Goal: Contribute content

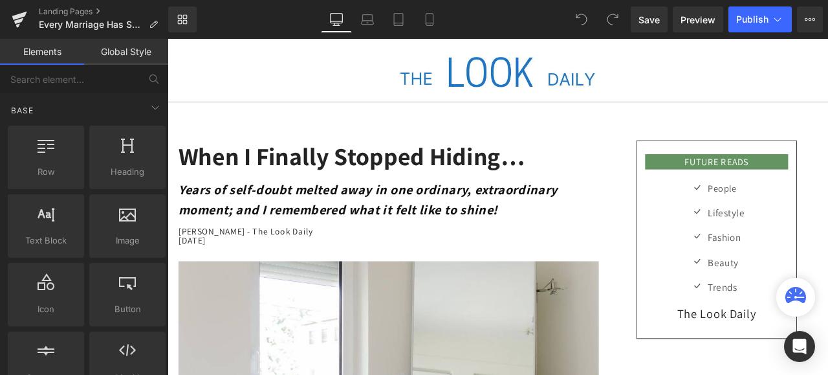
click at [528, 168] on h1 "When I Finally Stopped Hiding…" at bounding box center [430, 178] width 498 height 38
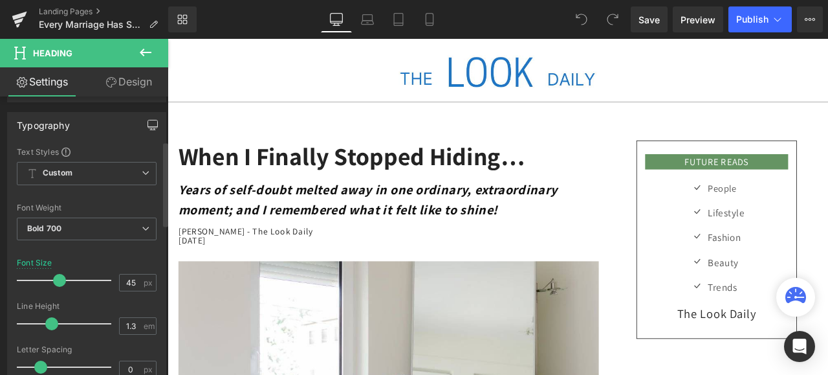
scroll to position [194, 0]
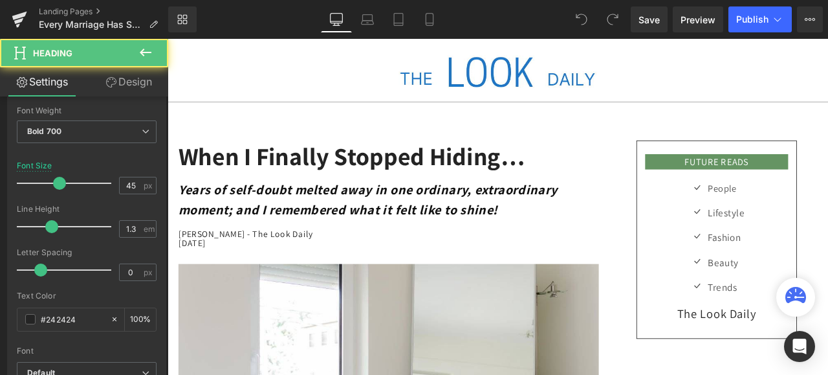
click at [585, 180] on h1 "When I Finally Stopped Hiding…" at bounding box center [430, 178] width 498 height 38
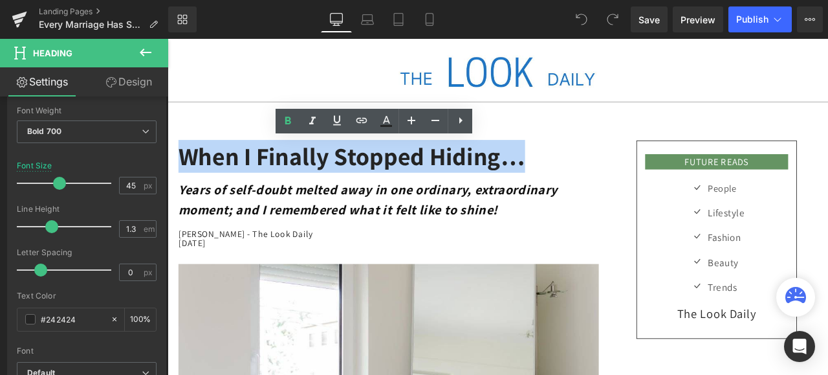
drag, startPoint x: 627, startPoint y: 179, endPoint x: 180, endPoint y: 177, distance: 447.1
click at [181, 177] on h1 "When I Finally Stopped Hiding…" at bounding box center [430, 178] width 498 height 38
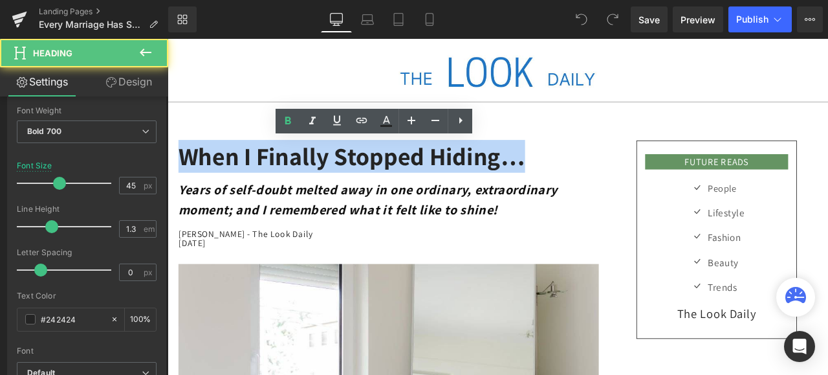
click at [475, 175] on h1 "When I Finally Stopped Hiding…" at bounding box center [430, 178] width 498 height 38
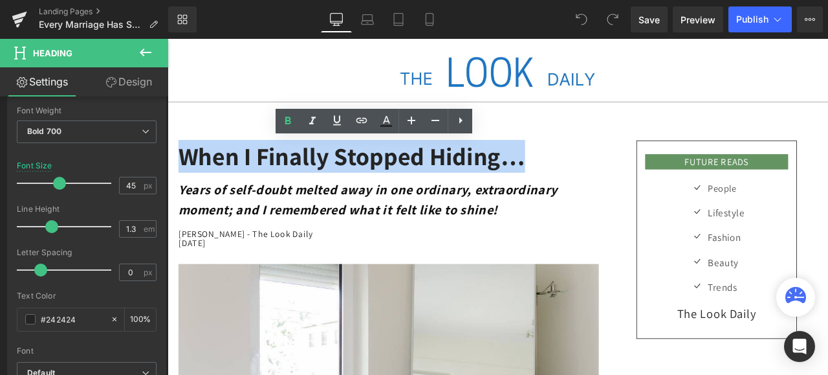
drag, startPoint x: 625, startPoint y: 179, endPoint x: 182, endPoint y: 170, distance: 443.3
click at [182, 170] on h1 "When I Finally Stopped Hiding…" at bounding box center [430, 178] width 498 height 38
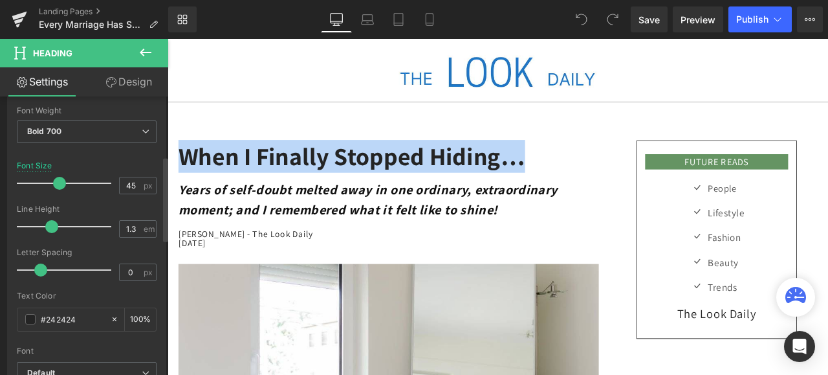
paste div
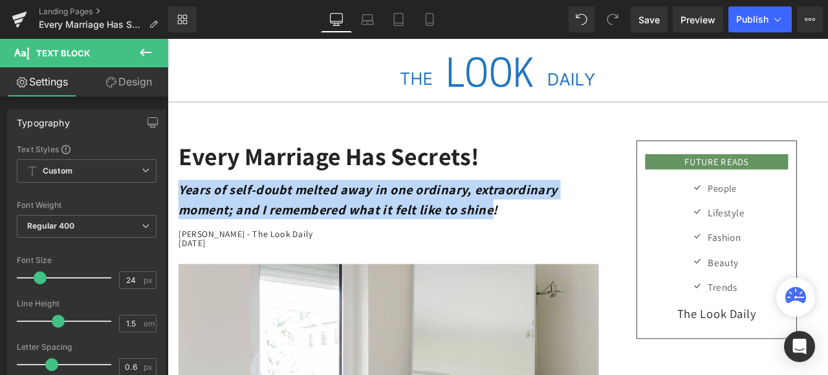
drag, startPoint x: 577, startPoint y: 236, endPoint x: 182, endPoint y: 211, distance: 396.1
click at [182, 211] on strong "Years of self-doubt melted away in one ordinary, extraordinary moment; and I re…" at bounding box center [405, 229] width 449 height 44
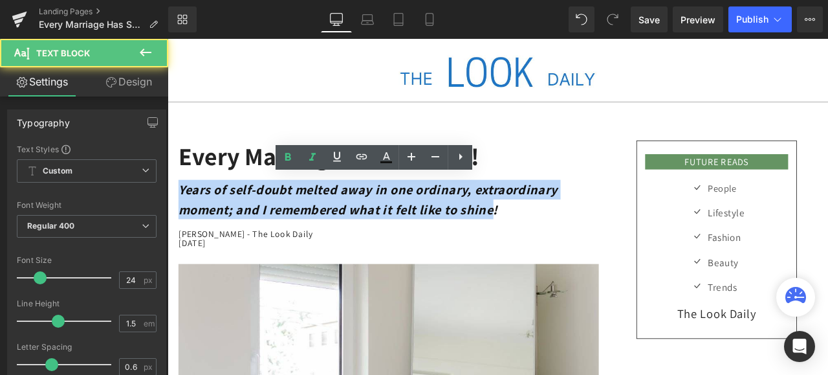
click at [364, 229] on strong "Years of self-doubt melted away in one ordinary, extraordinary moment; and I re…" at bounding box center [405, 229] width 449 height 44
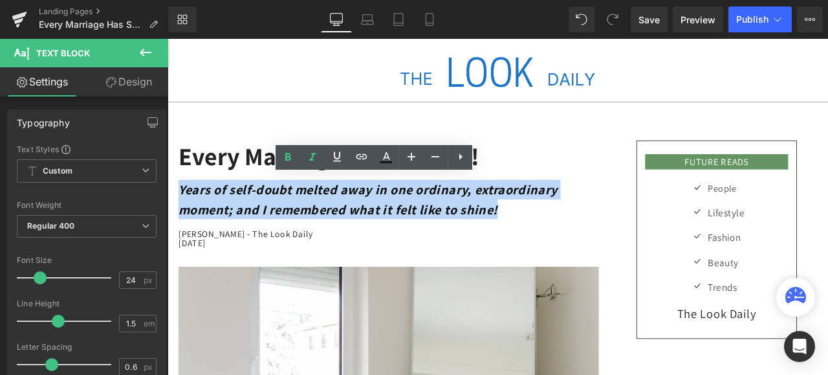
drag, startPoint x: 585, startPoint y: 234, endPoint x: 180, endPoint y: 210, distance: 405.7
click at [181, 210] on p "Years of self-doubt melted away in one ordinary, extraordinary moment; and I re…" at bounding box center [430, 229] width 498 height 47
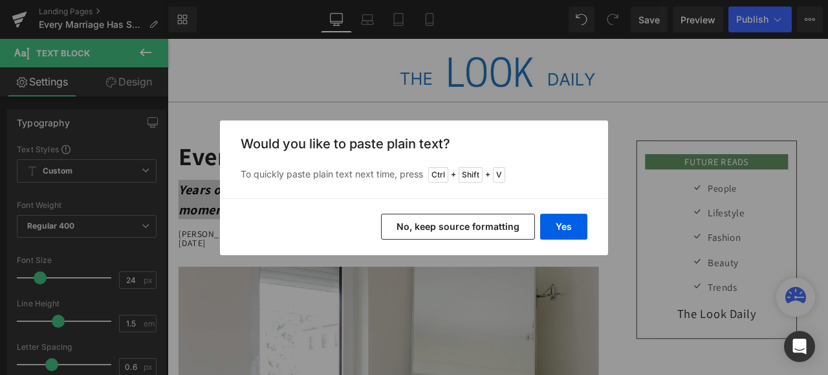
click at [461, 223] on button "No, keep source formatting" at bounding box center [458, 227] width 154 height 26
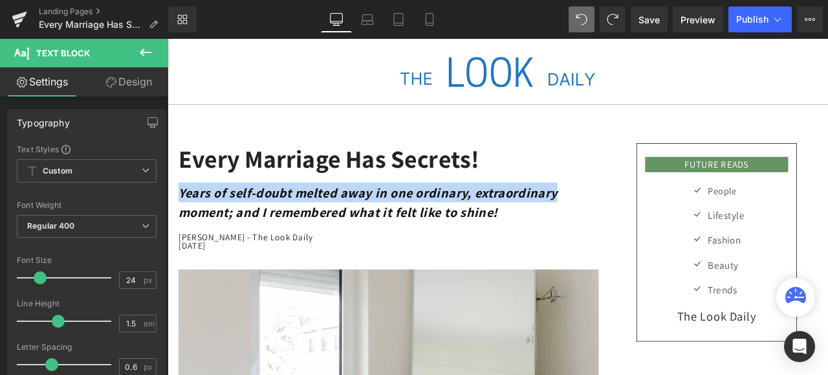
drag, startPoint x: 664, startPoint y: 215, endPoint x: 180, endPoint y: 209, distance: 484.0
click at [181, 209] on div "Years of self-doubt melted away in one ordinary, extraordinary moment; and I re…" at bounding box center [430, 235] width 498 height 53
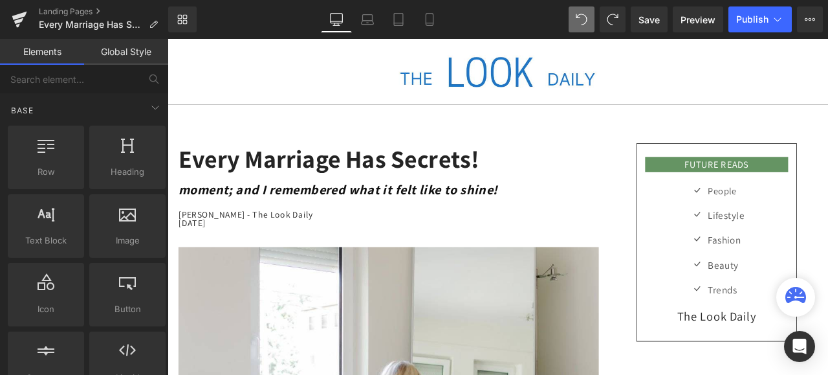
click at [592, 213] on p "moment; and I remembered what it felt like to shine!" at bounding box center [430, 217] width 498 height 23
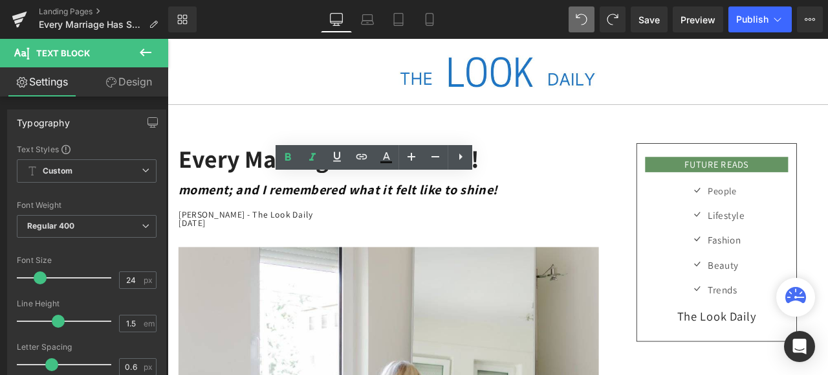
drag, startPoint x: 589, startPoint y: 212, endPoint x: 184, endPoint y: 213, distance: 405.0
click at [184, 213] on p "moment; and I remembered what it felt like to shine!" at bounding box center [430, 217] width 498 height 23
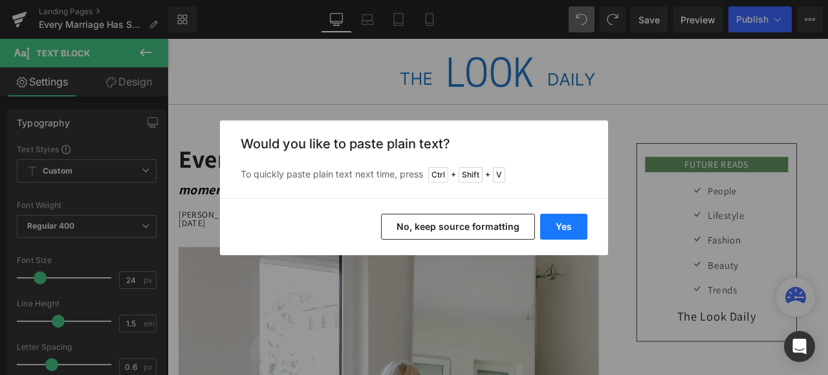
click at [569, 223] on button "Yes" at bounding box center [563, 227] width 47 height 26
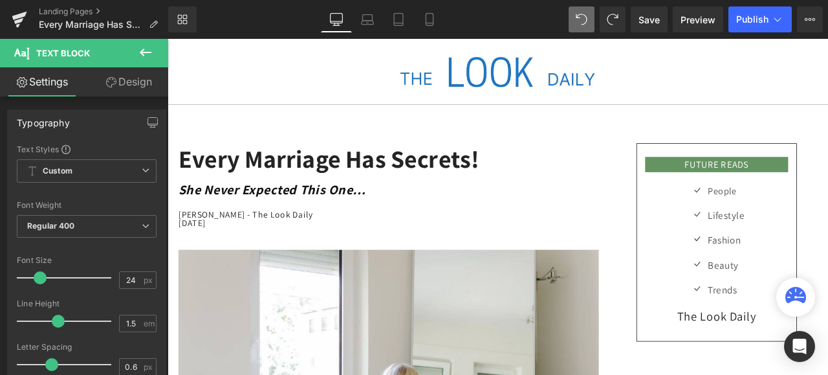
click at [487, 214] on p "She Never Expected This One…" at bounding box center [430, 217] width 498 height 23
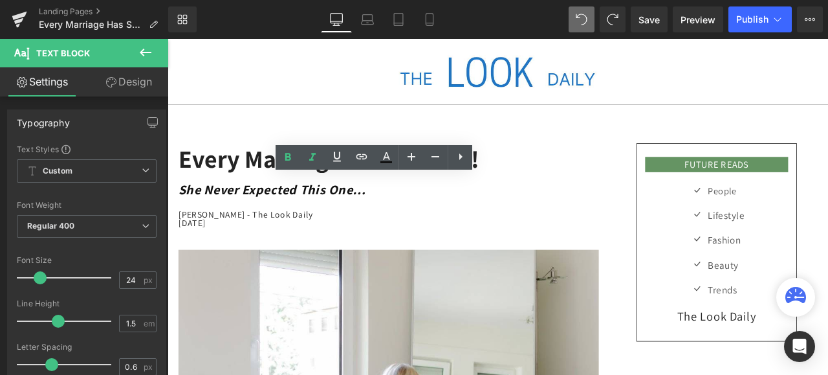
drag, startPoint x: 439, startPoint y: 217, endPoint x: 180, endPoint y: 215, distance: 259.5
click at [181, 215] on p "She Never Expected This One…" at bounding box center [430, 217] width 498 height 23
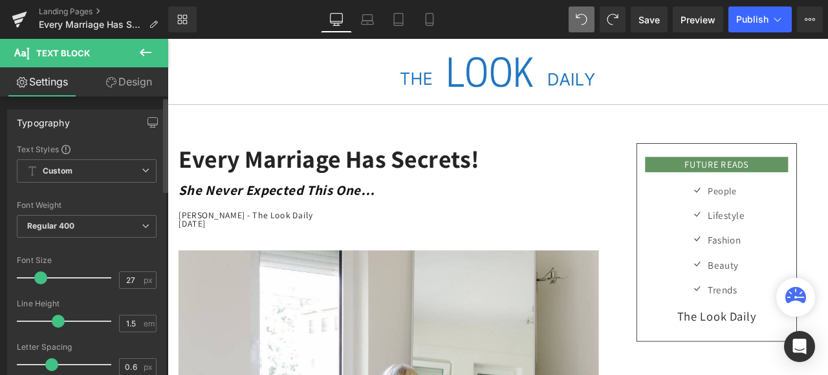
type input "28"
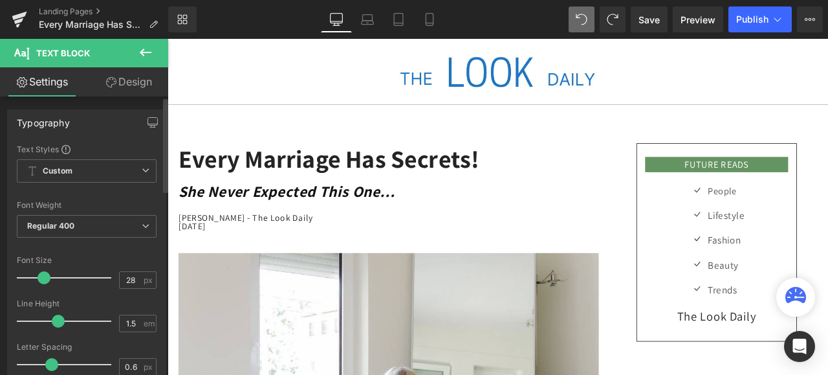
click at [41, 277] on span at bounding box center [44, 277] width 13 height 13
click at [560, 178] on h1 "Every Marriage Has Secrets!" at bounding box center [430, 181] width 498 height 38
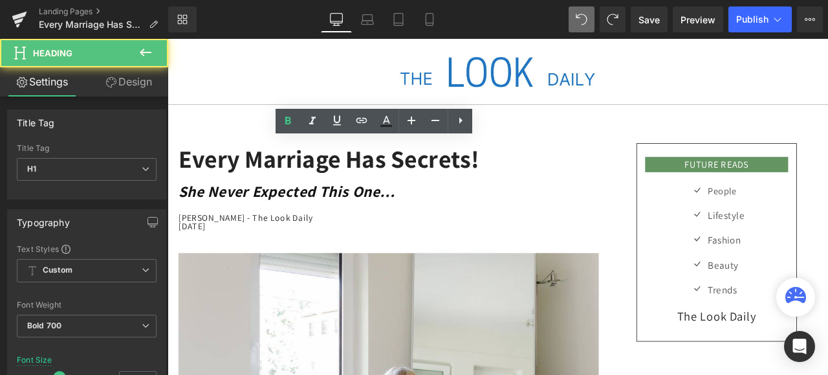
click at [581, 179] on h1 "Every Marriage Has Secrets!" at bounding box center [430, 181] width 498 height 38
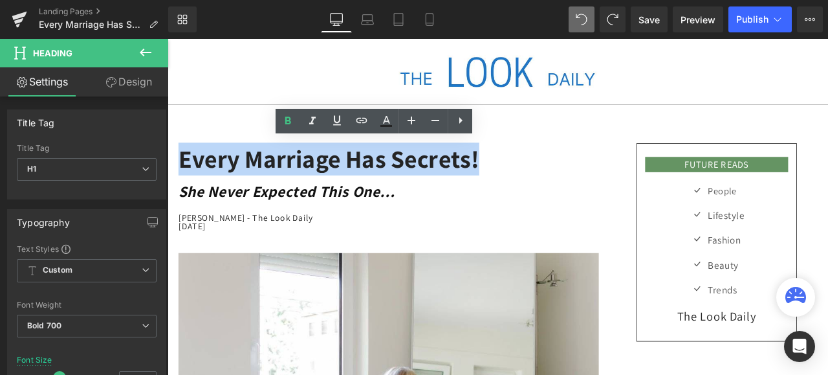
drag, startPoint x: 582, startPoint y: 179, endPoint x: 148, endPoint y: 174, distance: 433.5
click at [168, 174] on html "Image Separator Every Marriage Has Secrets! Heading She Never Expected This One…" at bounding box center [559, 238] width 783 height 398
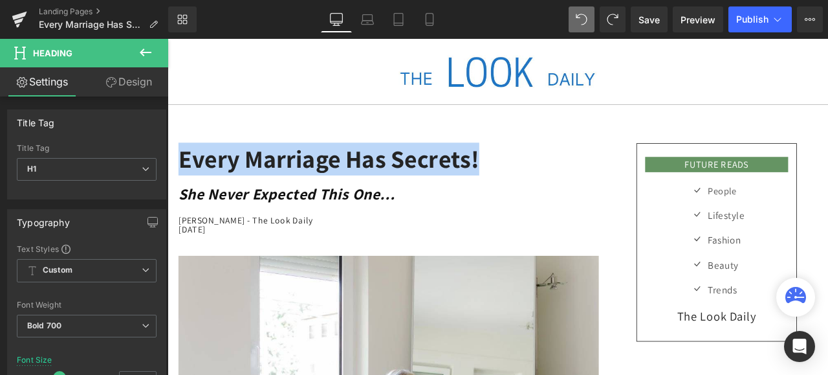
click at [631, 188] on h1 "Every Marriage Has Secrets!" at bounding box center [430, 181] width 498 height 38
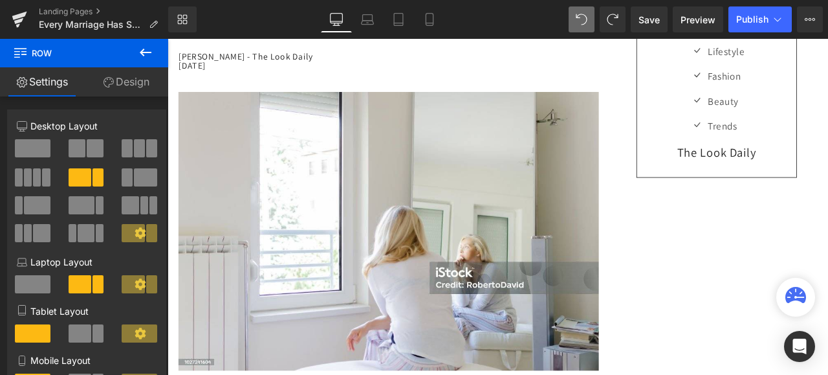
click at [489, 231] on img at bounding box center [430, 267] width 498 height 331
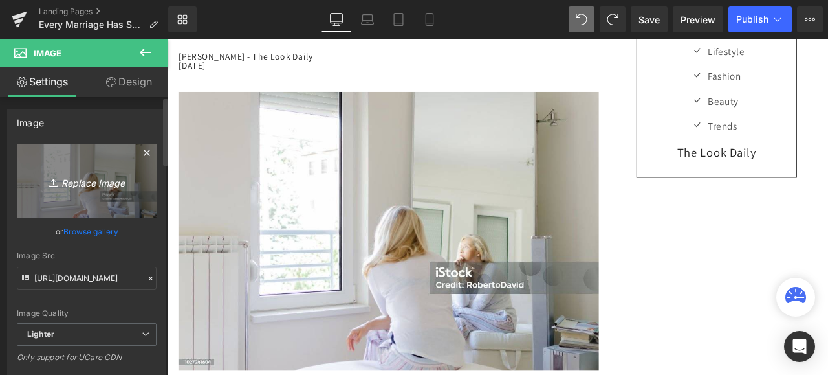
click at [96, 188] on icon "Replace Image" at bounding box center [87, 181] width 104 height 16
type input "C:\fakepath\istockphoto-1477526503-612x612.jpg"
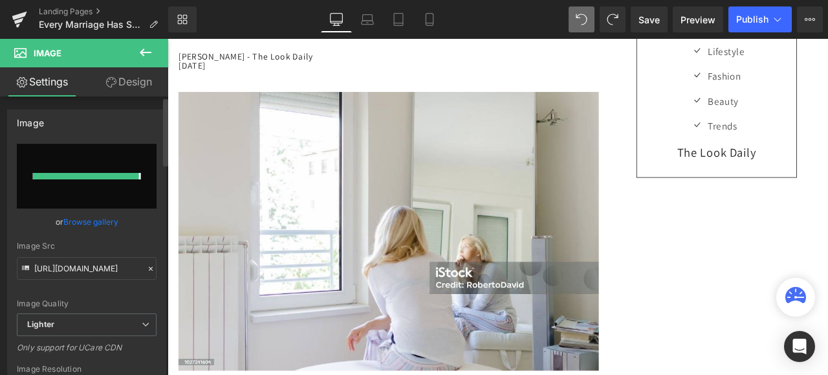
type input "[URL][DOMAIN_NAME]"
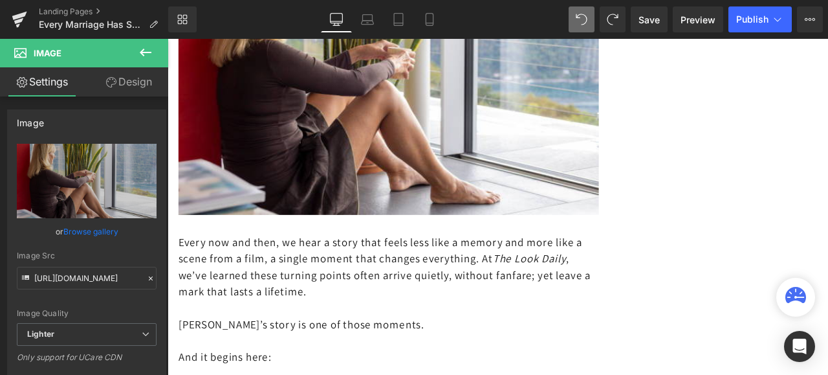
scroll to position [388, 0]
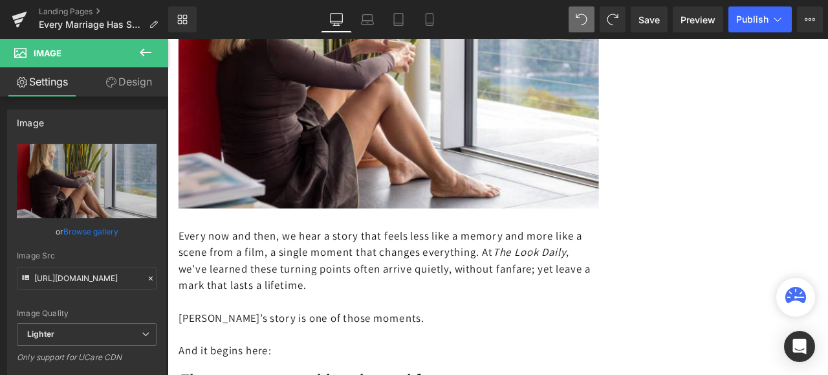
click at [499, 313] on p "Every now and then, we hear a story that feels less like a memory and more like…" at bounding box center [430, 301] width 498 height 78
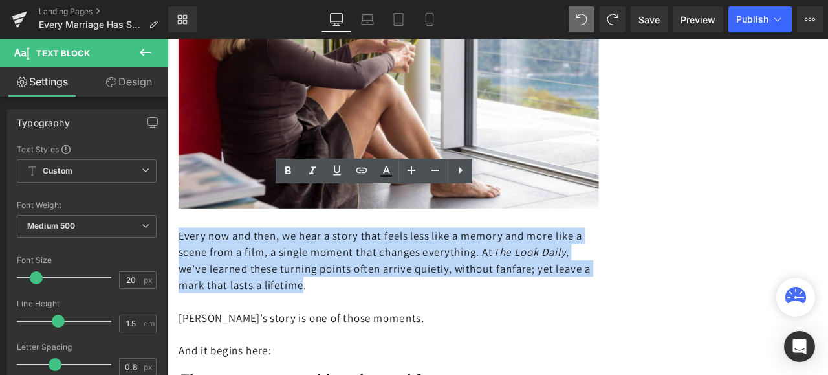
drag, startPoint x: 402, startPoint y: 307, endPoint x: 179, endPoint y: 241, distance: 232.2
click at [181, 263] on span "Every now and then, we hear a story that feels less like a memory and more like…" at bounding box center [425, 300] width 489 height 75
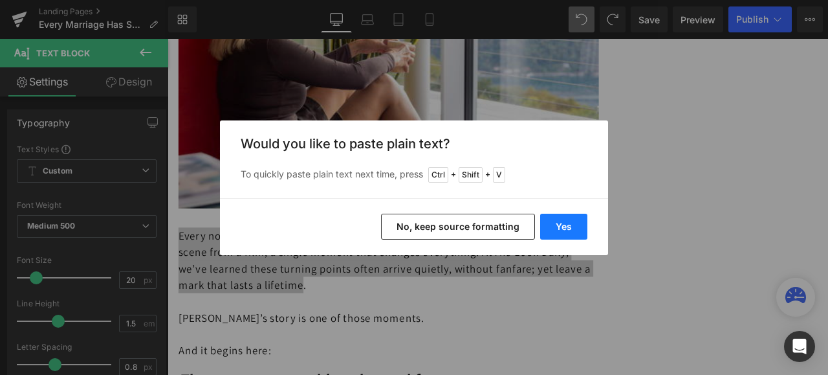
click at [561, 227] on button "Yes" at bounding box center [563, 227] width 47 height 26
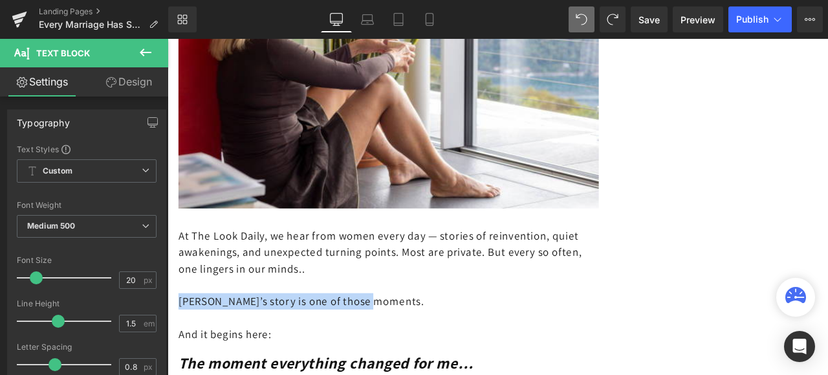
drag, startPoint x: 418, startPoint y: 325, endPoint x: 180, endPoint y: 322, distance: 238.1
click at [181, 322] on div "At The Look Daily, we hear from women every day — stories of reinvention, quiet…" at bounding box center [430, 320] width 498 height 155
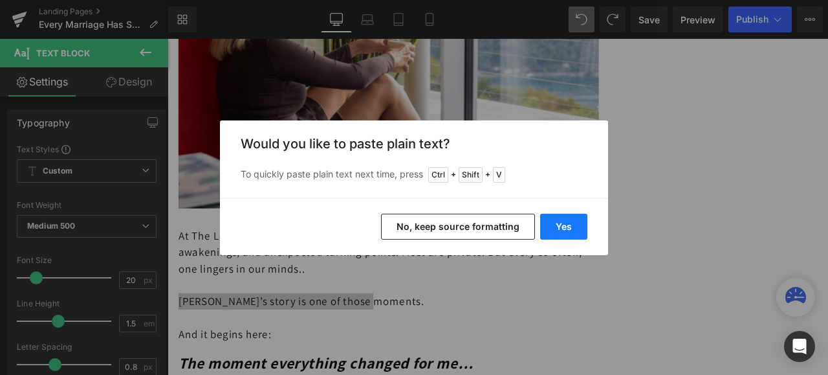
click at [556, 223] on button "Yes" at bounding box center [563, 227] width 47 height 26
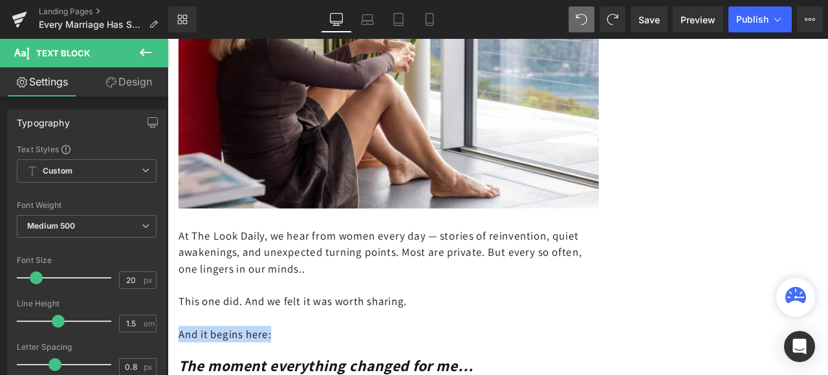
drag, startPoint x: 303, startPoint y: 361, endPoint x: 181, endPoint y: 362, distance: 122.3
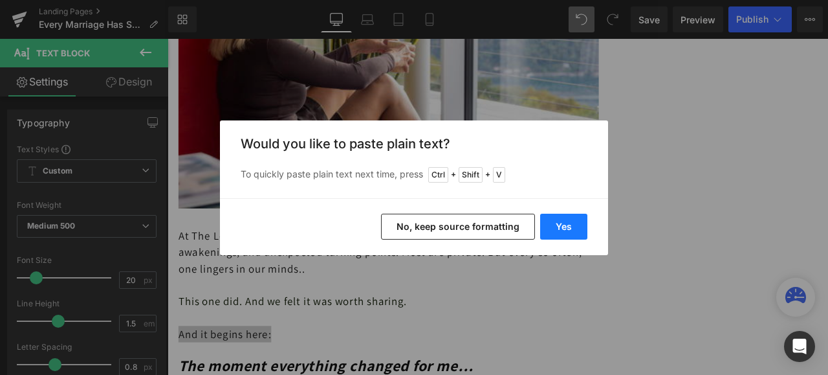
click at [564, 226] on button "Yes" at bounding box center [563, 227] width 47 height 26
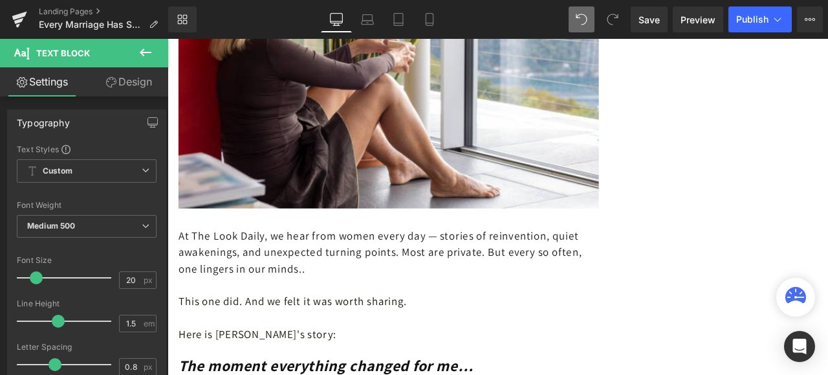
click at [545, 340] on p "This one did. And we felt it was worth sharing." at bounding box center [430, 349] width 498 height 19
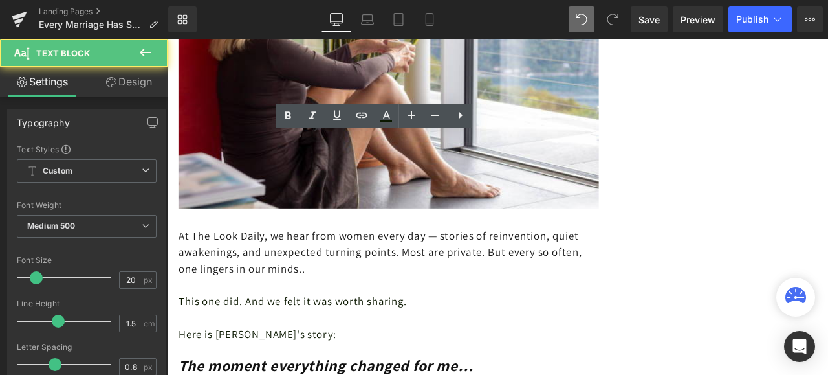
scroll to position [453, 0]
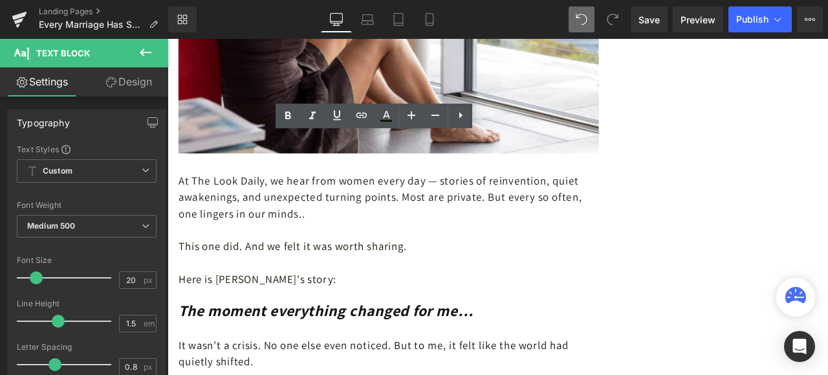
click at [291, 349] on span "The moment everything changed for me…" at bounding box center [355, 361] width 349 height 24
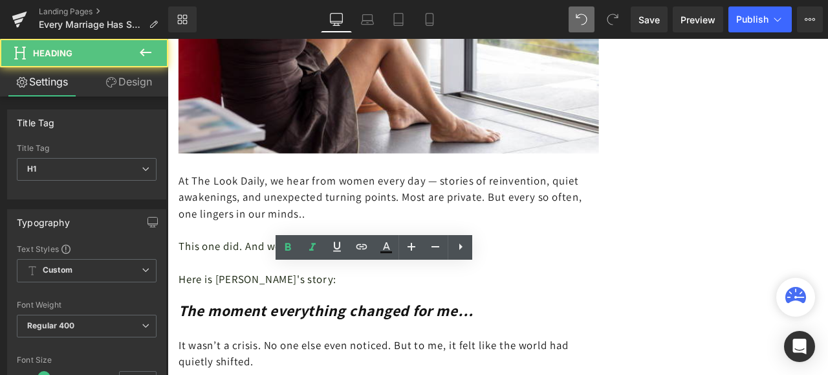
click at [291, 349] on span "The moment everything changed for me…" at bounding box center [355, 361] width 349 height 24
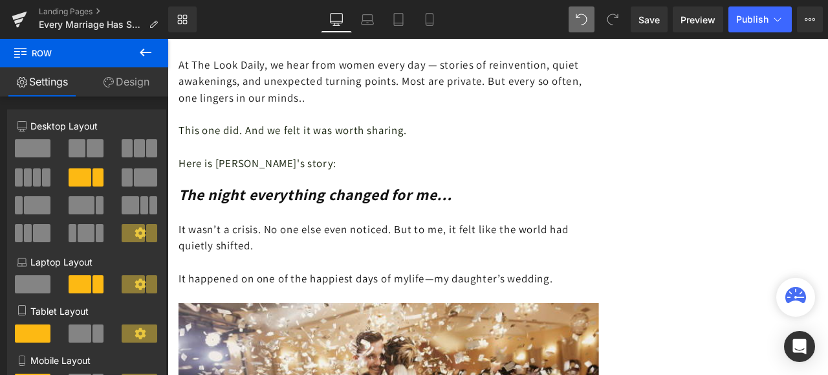
scroll to position [647, 0]
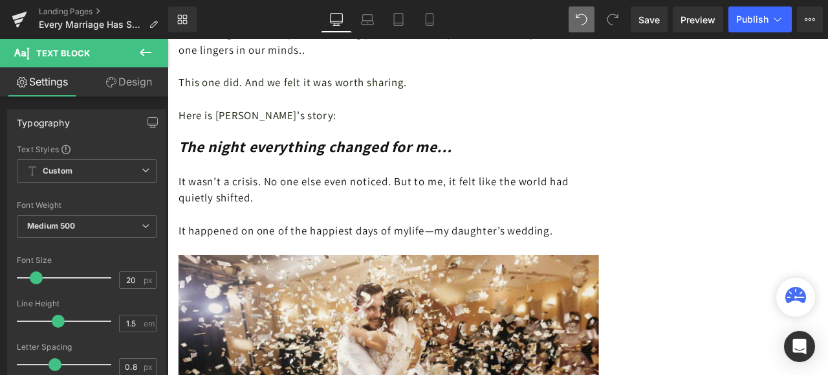
drag, startPoint x: 650, startPoint y: 234, endPoint x: 197, endPoint y: 182, distance: 455.3
click at [197, 198] on div "It wasn’t a crisis. No one else even noticed. But to me, it felt like the world…" at bounding box center [430, 246] width 498 height 97
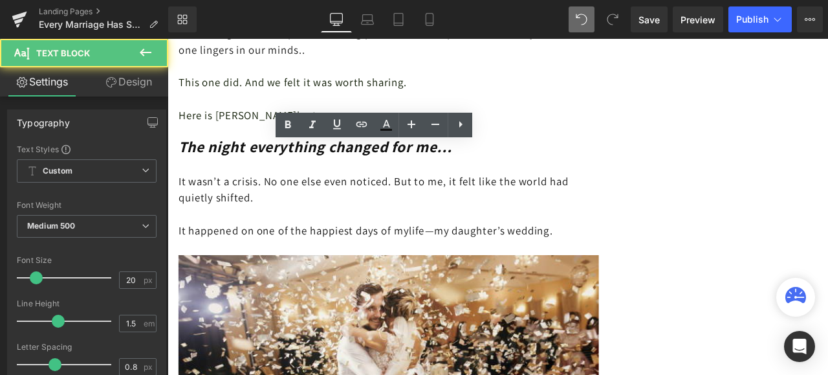
click at [269, 237] on p at bounding box center [430, 246] width 498 height 19
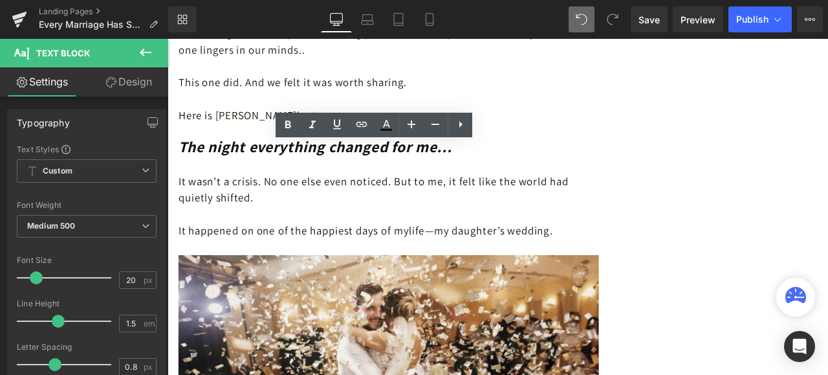
drag, startPoint x: 178, startPoint y: 173, endPoint x: 651, endPoint y: 243, distance: 478.1
click at [651, 243] on div "It wasn’t a crisis. No one else even noticed. But to me, it felt like the world…" at bounding box center [430, 246] width 498 height 97
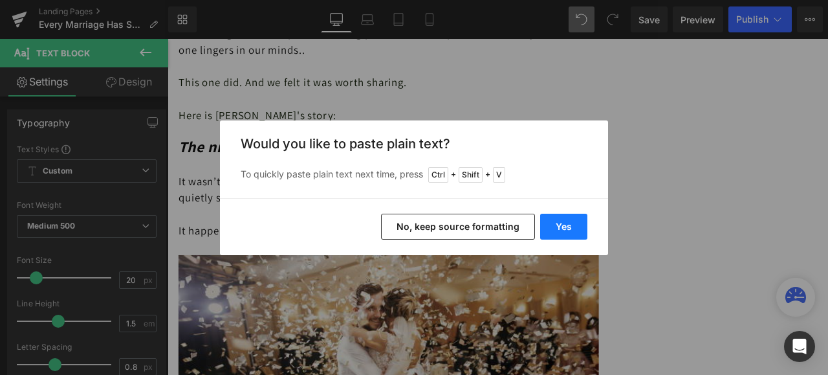
click at [571, 225] on button "Yes" at bounding box center [563, 227] width 47 height 26
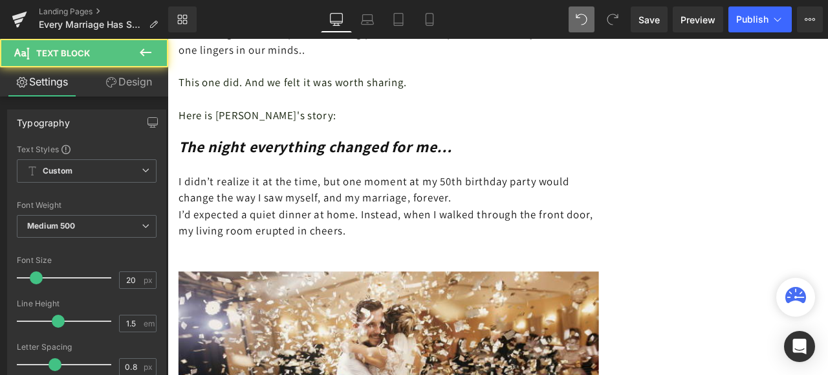
click at [545, 198] on p "I didn’t realize it at the time, but one moment at my 50th birthday party would…" at bounding box center [430, 217] width 498 height 39
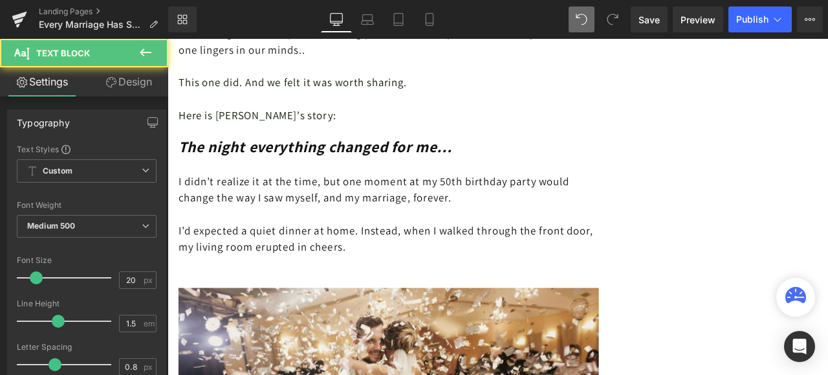
click at [217, 280] on div "I didn’t realize it at the time, but one moment at my 50th birthday party would…" at bounding box center [430, 266] width 498 height 136
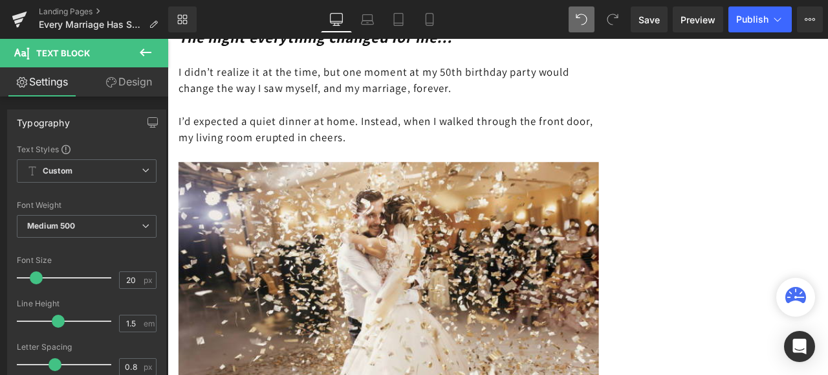
scroll to position [906, 0]
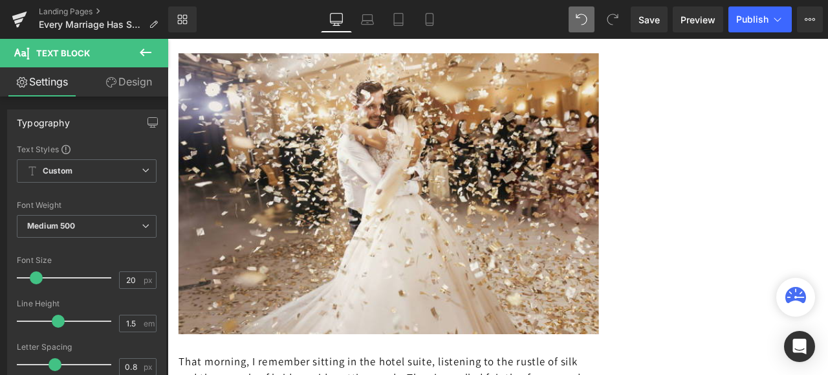
click at [527, 232] on img at bounding box center [430, 222] width 498 height 332
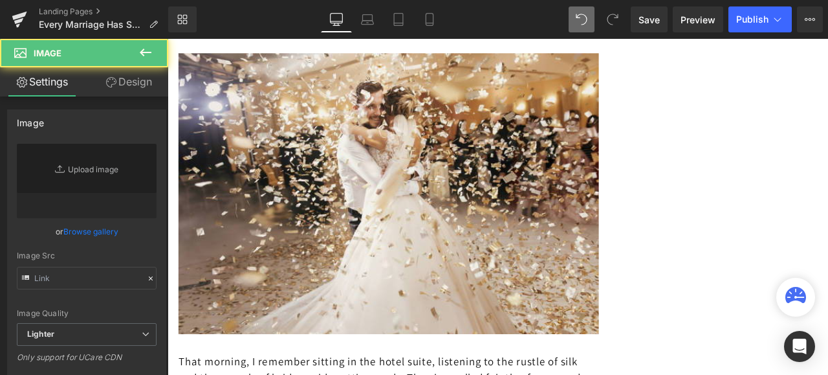
type input "[URL][DOMAIN_NAME]"
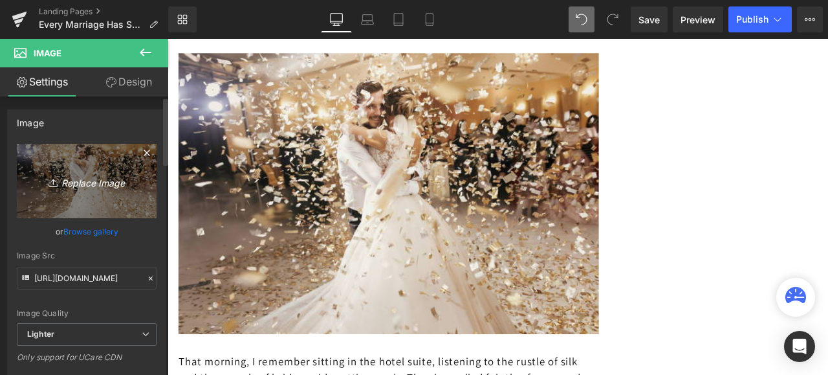
click at [85, 188] on icon "Replace Image" at bounding box center [87, 181] width 104 height 16
type input "C:\fakepath\istockphoto-1202961202-612x612.jpg"
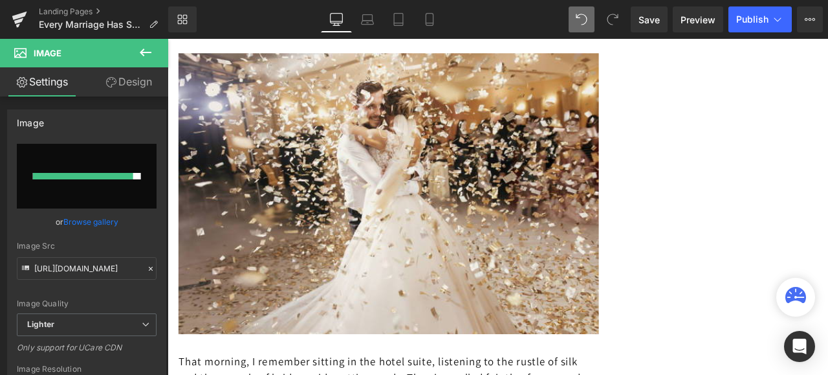
type input "[URL][DOMAIN_NAME]"
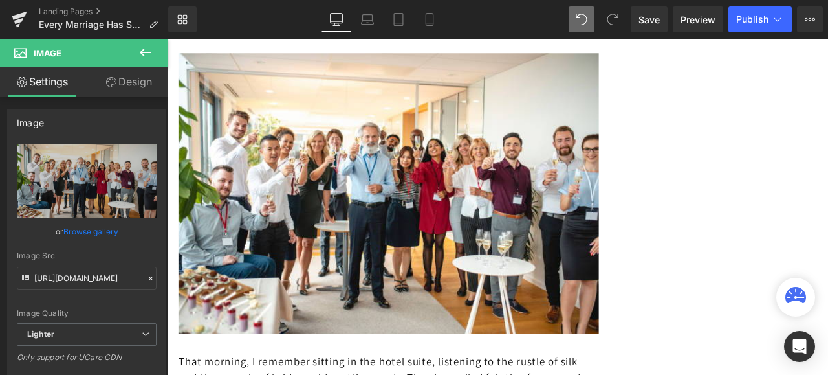
click at [168, 39] on span "Image" at bounding box center [168, 39] width 0 height 0
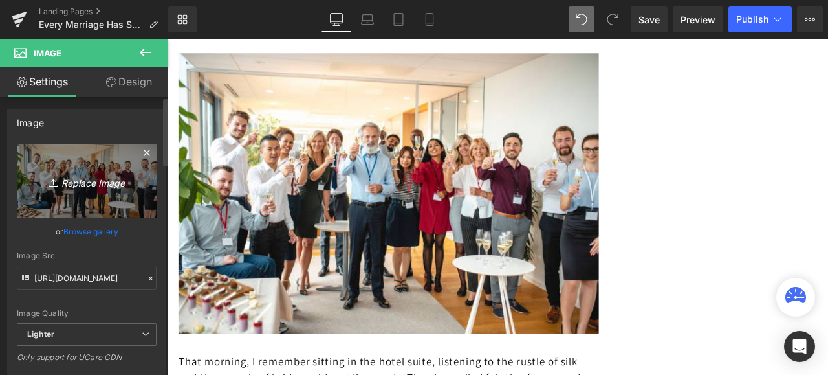
click at [80, 175] on icon "Replace Image" at bounding box center [87, 181] width 104 height 16
type input "C:\fakepath\istockphoto-1183414081-612x612.jpg"
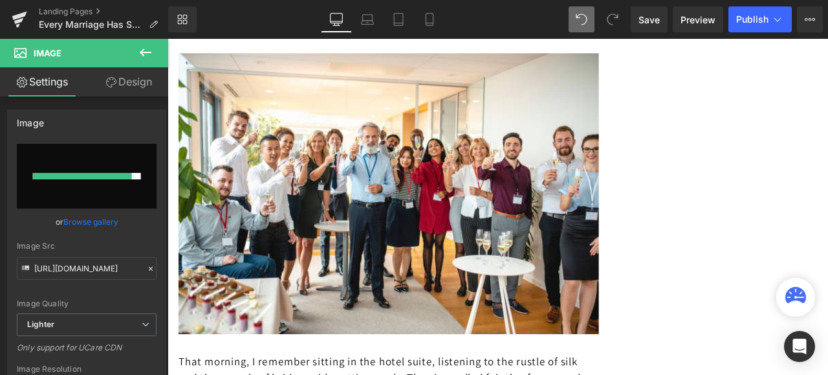
type input "[URL][DOMAIN_NAME]"
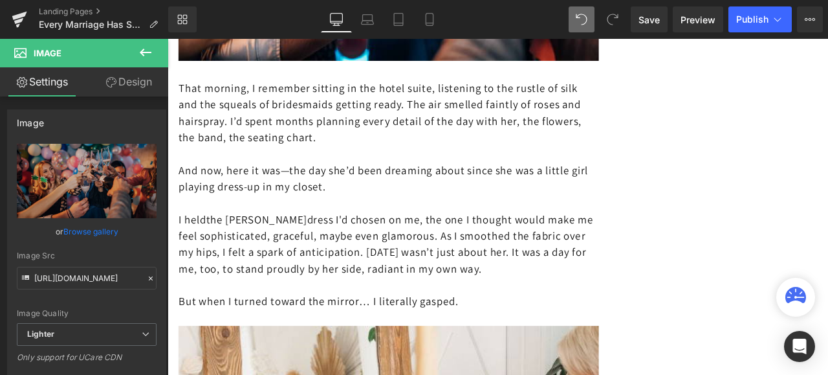
scroll to position [1165, 0]
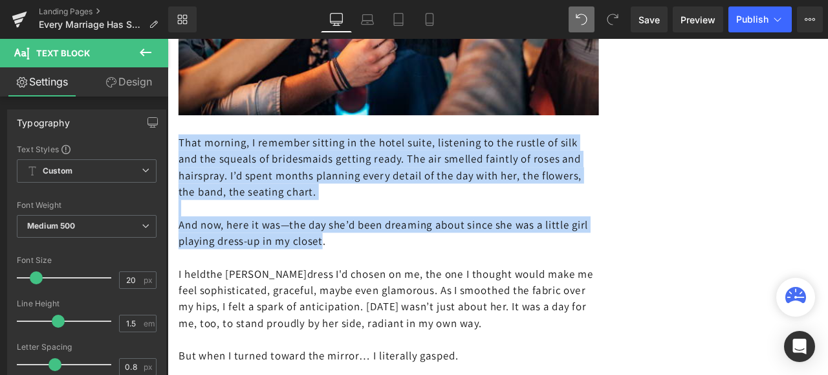
drag, startPoint x: 413, startPoint y: 239, endPoint x: 181, endPoint y: 116, distance: 261.9
click at [181, 133] on div "That morning, I remember sitting in the hotel suite, listening to the rustle of…" at bounding box center [430, 288] width 498 height 311
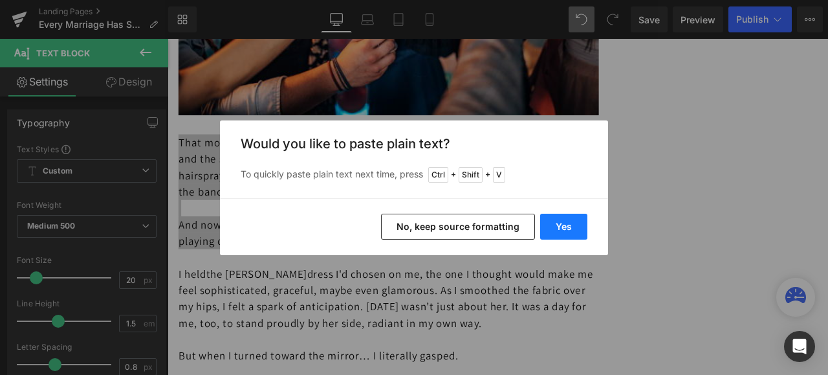
click at [572, 226] on button "Yes" at bounding box center [563, 227] width 47 height 26
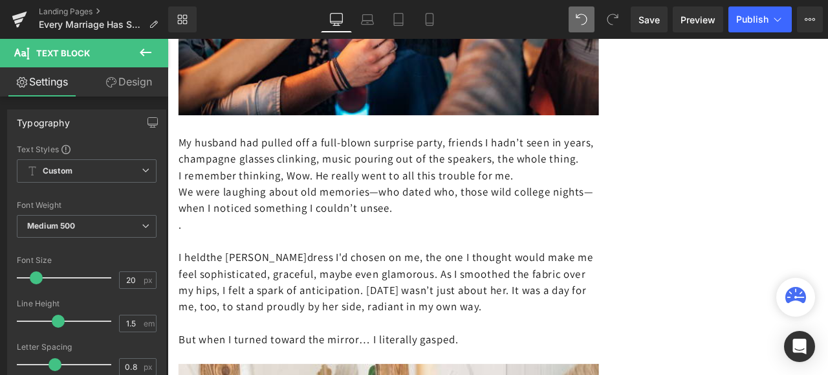
click at [266, 162] on p "My husband had pulled off a full-blown surprise party, friends I hadn’t seen in…" at bounding box center [430, 171] width 498 height 39
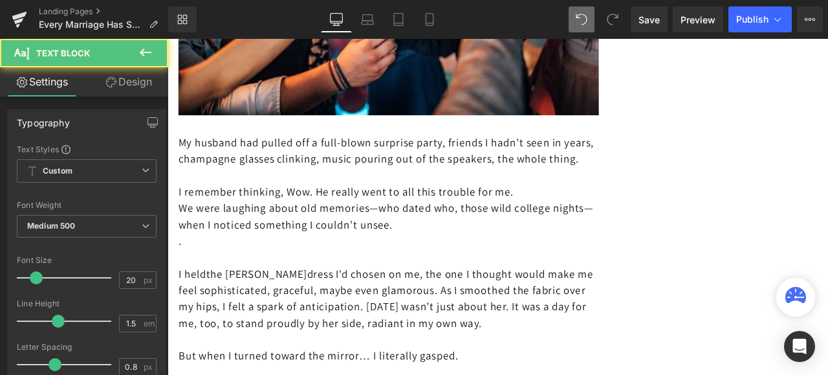
click at [597, 210] on p "I remember thinking, Wow. He really went to all this trouble for me." at bounding box center [430, 219] width 498 height 19
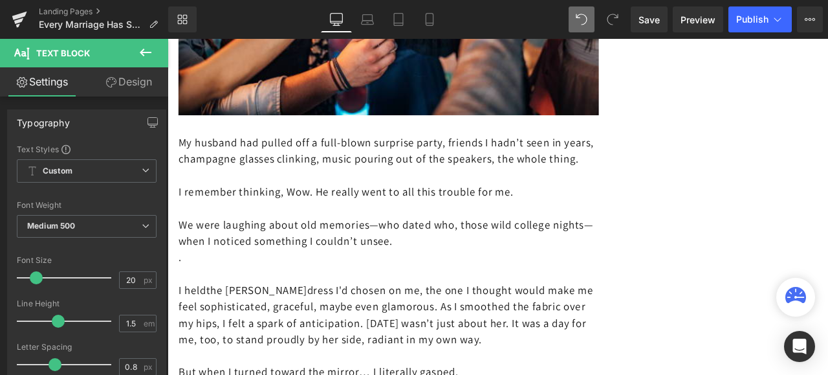
scroll to position [1229, 0]
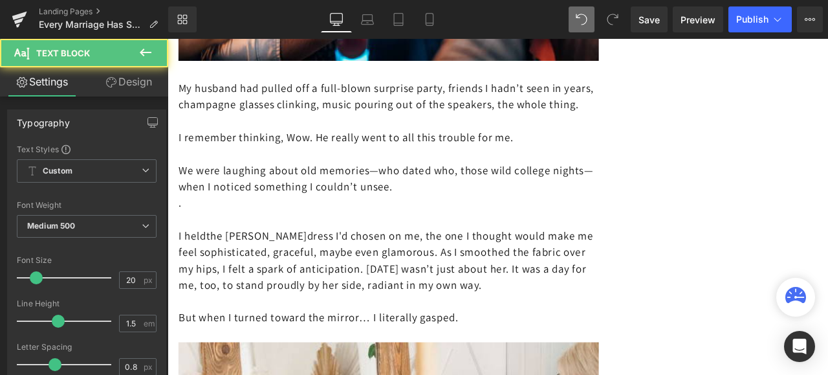
click at [511, 195] on p "We were laughing about old memories—who dated who, those wild college nights—wh…" at bounding box center [430, 203] width 498 height 39
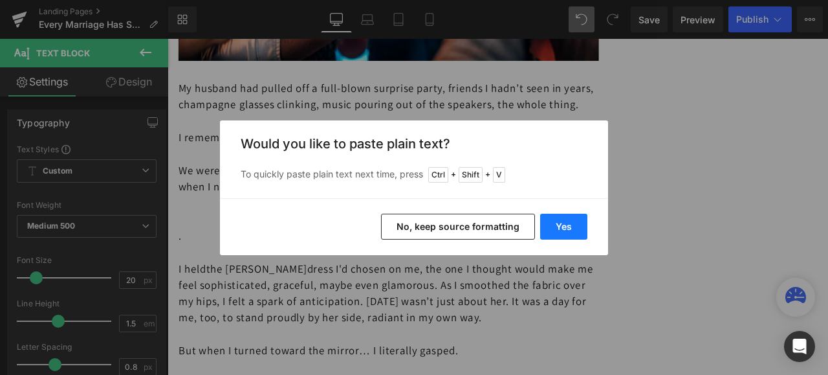
click at [551, 223] on button "Yes" at bounding box center [563, 227] width 47 height 26
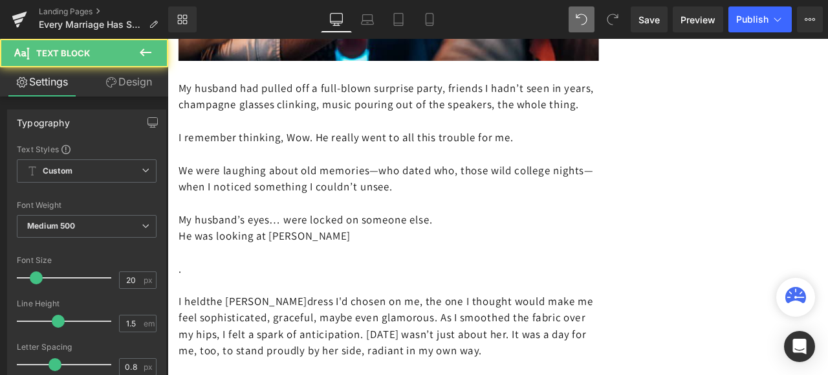
click at [513, 243] on p "My husband’s eyes… were locked on someone else." at bounding box center [430, 252] width 498 height 19
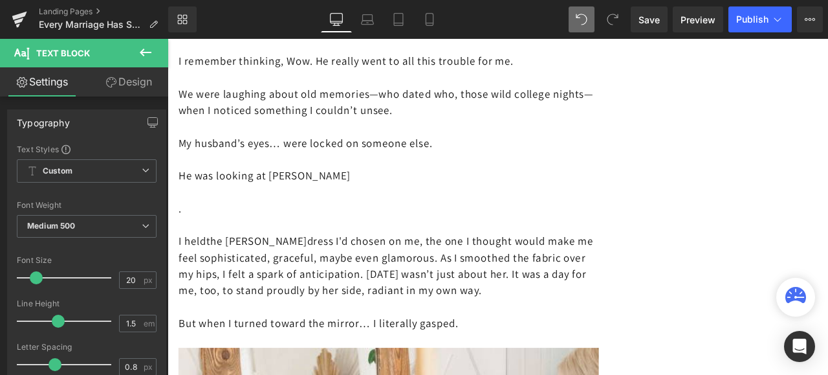
scroll to position [1359, 0]
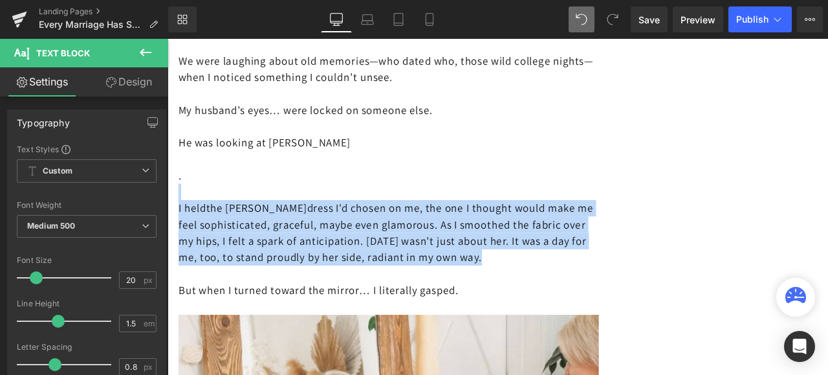
drag, startPoint x: 623, startPoint y: 274, endPoint x: 187, endPoint y: 208, distance: 441.0
click at [187, 230] on p "I held the [PERSON_NAME] dress I'd chosen on me, the one I thought would make m…" at bounding box center [430, 269] width 498 height 78
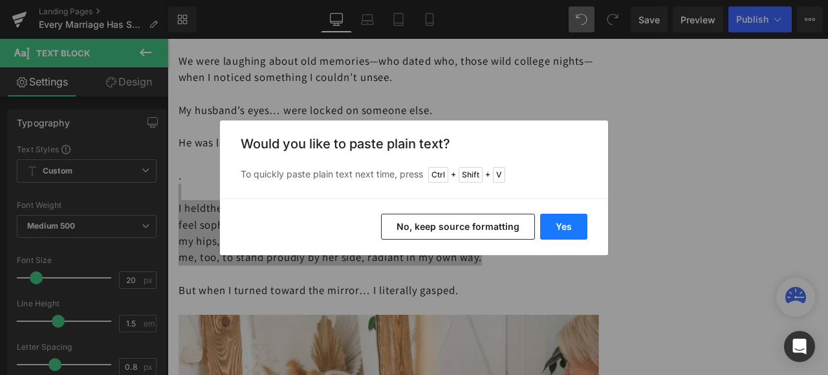
click at [563, 226] on button "Yes" at bounding box center [563, 227] width 47 height 26
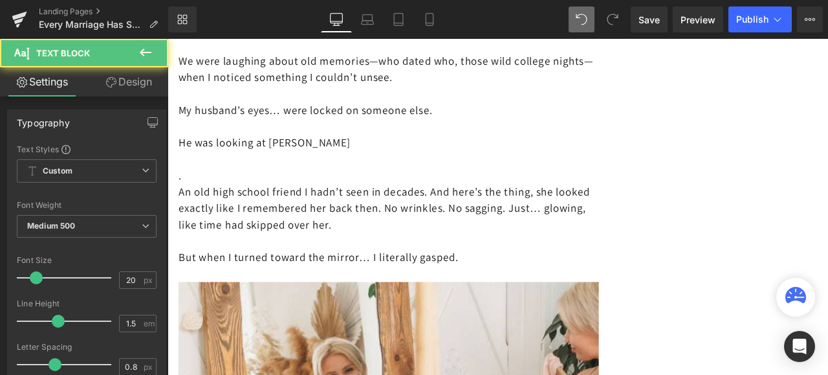
click at [331, 152] on p "He was looking at [PERSON_NAME]" at bounding box center [430, 161] width 498 height 19
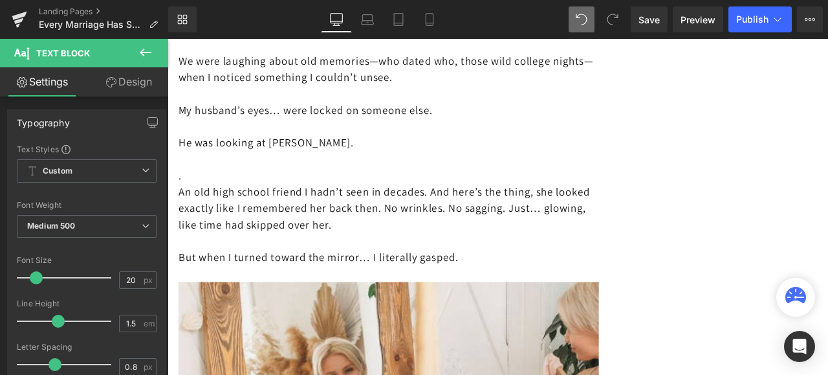
click at [181, 210] on p "An old high school friend I hadn’t seen in decades. And here’s the thing, she l…" at bounding box center [430, 239] width 498 height 58
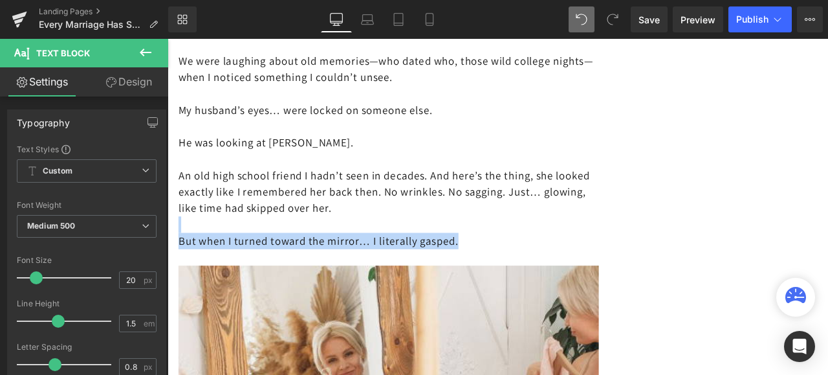
drag, startPoint x: 524, startPoint y: 257, endPoint x: 277, endPoint y: 241, distance: 247.7
click at [277, 241] on div "My husband had pulled off a full-blown surprise party, friends I hadn’t seen in…" at bounding box center [430, 123] width 498 height 369
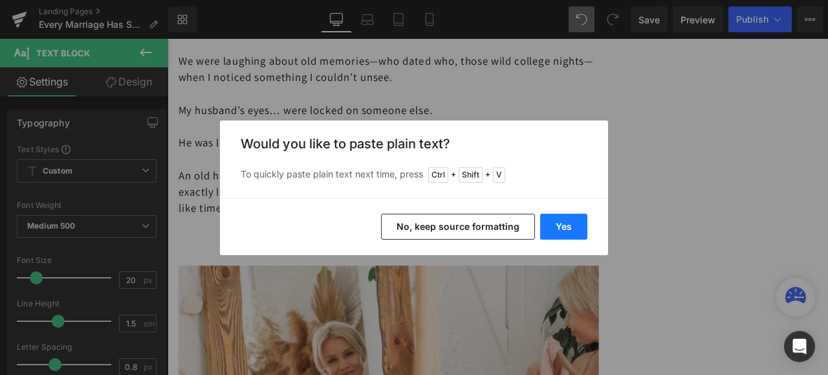
click at [554, 224] on button "Yes" at bounding box center [563, 227] width 47 height 26
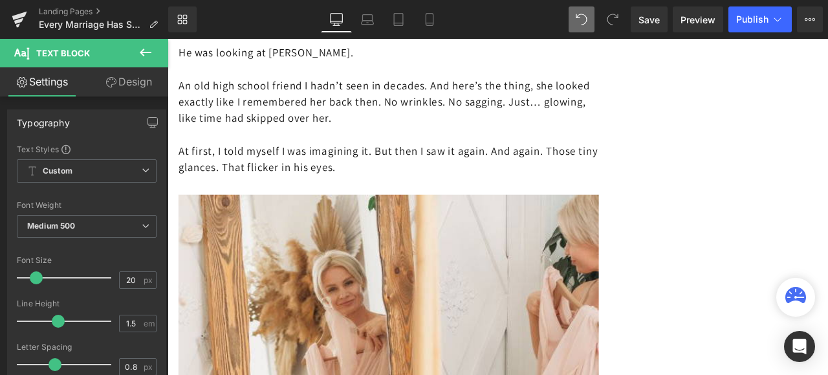
scroll to position [1488, 0]
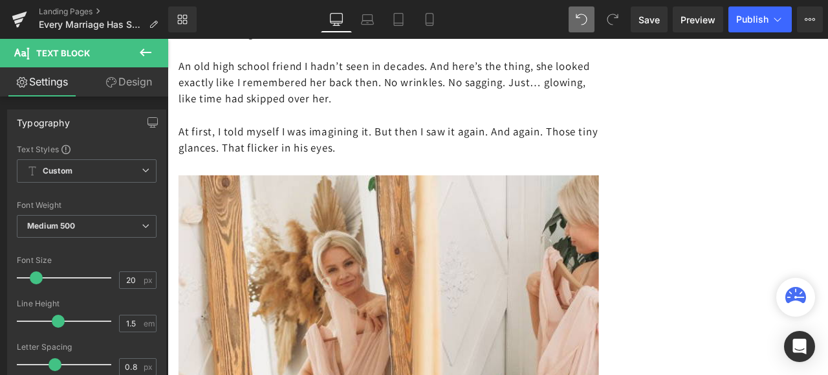
click at [456, 147] on p "At first, I told myself I was imagining it. But then I saw it again. And again.…" at bounding box center [430, 158] width 498 height 39
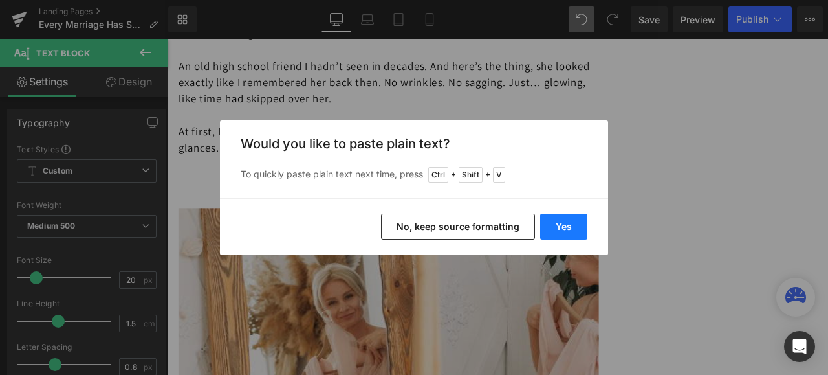
click at [562, 220] on button "Yes" at bounding box center [563, 227] width 47 height 26
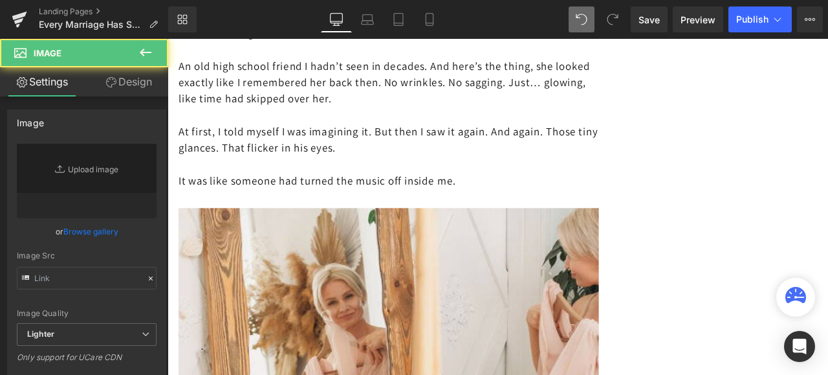
type input "[URL][DOMAIN_NAME]"
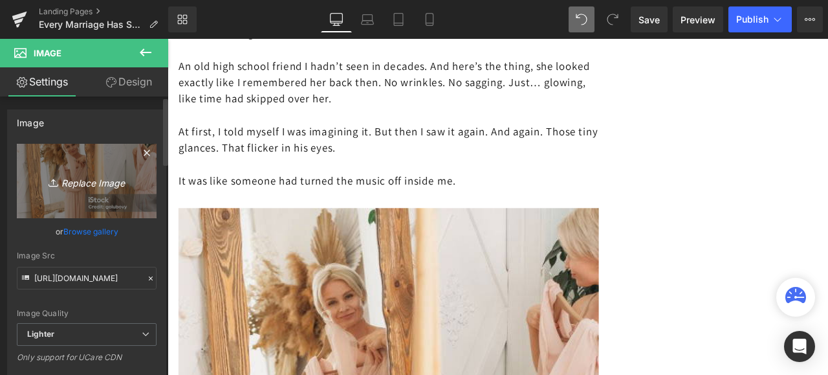
click at [78, 182] on icon "Replace Image" at bounding box center [87, 181] width 104 height 16
type input "C:\fakepath\istockphoto-1173565319-612x612.jpg"
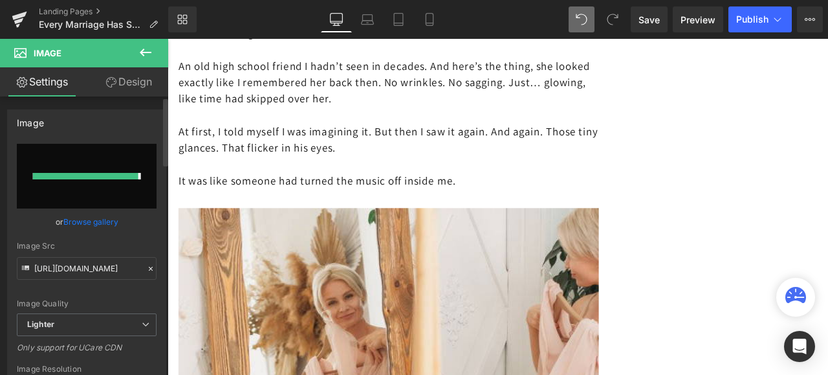
type input "[URL][DOMAIN_NAME]"
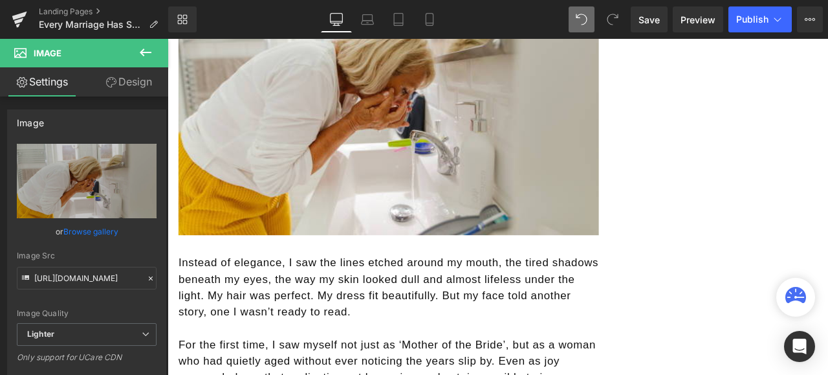
scroll to position [1812, 0]
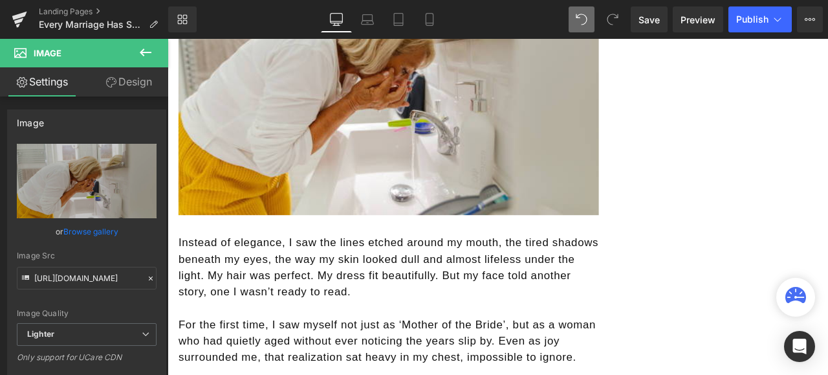
click at [434, 311] on p "Instead of elegance, I saw the lines etched around my mouth, the tired shadows …" at bounding box center [430, 309] width 498 height 78
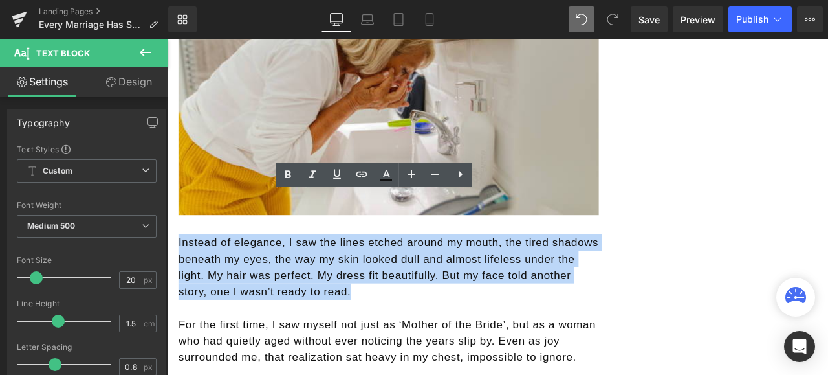
drag, startPoint x: 434, startPoint y: 311, endPoint x: 179, endPoint y: 248, distance: 262.5
click at [181, 270] on p "Instead of elegance, I saw the lines etched around my mouth, the tired shadows …" at bounding box center [430, 309] width 498 height 78
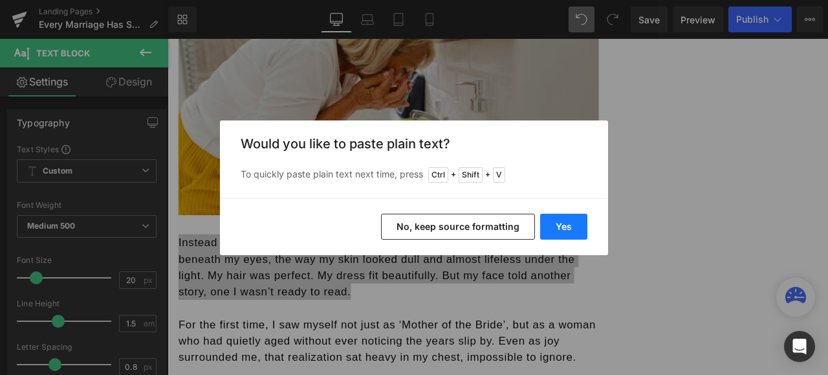
click at [564, 226] on button "Yes" at bounding box center [563, 227] width 47 height 26
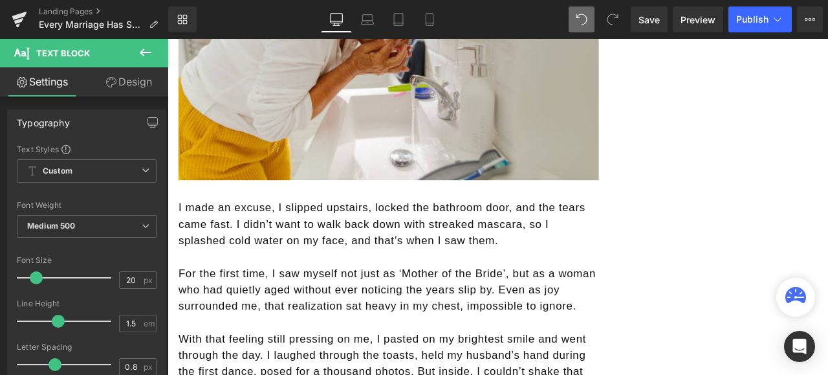
scroll to position [1876, 0]
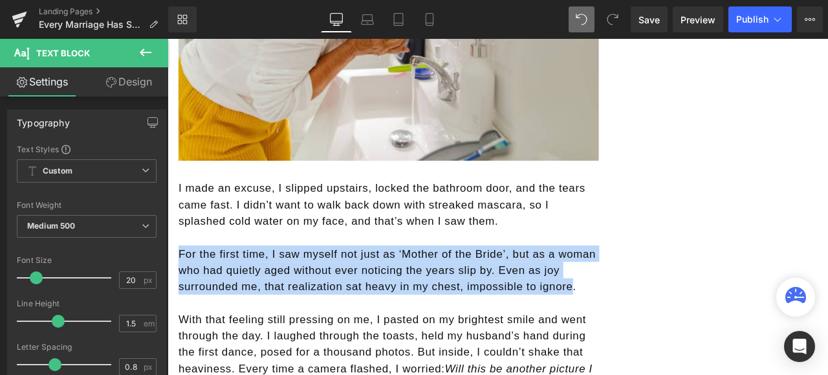
drag, startPoint x: 644, startPoint y: 303, endPoint x: 181, endPoint y: 257, distance: 465.5
click at [181, 286] on span "For the first time, I saw myself not just as ‘Mother of the Bride’, but as a wo…" at bounding box center [428, 312] width 495 height 53
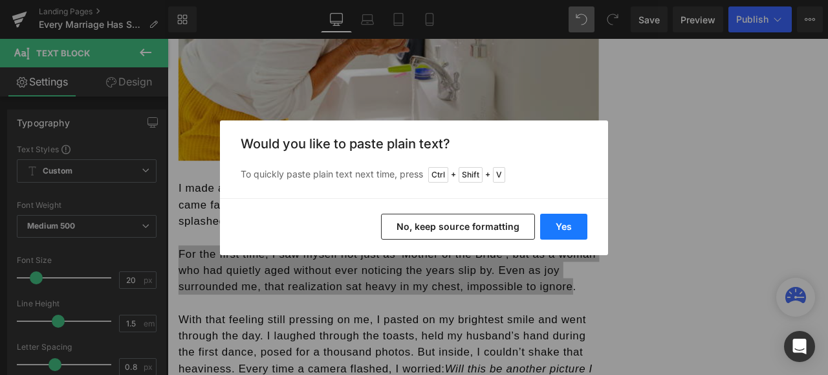
click at [554, 221] on button "Yes" at bounding box center [563, 227] width 47 height 26
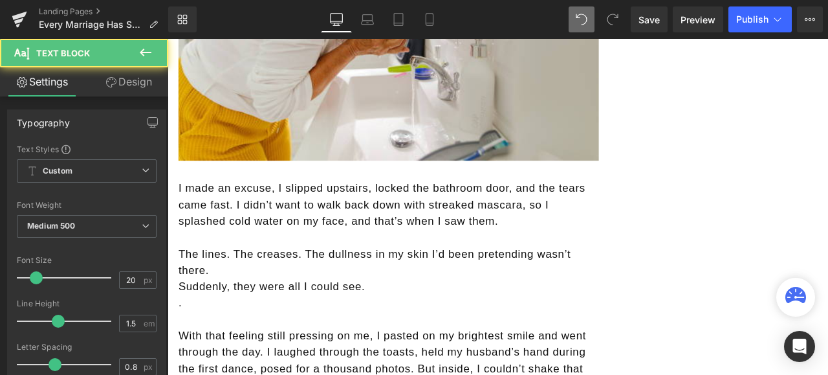
click at [227, 283] on p "The lines. The creases. The dullness in my skin I’d been pretending wasn’t ther…" at bounding box center [430, 302] width 498 height 39
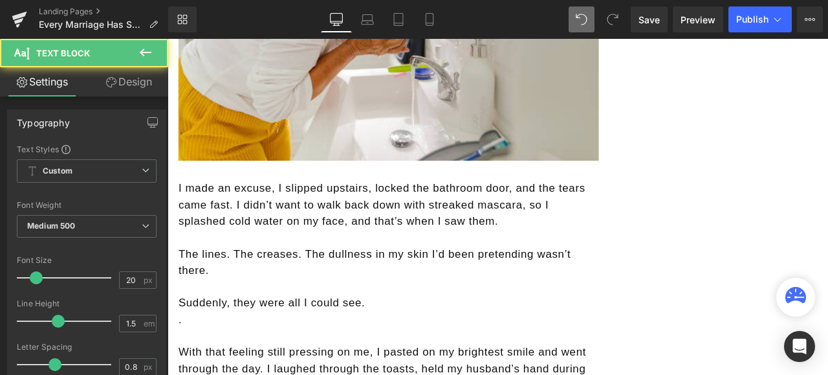
click at [181, 344] on span "Suddenly, they were all I could see." at bounding box center [291, 351] width 221 height 14
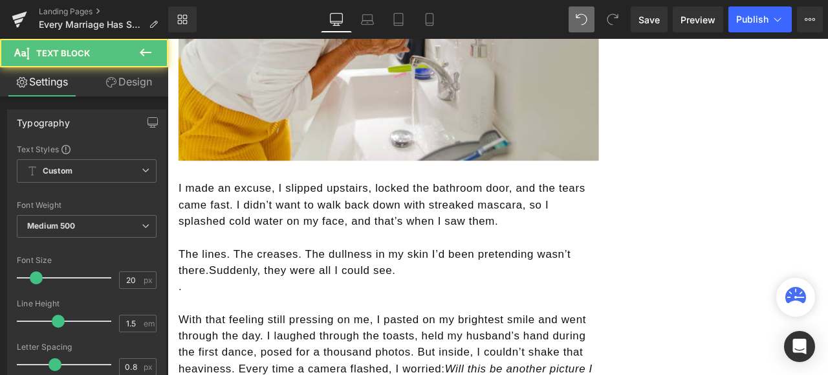
click at [445, 283] on p "The lines. The creases. The dullness in my skin I’d been pretending wasn’t ther…" at bounding box center [430, 302] width 498 height 39
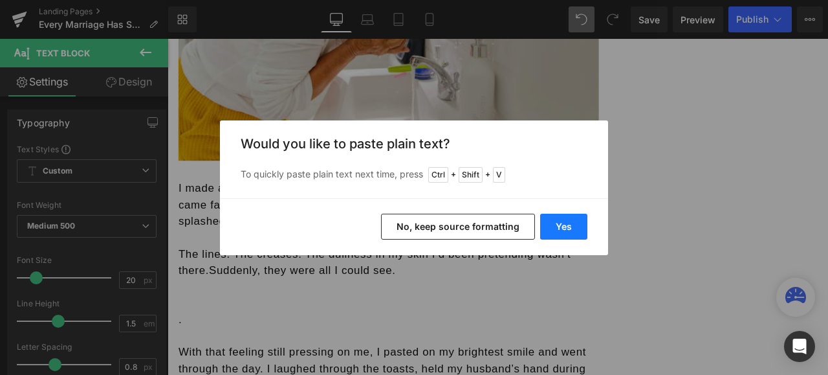
click at [559, 226] on button "Yes" at bounding box center [563, 227] width 47 height 26
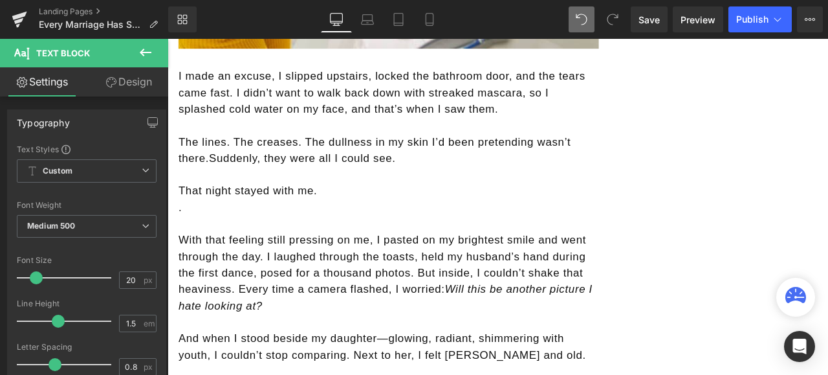
scroll to position [2135, 0]
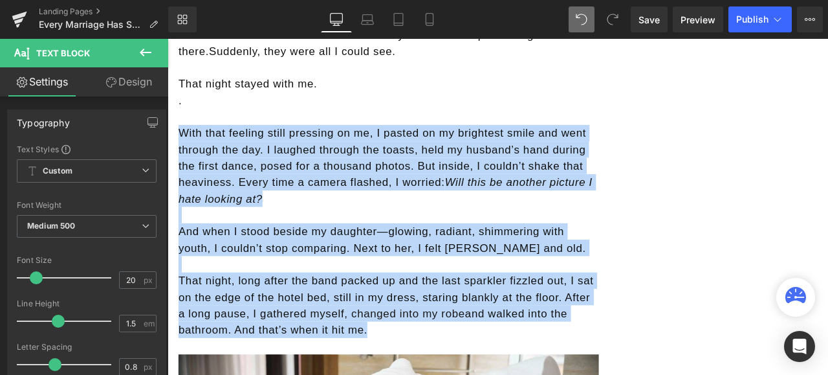
drag, startPoint x: 407, startPoint y: 359, endPoint x: 182, endPoint y: 117, distance: 330.1
click at [182, 117] on div "I made an excuse, I slipped upstairs, locked the bathroom door, and the tears c…" at bounding box center [430, 170] width 498 height 485
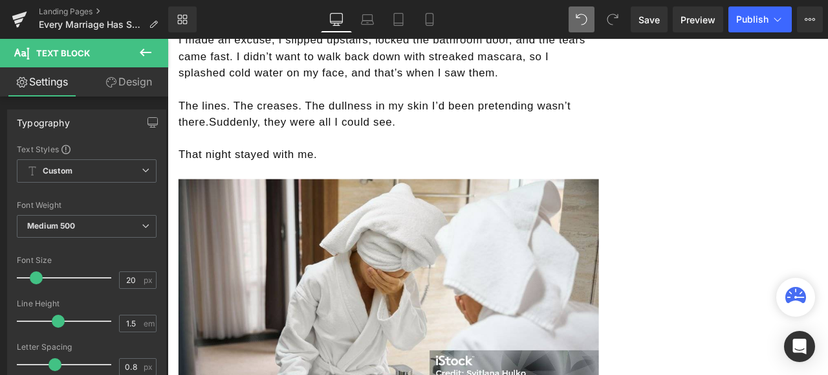
scroll to position [2006, 0]
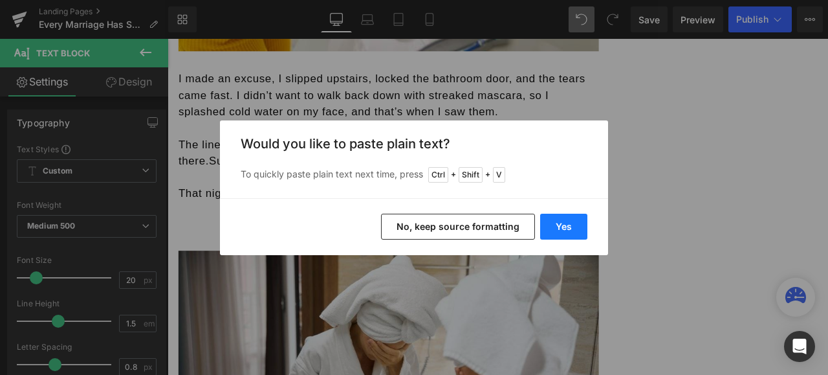
click at [562, 225] on button "Yes" at bounding box center [563, 227] width 47 height 26
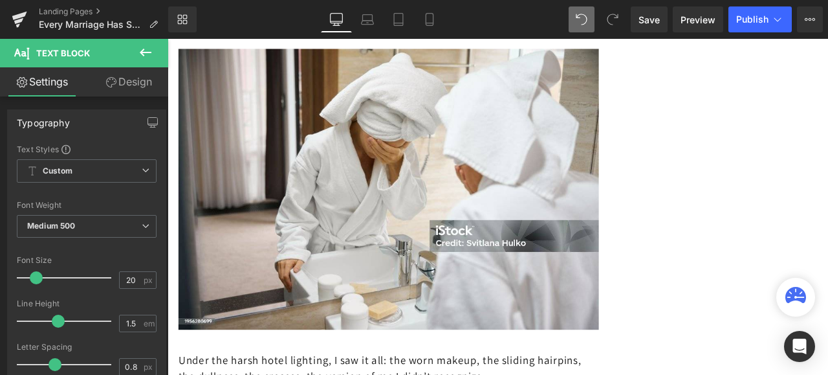
scroll to position [2329, 0]
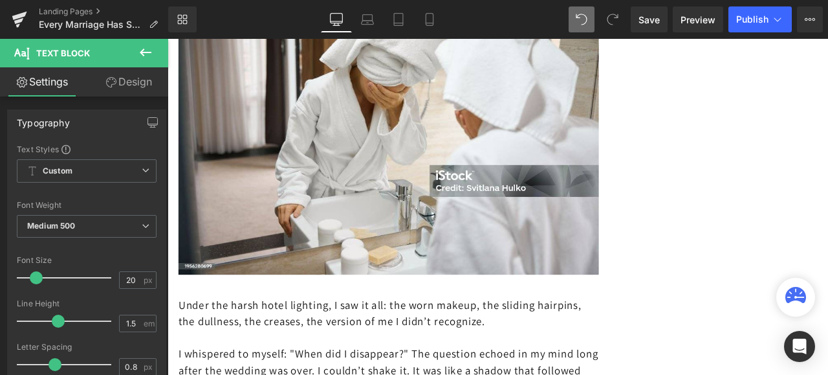
click at [425, 164] on img at bounding box center [430, 152] width 498 height 333
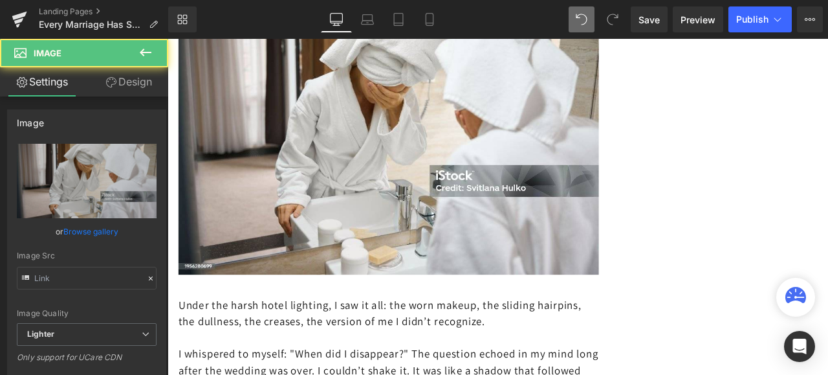
type input "[URL][DOMAIN_NAME]"
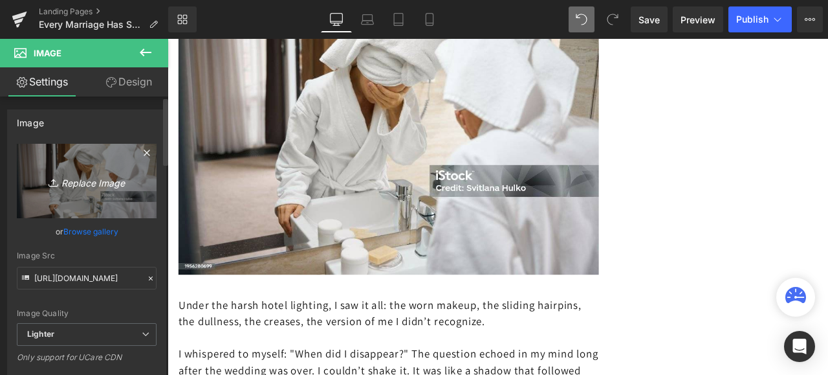
click at [107, 178] on icon "Replace Image" at bounding box center [87, 181] width 104 height 16
type input "C:\fakepath\istockphoto-171105525-612x612.jpg"
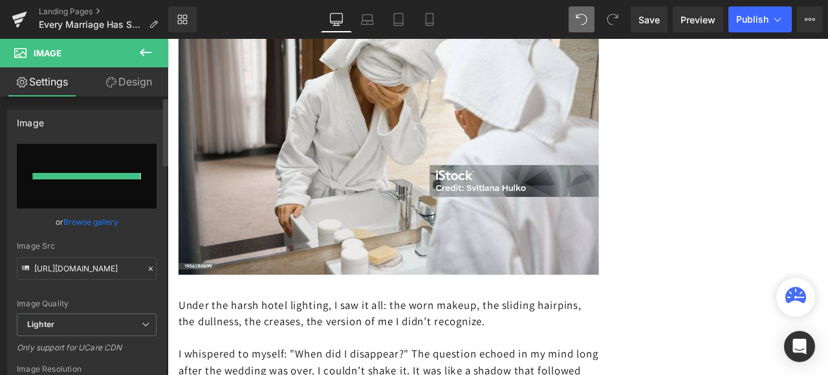
type input "[URL][DOMAIN_NAME]"
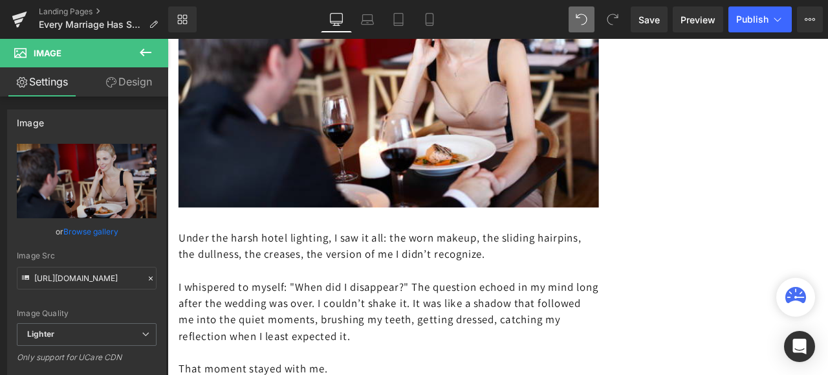
scroll to position [2394, 0]
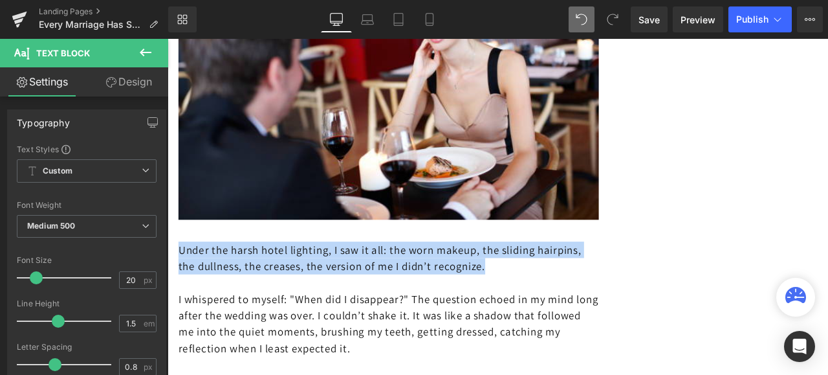
drag, startPoint x: 626, startPoint y: 270, endPoint x: 182, endPoint y: 251, distance: 444.9
click at [182, 279] on p "Under the harsh hotel lighting, I saw it all: the worn makeup, the sliding hair…" at bounding box center [430, 298] width 498 height 39
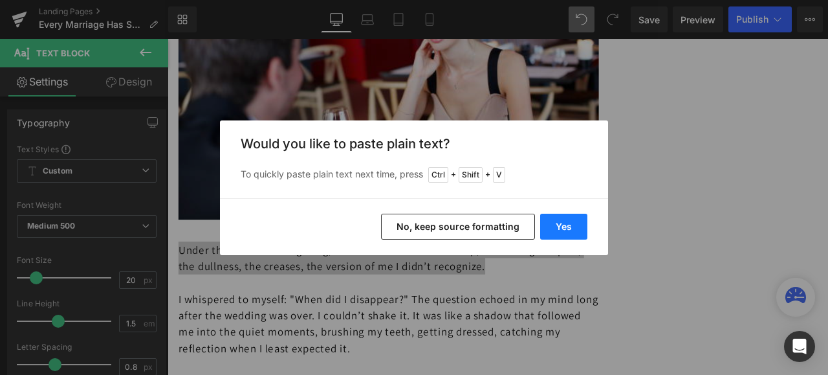
click at [556, 225] on button "Yes" at bounding box center [563, 227] width 47 height 26
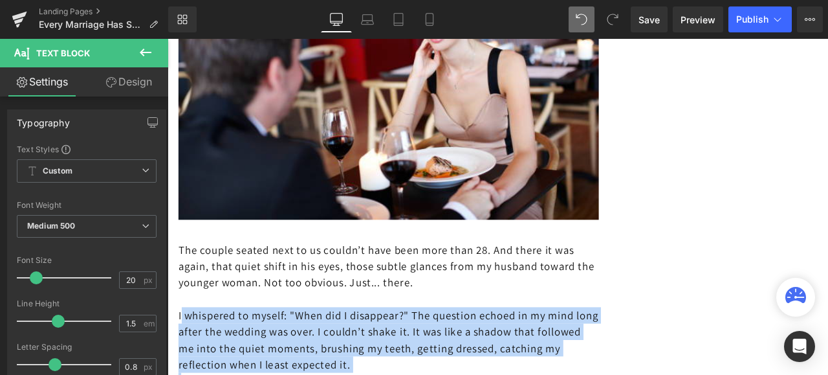
drag, startPoint x: 504, startPoint y: 399, endPoint x: 179, endPoint y: 324, distance: 333.5
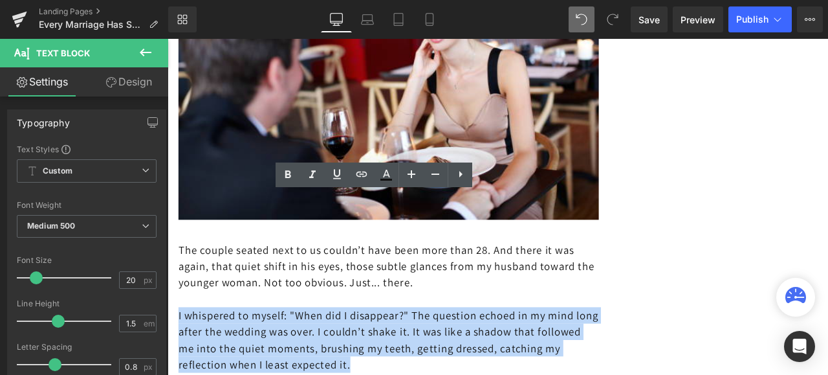
drag, startPoint x: 177, startPoint y: 326, endPoint x: 475, endPoint y: 388, distance: 304.0
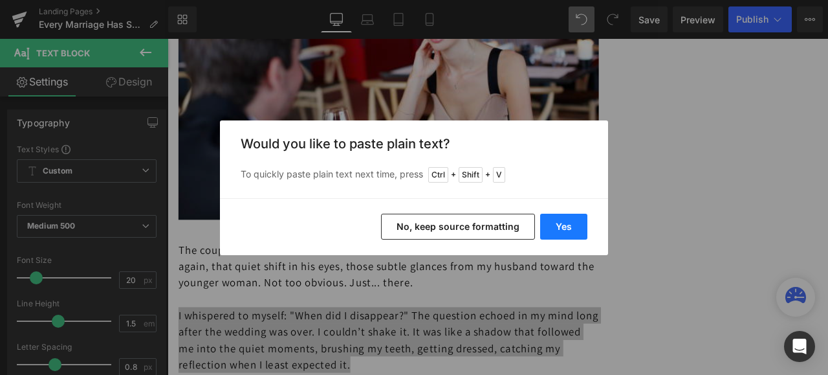
click at [558, 226] on button "Yes" at bounding box center [563, 227] width 47 height 26
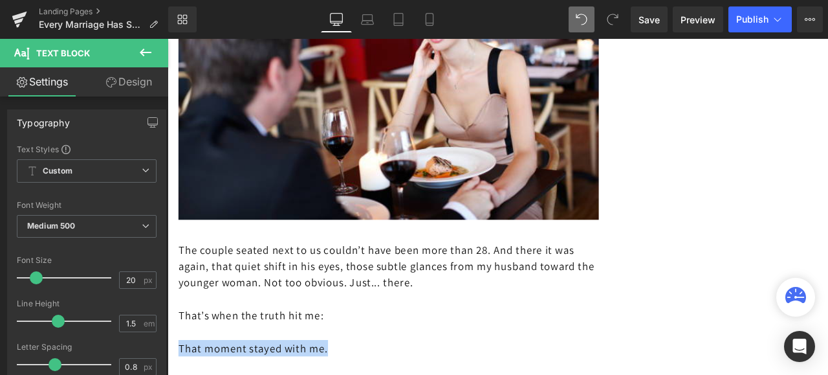
drag, startPoint x: 361, startPoint y: 371, endPoint x: 181, endPoint y: 364, distance: 180.7
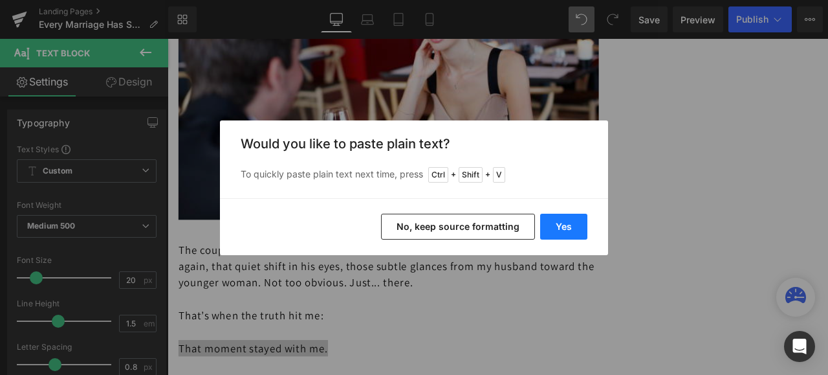
click at [553, 226] on button "Yes" at bounding box center [563, 227] width 47 height 26
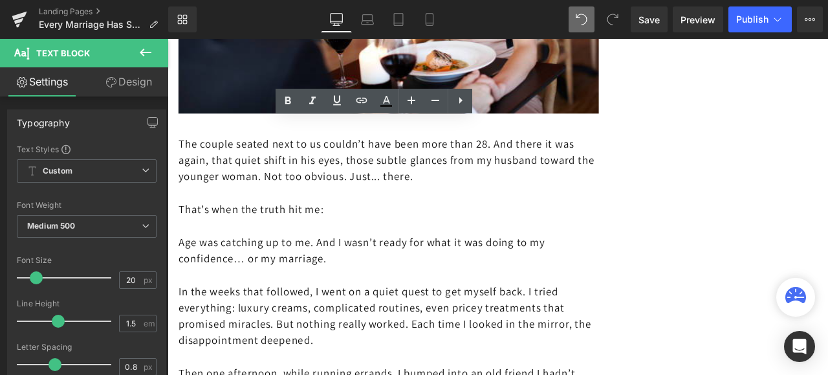
scroll to position [2523, 0]
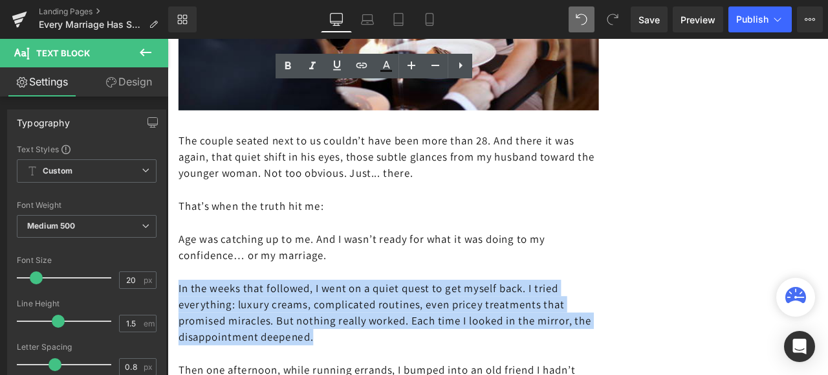
drag, startPoint x: 371, startPoint y: 360, endPoint x: 177, endPoint y: 299, distance: 203.4
click at [181, 324] on p "In the weeks that followed, I went on a quiet quest to get myself back. I tried…" at bounding box center [430, 363] width 498 height 78
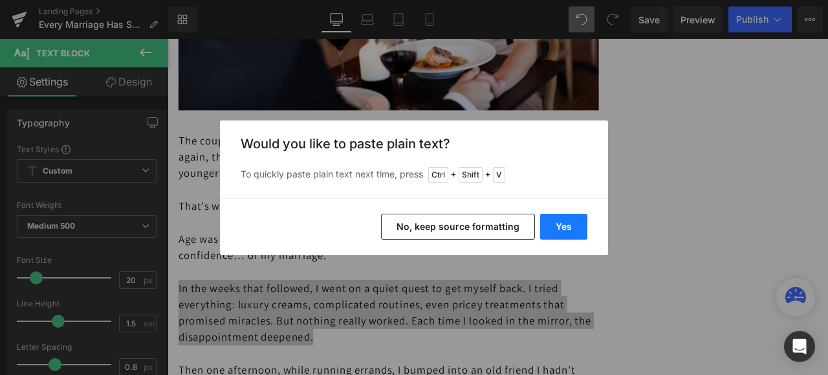
click at [562, 228] on button "Yes" at bounding box center [563, 227] width 47 height 26
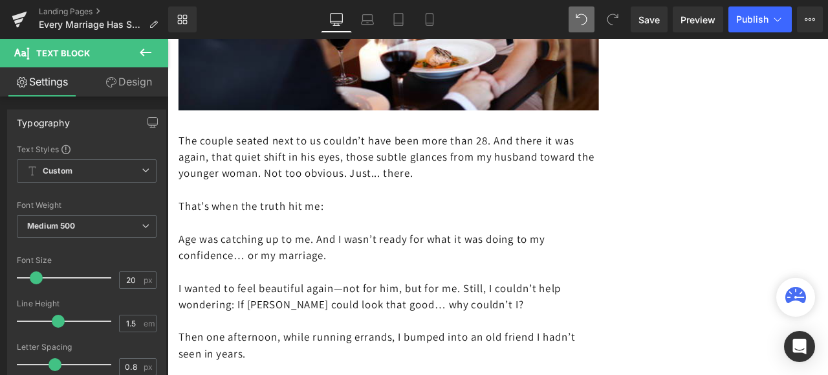
drag, startPoint x: 268, startPoint y: 374, endPoint x: 179, endPoint y: 351, distance: 91.5
click at [181, 351] on div "The couple seated next to us couldn’t have been more than 28. And there it was …" at bounding box center [430, 285] width 498 height 311
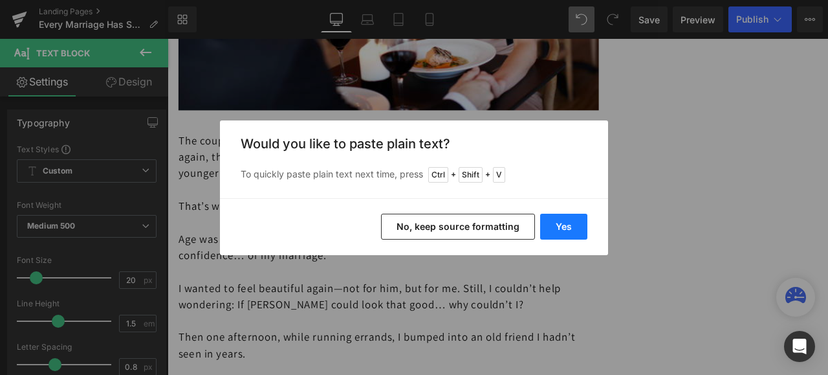
click at [566, 228] on button "Yes" at bounding box center [563, 227] width 47 height 26
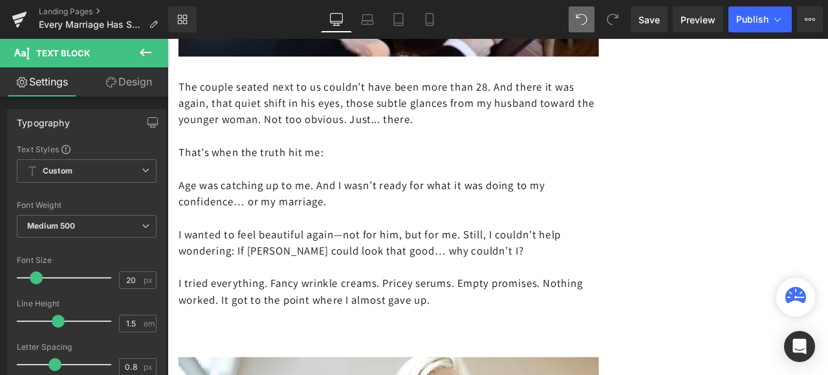
scroll to position [2588, 0]
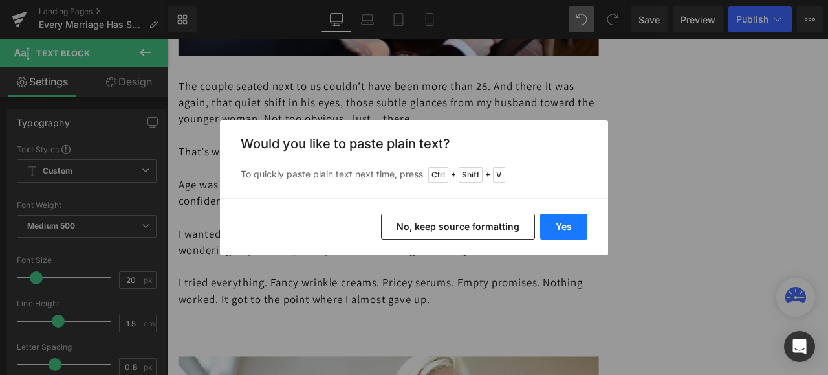
click at [559, 214] on button "Yes" at bounding box center [563, 227] width 47 height 26
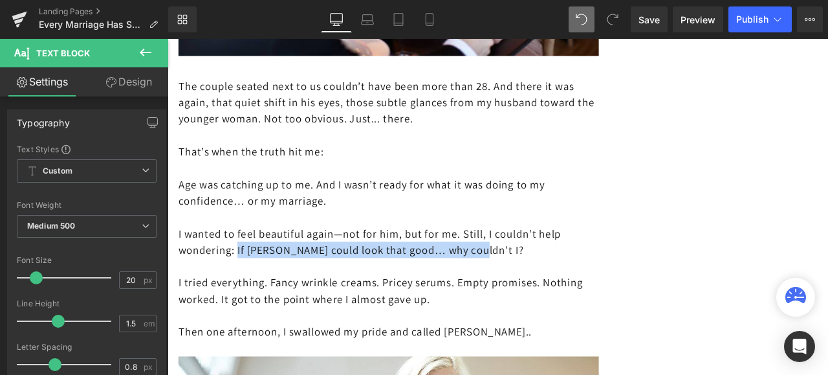
drag, startPoint x: 549, startPoint y: 255, endPoint x: 250, endPoint y: 256, distance: 298.3
click at [250, 259] on p "I wanted to feel beautiful again—not for him, but for me. Still, I couldn’t hel…" at bounding box center [430, 278] width 498 height 39
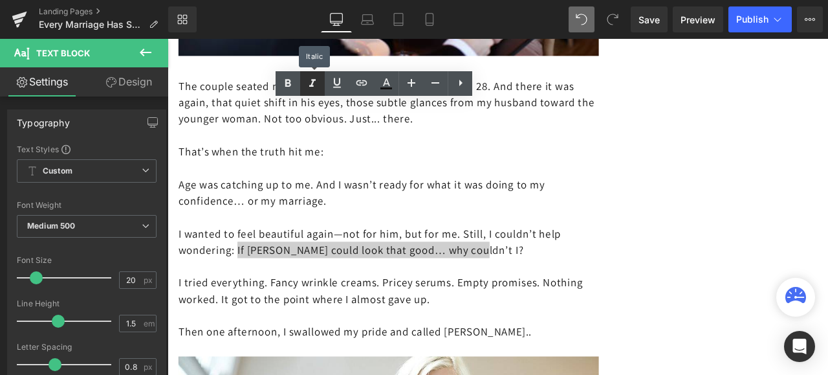
drag, startPoint x: 309, startPoint y: 80, endPoint x: 311, endPoint y: 87, distance: 8.0
click at [309, 80] on icon at bounding box center [313, 84] width 16 height 16
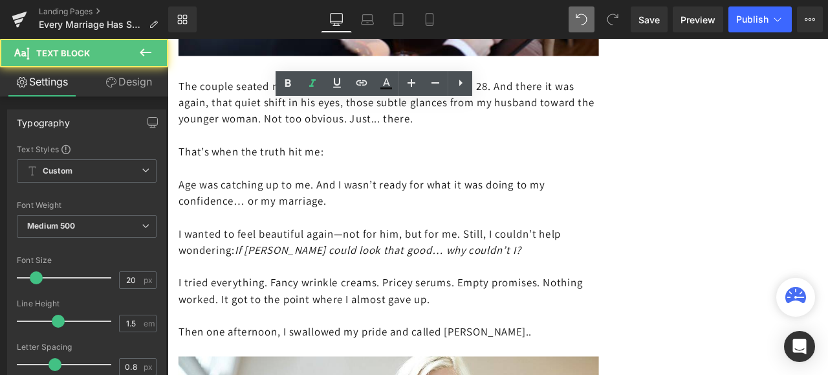
click at [441, 182] on p at bounding box center [430, 191] width 498 height 19
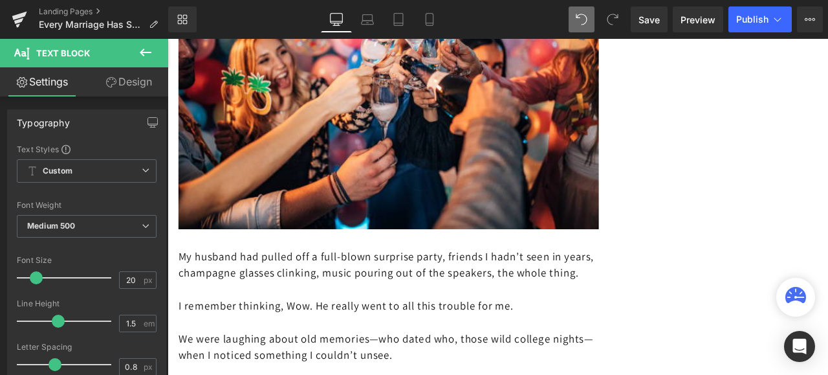
scroll to position [1035, 0]
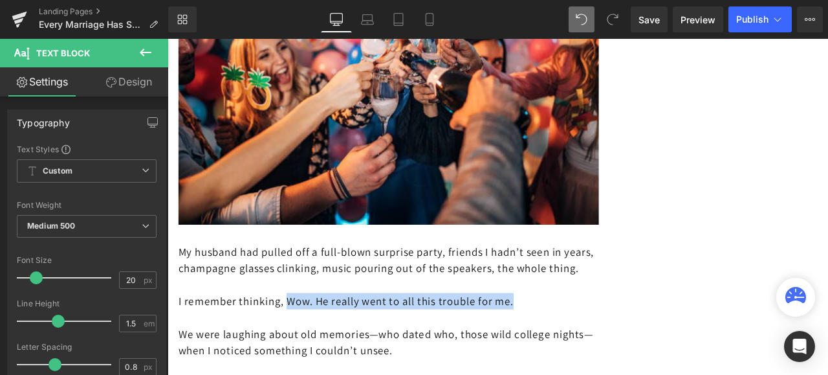
drag, startPoint x: 591, startPoint y: 330, endPoint x: 312, endPoint y: 324, distance: 279.6
click at [312, 340] on p "I remember thinking, Wow. He really went to all this trouble for me." at bounding box center [430, 349] width 498 height 19
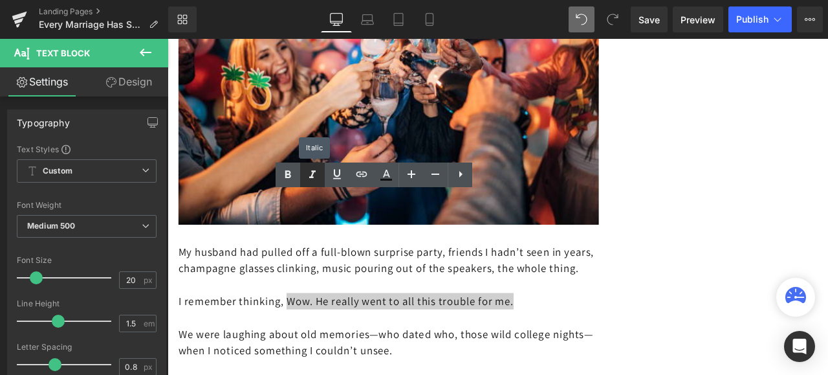
click at [312, 172] on icon at bounding box center [313, 175] width 16 height 16
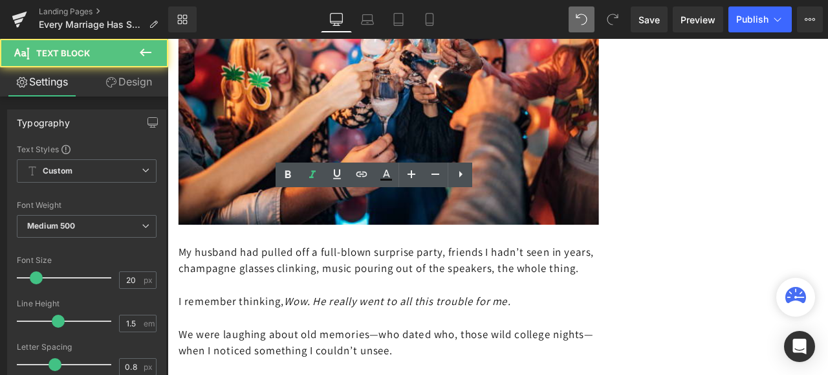
click at [630, 359] on p at bounding box center [430, 368] width 498 height 19
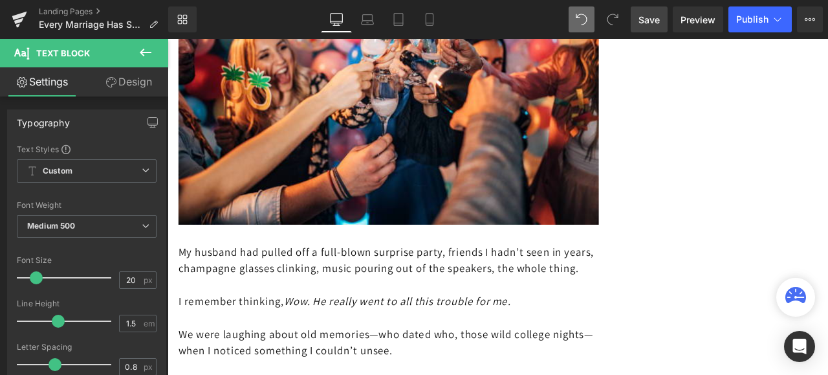
click at [646, 18] on span "Save" at bounding box center [649, 20] width 21 height 14
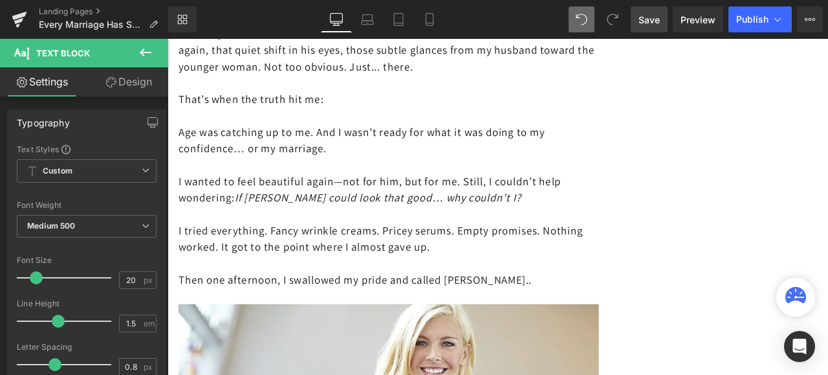
scroll to position [2718, 0]
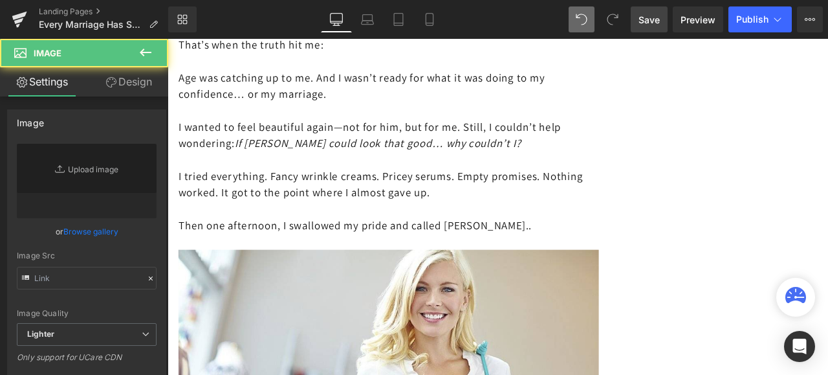
type input "[URL][DOMAIN_NAME]"
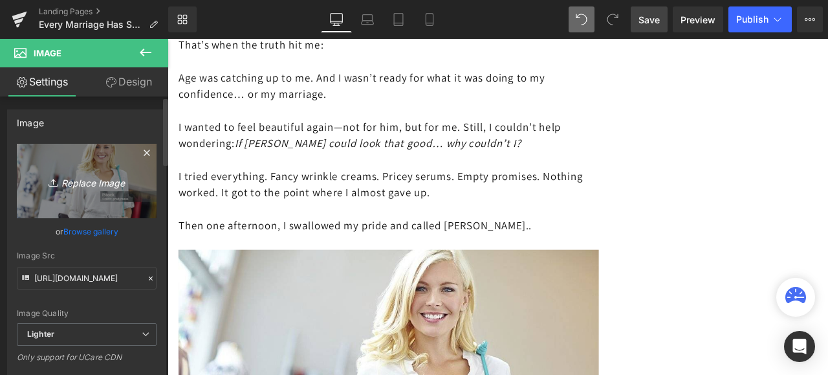
click at [113, 164] on link "Replace Image" at bounding box center [87, 181] width 140 height 74
type input "C:\fakepath\istockphoto-910453460-612x612.jpg"
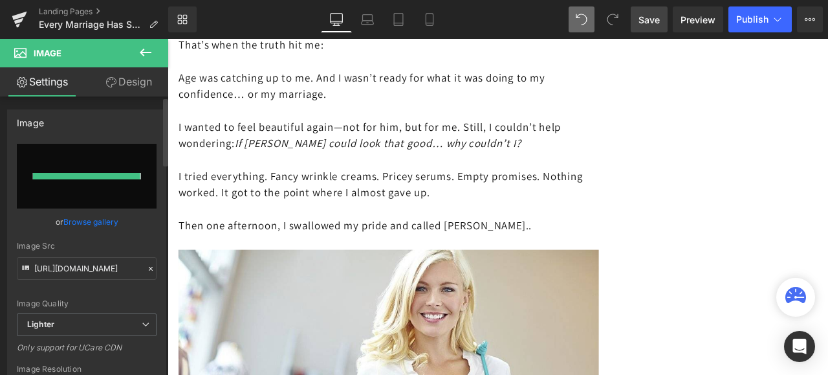
type input "[URL][DOMAIN_NAME]"
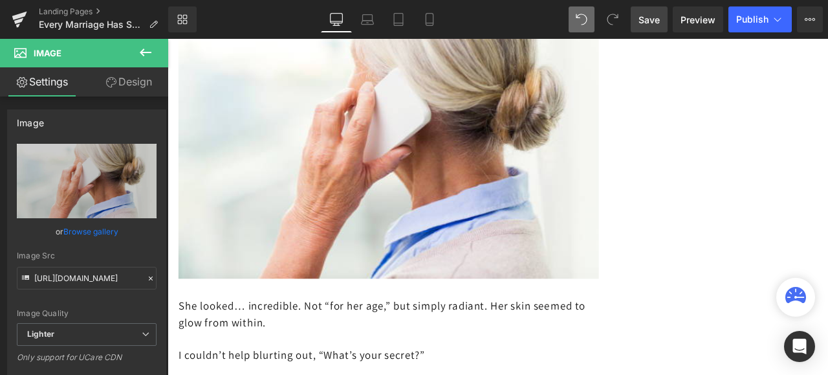
scroll to position [3106, 0]
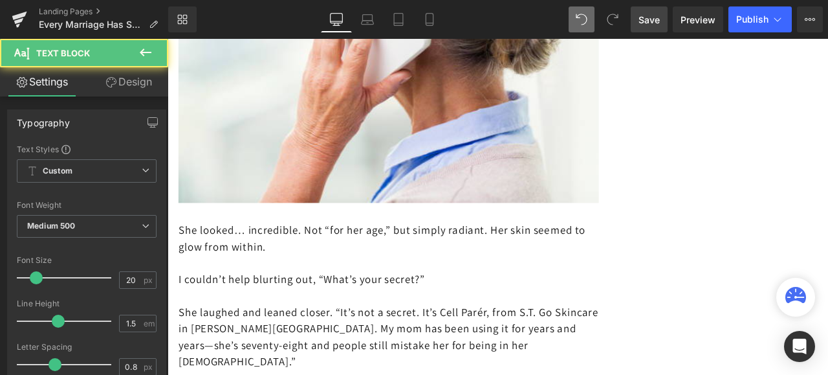
drag, startPoint x: 329, startPoint y: 239, endPoint x: 243, endPoint y: 230, distance: 87.1
click at [246, 256] on p "She looked… incredible. Not “for her age,” but simply radiant. Her skin seemed …" at bounding box center [430, 275] width 498 height 39
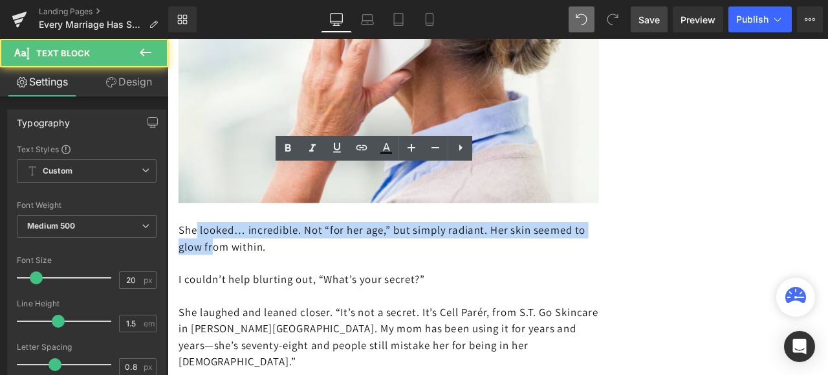
click at [203, 256] on p "She looked… incredible. Not “for her age,” but simply radiant. Her skin seemed …" at bounding box center [430, 275] width 498 height 39
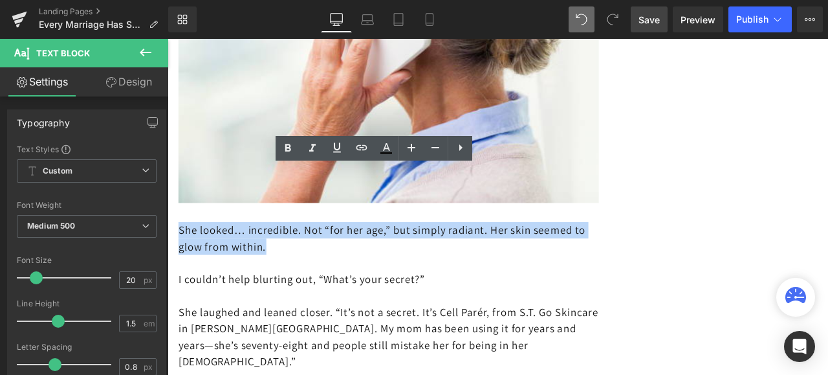
drag, startPoint x: 177, startPoint y: 217, endPoint x: 300, endPoint y: 245, distance: 126.0
click at [300, 256] on p "She looked… incredible. Not “for her age,” but simply radiant. Her skin seemed …" at bounding box center [430, 275] width 498 height 39
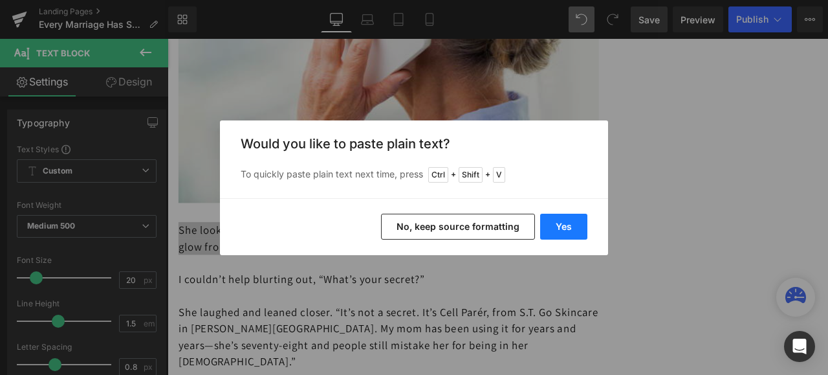
click at [558, 220] on button "Yes" at bounding box center [563, 227] width 47 height 26
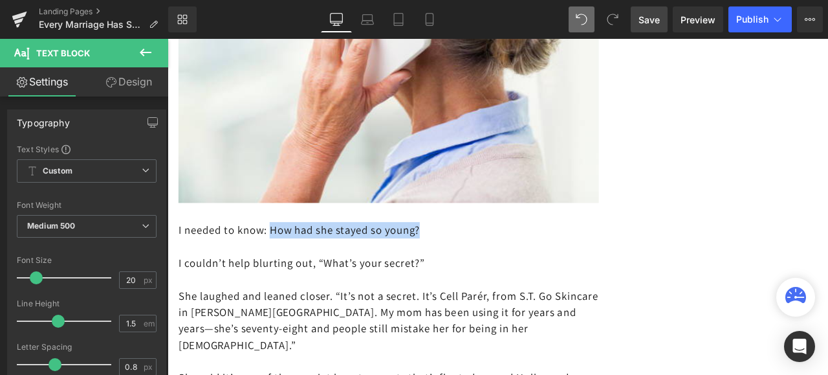
drag, startPoint x: 492, startPoint y: 219, endPoint x: 297, endPoint y: 219, distance: 194.8
click at [297, 256] on p "I needed to know: How had she stayed so young?" at bounding box center [430, 265] width 498 height 19
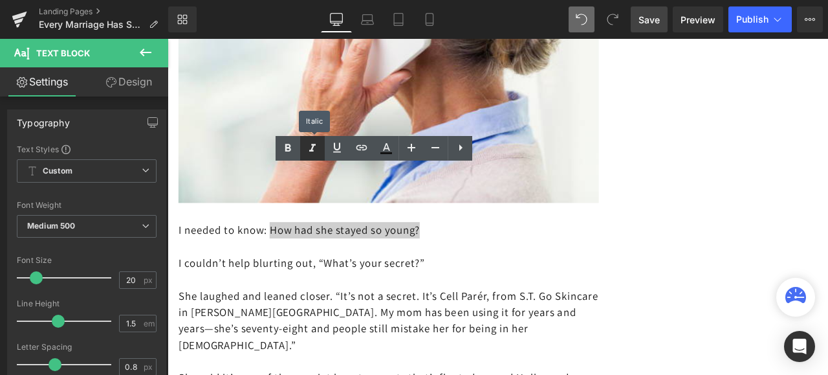
click at [311, 149] on icon at bounding box center [312, 148] width 6 height 8
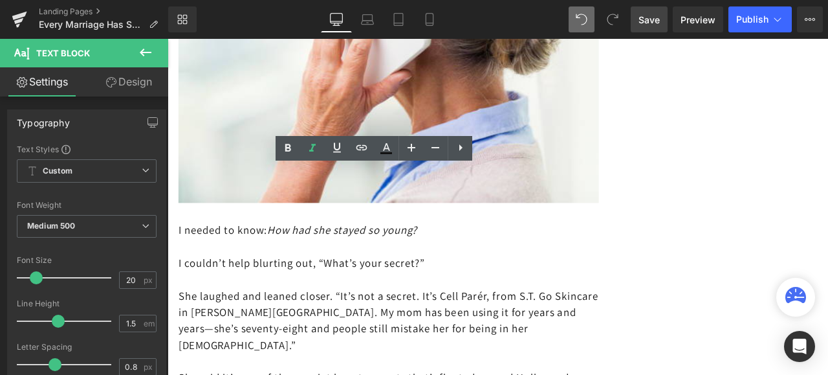
click at [532, 275] on p at bounding box center [430, 284] width 498 height 19
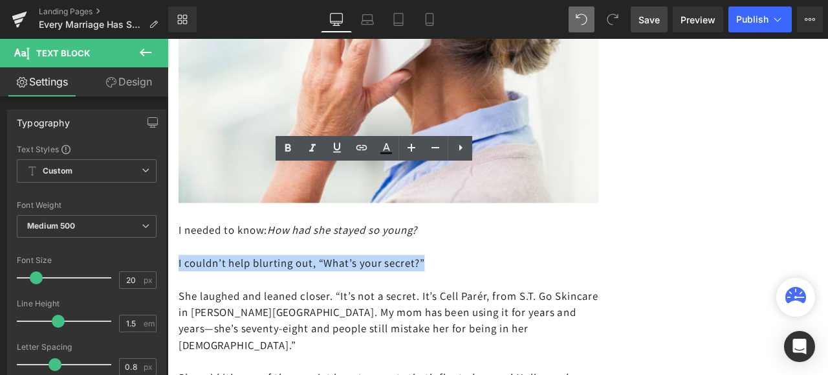
drag, startPoint x: 483, startPoint y: 257, endPoint x: 177, endPoint y: 258, distance: 306.0
click at [181, 294] on p "I couldn’t help blurting out, “What’s your secret?”" at bounding box center [430, 303] width 498 height 19
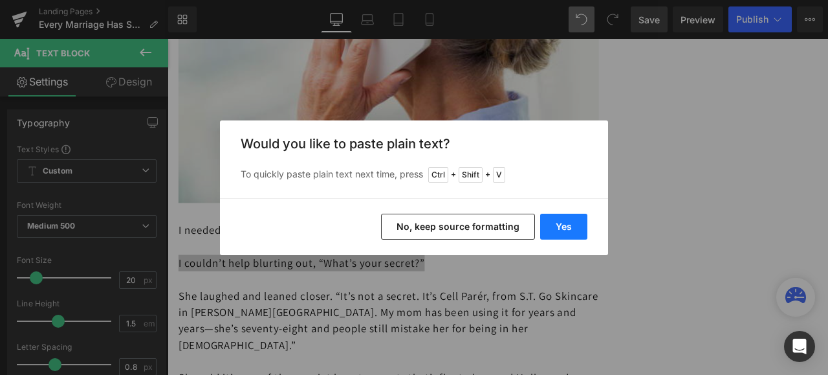
click at [554, 218] on button "Yes" at bounding box center [563, 227] width 47 height 26
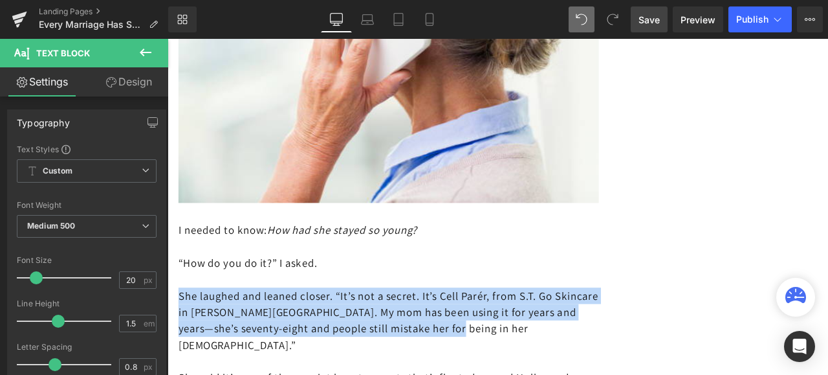
drag, startPoint x: 562, startPoint y: 335, endPoint x: 182, endPoint y: 298, distance: 381.6
click at [182, 333] on p "She laughed and leaned closer. “It’s not a secret. It’s Cell Parér, from S.T. G…" at bounding box center [430, 372] width 498 height 78
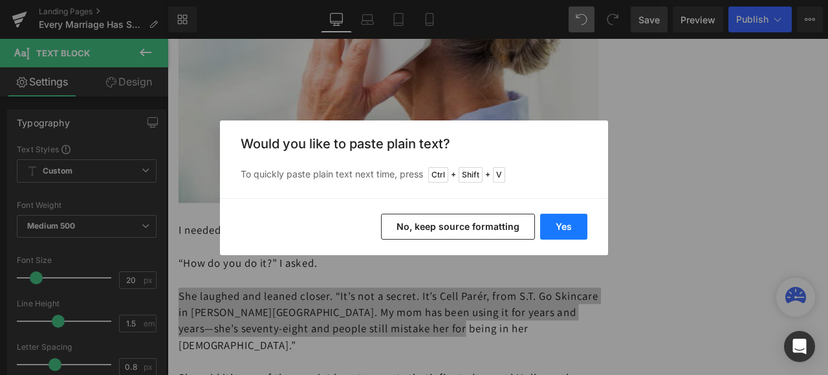
click at [560, 223] on button "Yes" at bounding box center [563, 227] width 47 height 26
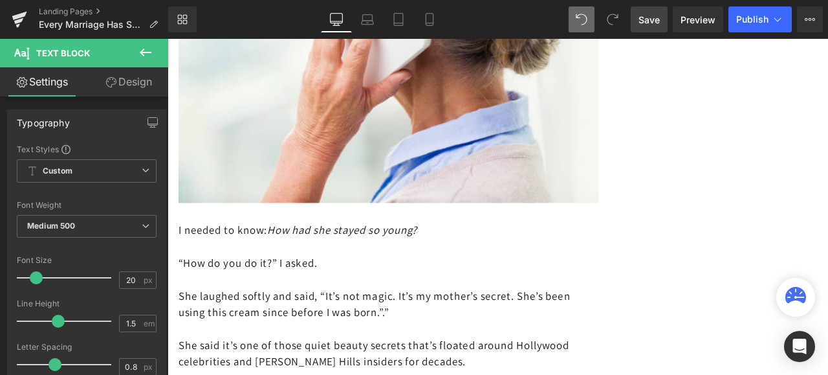
click at [443, 329] on div "Rendering Content" at bounding box center [415, 323] width 80 height 14
drag, startPoint x: 608, startPoint y: 364, endPoint x: 300, endPoint y: 359, distance: 307.4
drag, startPoint x: 182, startPoint y: 353, endPoint x: 187, endPoint y: 358, distance: 6.9
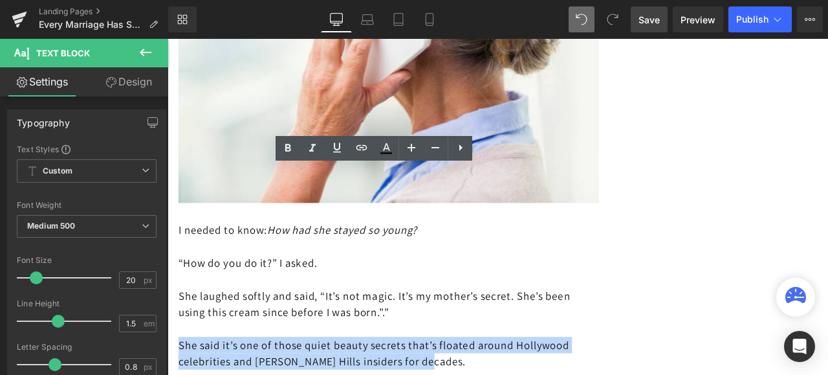
drag, startPoint x: 180, startPoint y: 354, endPoint x: 604, endPoint y: 366, distance: 424.6
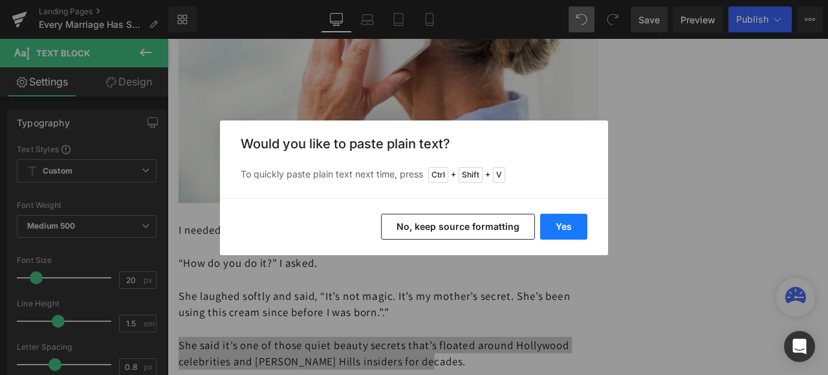
click at [564, 226] on button "Yes" at bounding box center [563, 227] width 47 height 26
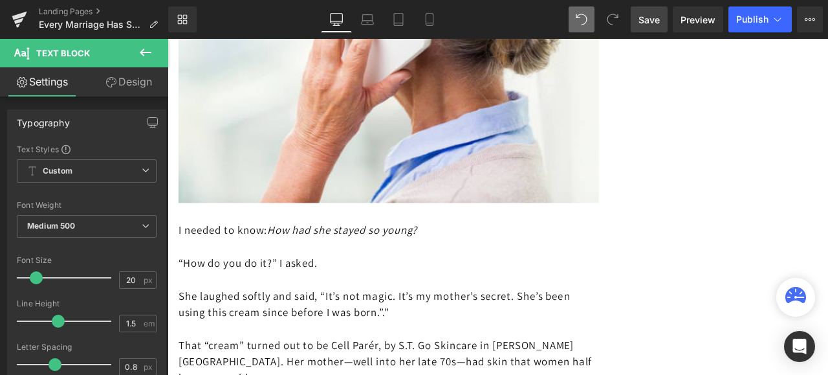
scroll to position [3170, 0]
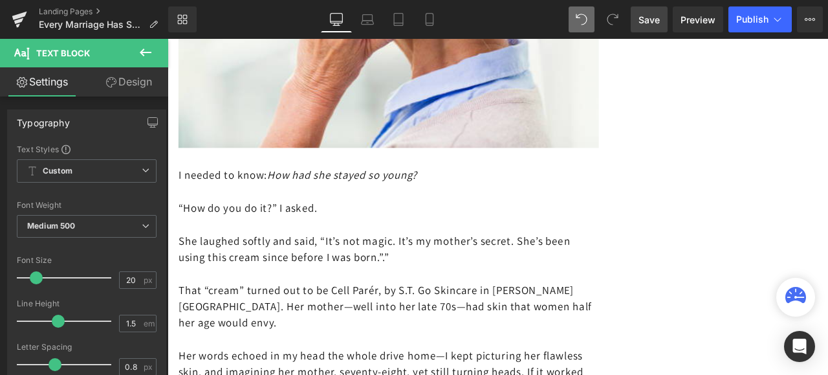
click at [223, 333] on p "That “cream” turned out to be Cell Parér, by S.T. Go Skincare in [PERSON_NAME][…" at bounding box center [430, 356] width 498 height 58
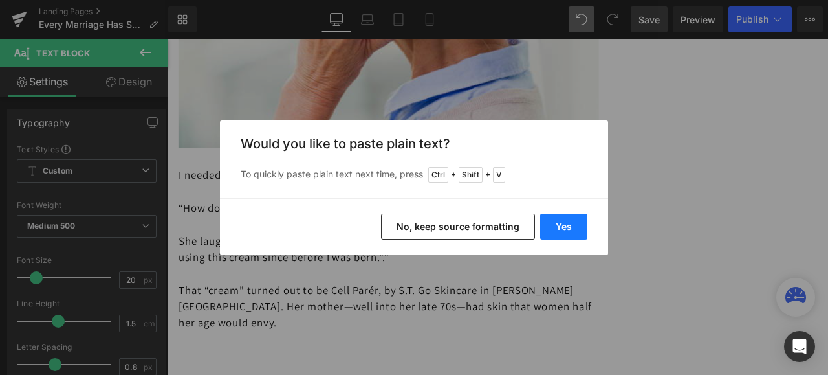
click at [553, 223] on button "Yes" at bounding box center [563, 227] width 47 height 26
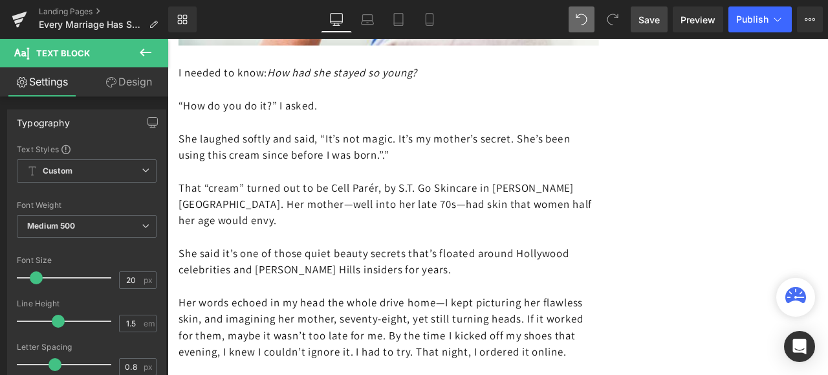
scroll to position [3300, 0]
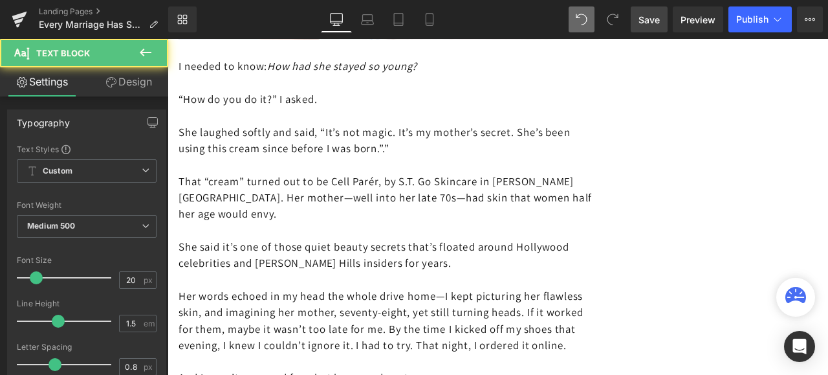
click at [478, 275] on p "She said it’s one of those quiet beauty secrets that’s floated around Hollywood…" at bounding box center [430, 294] width 498 height 39
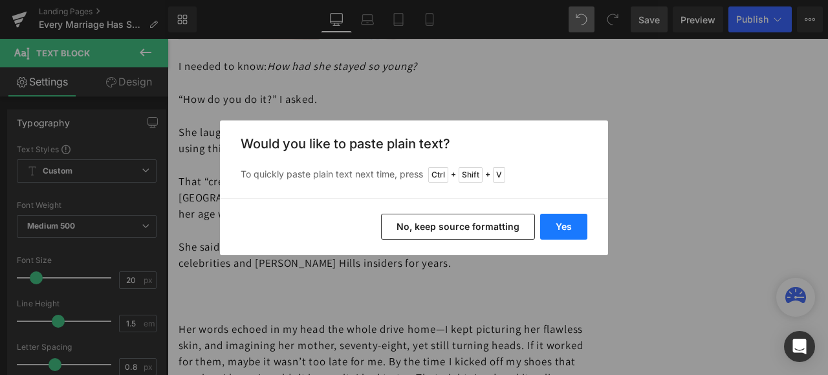
click at [553, 225] on button "Yes" at bounding box center [563, 227] width 47 height 26
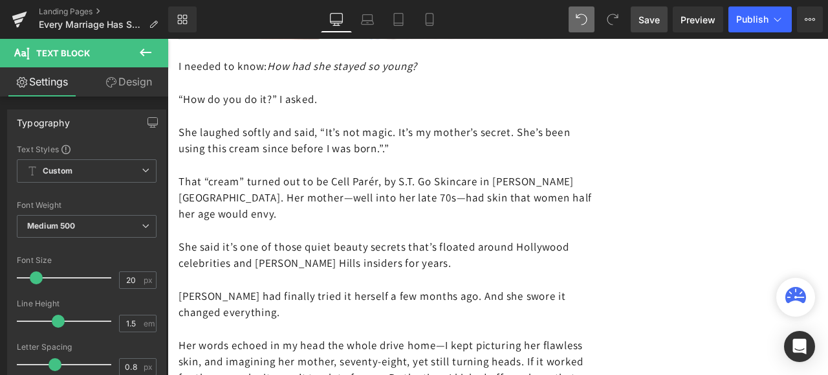
scroll to position [3365, 0]
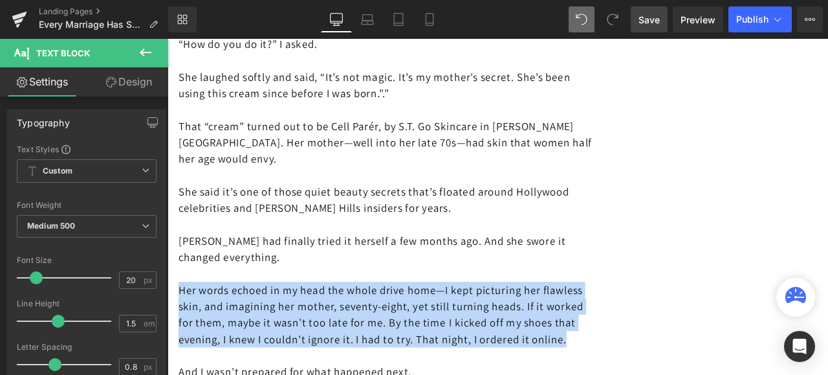
drag, startPoint x: 284, startPoint y: 371, endPoint x: 180, endPoint y: 286, distance: 134.7
click at [181, 286] on div "I needed to know: How had she stayed so young? “How do you do it?” I asked. She…" at bounding box center [430, 287] width 498 height 621
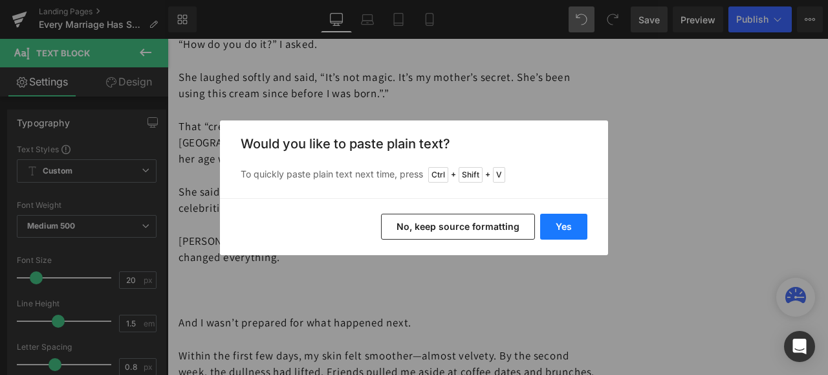
click at [551, 225] on button "Yes" at bounding box center [563, 227] width 47 height 26
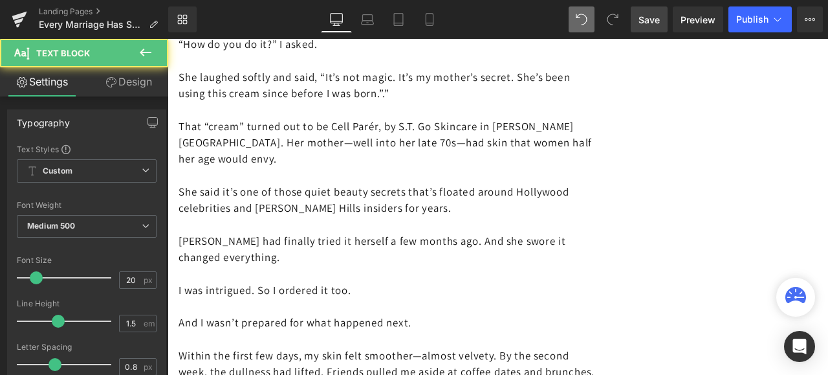
click at [357, 327] on p "I was intrigued. So I ordered it too." at bounding box center [430, 336] width 498 height 19
click at [371, 327] on p "I was intrigued. So I ordered it too." at bounding box center [430, 336] width 498 height 19
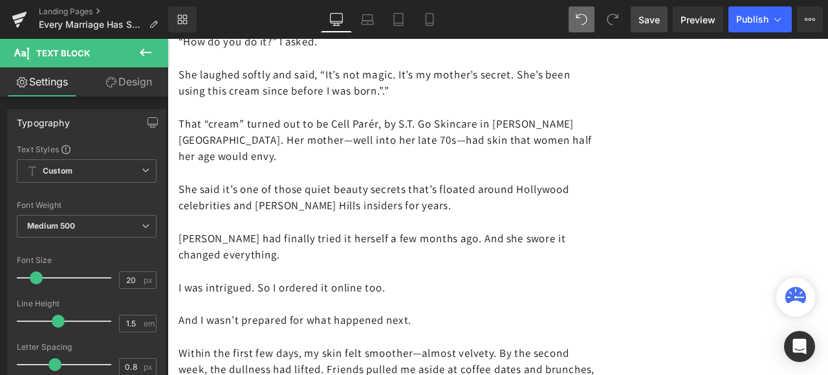
scroll to position [3494, 0]
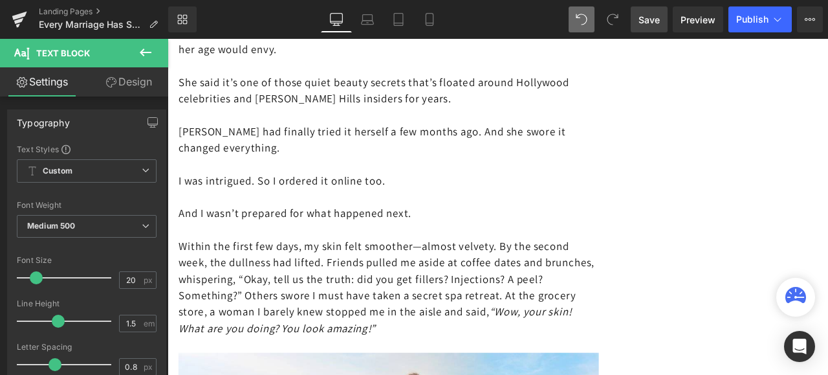
drag, startPoint x: 507, startPoint y: 338, endPoint x: 182, endPoint y: 235, distance: 340.7
click at [182, 275] on p "Within the first few days, my skin felt smoother—almost velvety. By the second …" at bounding box center [430, 333] width 498 height 116
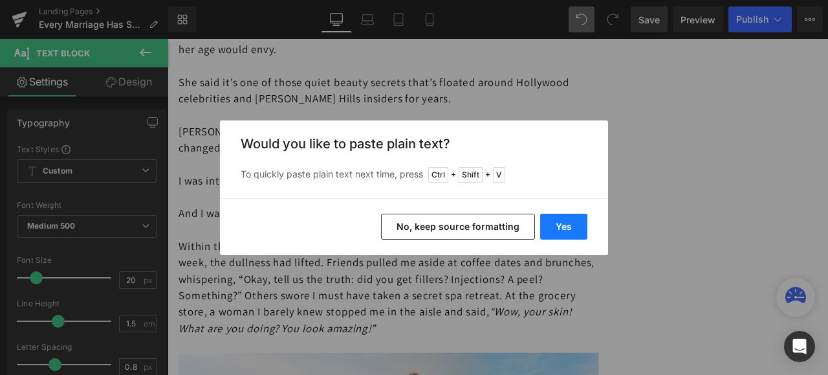
click at [566, 226] on button "Yes" at bounding box center [563, 227] width 47 height 26
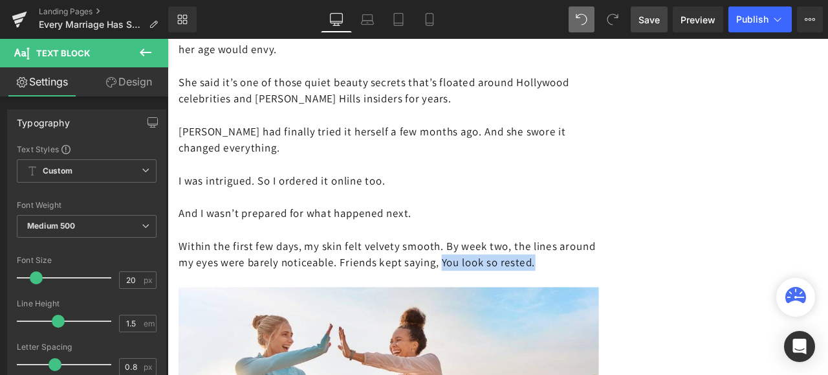
drag, startPoint x: 560, startPoint y: 257, endPoint x: 573, endPoint y: 269, distance: 17.4
click at [573, 275] on p "Within the first few days, my skin felt velvety smooth. By week two, the lines …" at bounding box center [430, 294] width 498 height 39
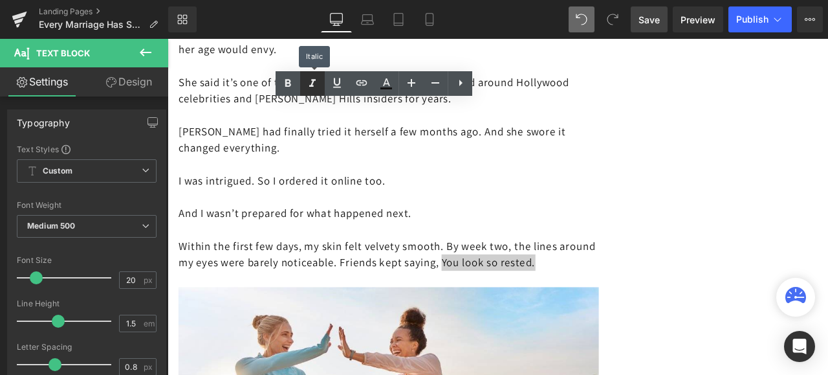
click at [312, 79] on icon at bounding box center [312, 83] width 6 height 8
click at [609, 314] on p at bounding box center [430, 323] width 498 height 19
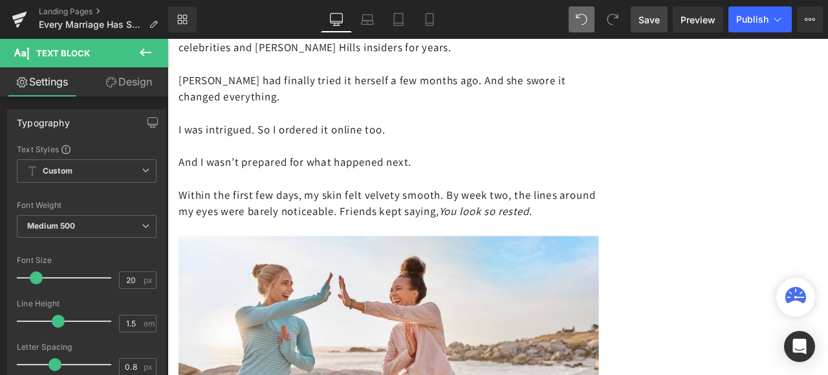
scroll to position [3559, 0]
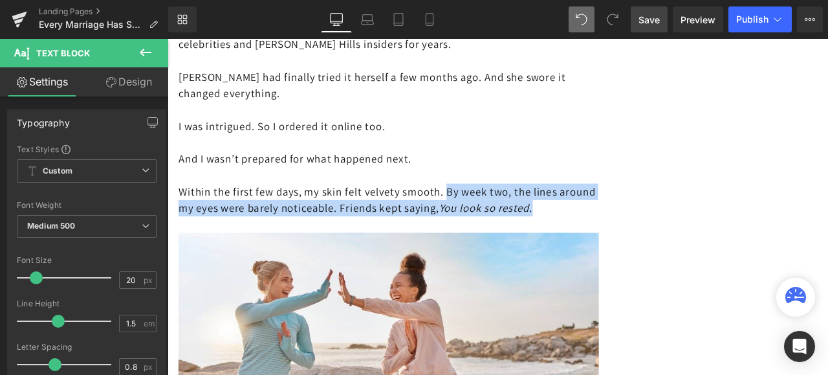
drag, startPoint x: 512, startPoint y: 171, endPoint x: 560, endPoint y: 209, distance: 60.8
click at [560, 210] on p "Within the first few days, my skin felt velvety smooth. By week two, the lines …" at bounding box center [430, 229] width 498 height 39
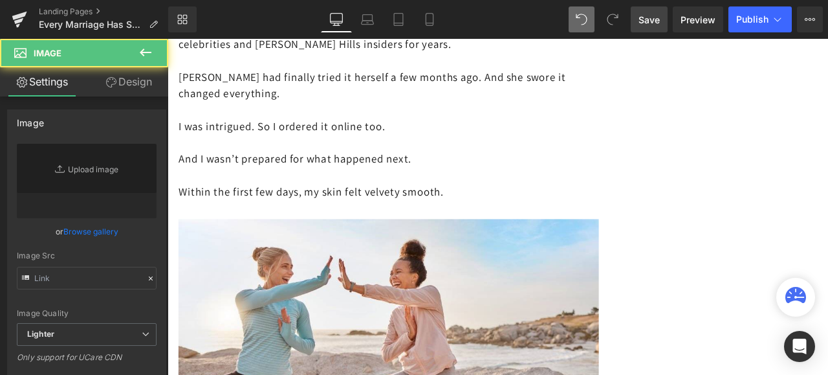
type input "[URL][DOMAIN_NAME]"
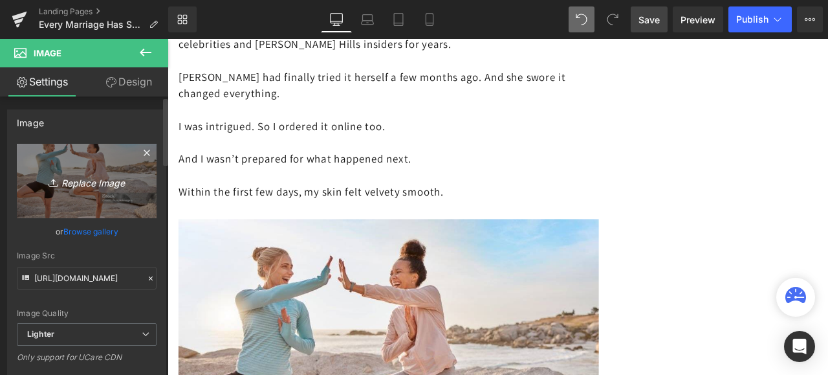
click at [91, 190] on link "Replace Image" at bounding box center [87, 181] width 140 height 74
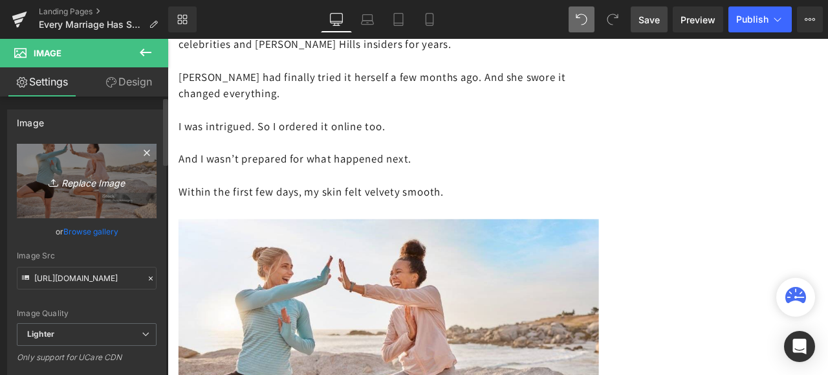
click at [90, 168] on link "Replace Image" at bounding box center [87, 181] width 140 height 74
type input "C:\fakepath\istockphoto-977601820-1024x1024.jpg"
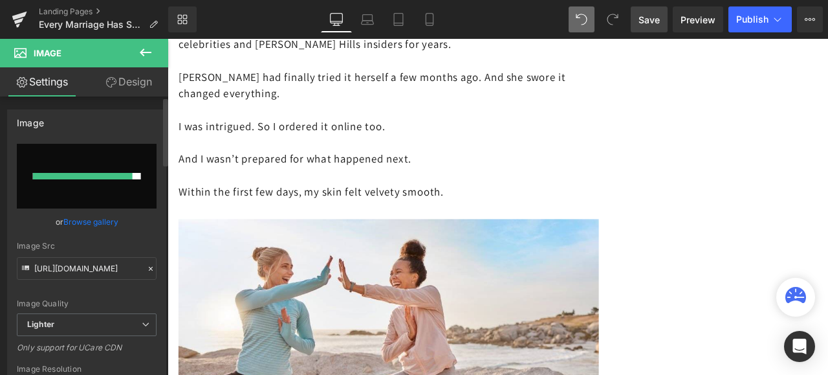
type input "[URL][DOMAIN_NAME]"
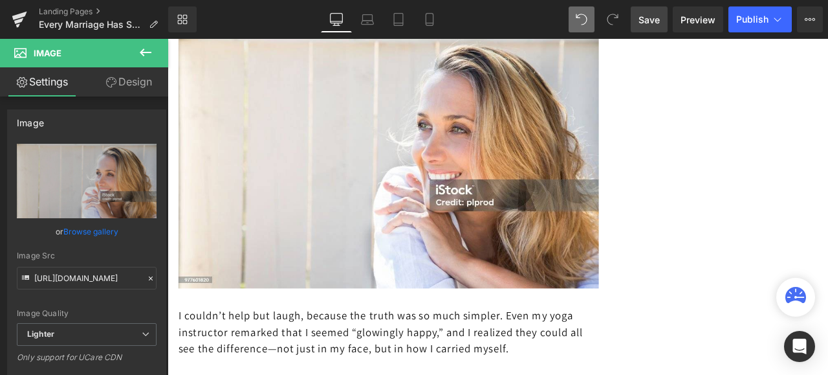
scroll to position [3817, 0]
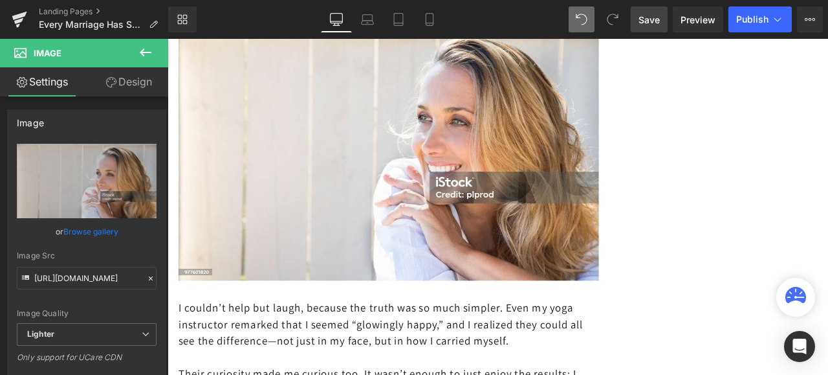
drag, startPoint x: 182, startPoint y: 302, endPoint x: 594, endPoint y: 335, distance: 413.5
click at [207, 347] on p "I couldn’t help but laugh, because the truth was so much simpler. Even my yoga …" at bounding box center [430, 376] width 498 height 58
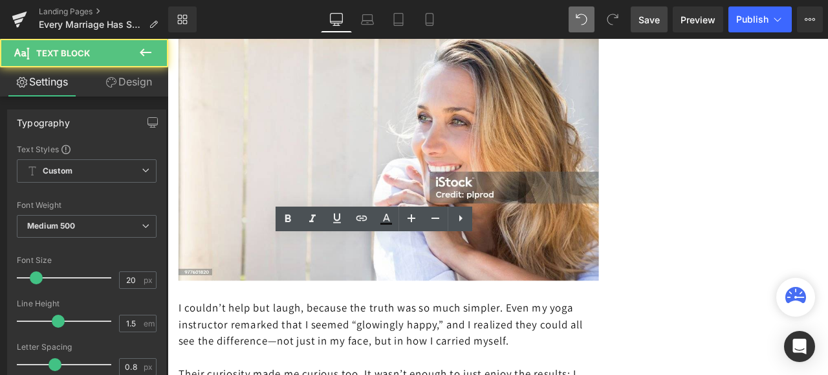
click at [647, 347] on p "I couldn’t help but laugh, because the truth was so much simpler. Even my yoga …" at bounding box center [430, 376] width 498 height 58
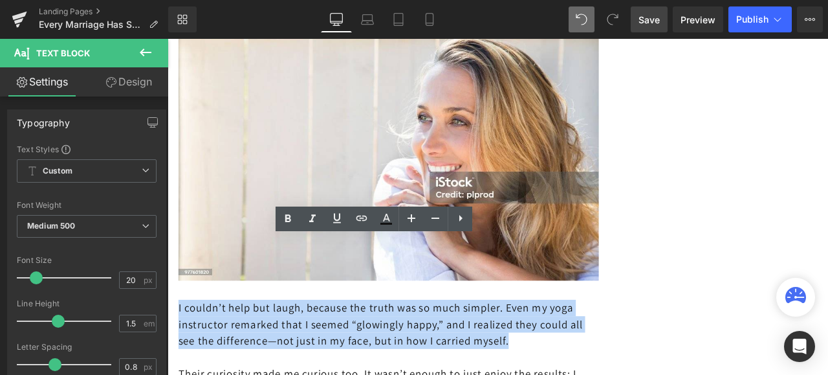
drag, startPoint x: 648, startPoint y: 346, endPoint x: 177, endPoint y: 301, distance: 473.2
click at [181, 347] on p "I couldn’t help but laugh, because the truth was so much simpler. Even my yoga …" at bounding box center [430, 376] width 498 height 58
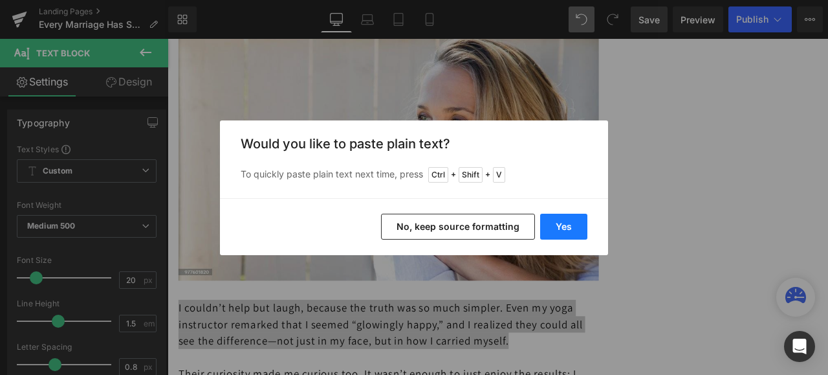
click at [554, 223] on button "Yes" at bounding box center [563, 227] width 47 height 26
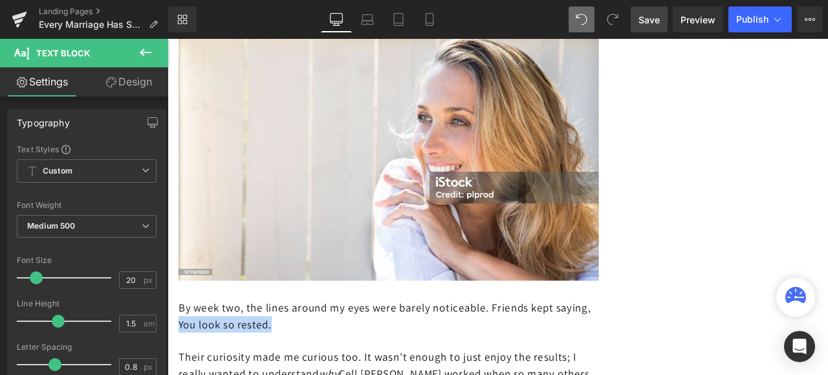
drag, startPoint x: 347, startPoint y: 321, endPoint x: 228, endPoint y: 325, distance: 119.8
click at [228, 347] on p "By week two, the lines around my eyes were barely noticeable. Friends kept sayi…" at bounding box center [430, 366] width 498 height 39
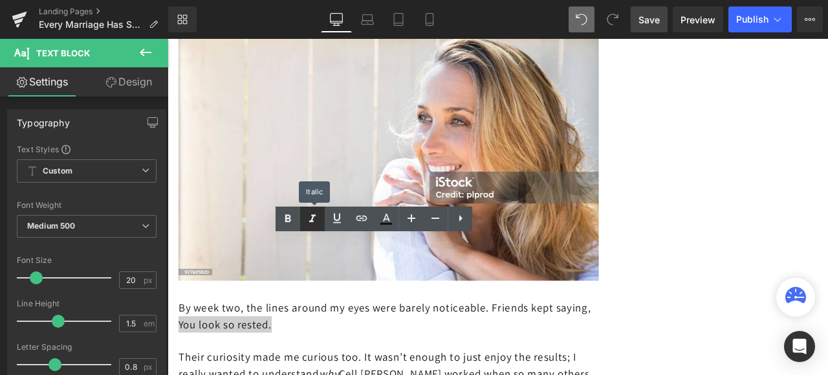
click at [308, 220] on icon at bounding box center [313, 219] width 16 height 16
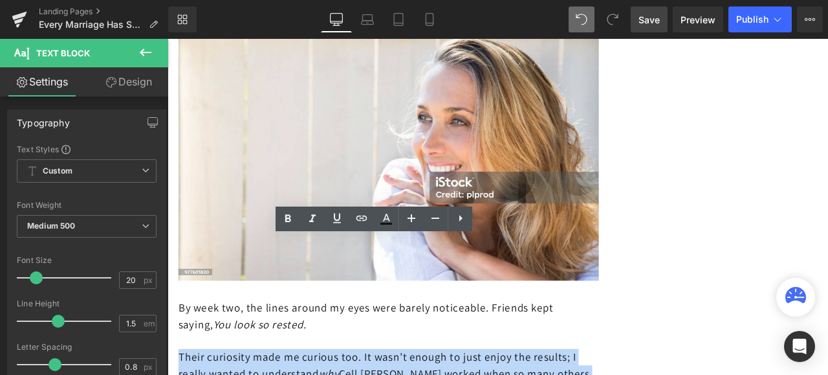
drag, startPoint x: 225, startPoint y: 406, endPoint x: 181, endPoint y: 362, distance: 62.2
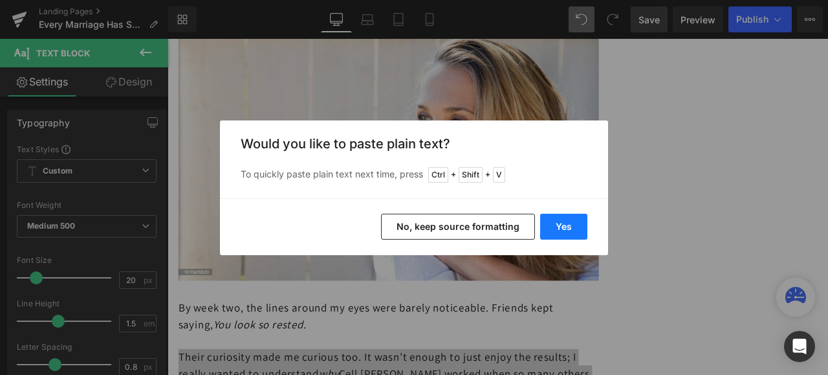
drag, startPoint x: 553, startPoint y: 226, endPoint x: 457, endPoint y: 221, distance: 95.9
click at [554, 226] on button "Yes" at bounding box center [563, 227] width 47 height 26
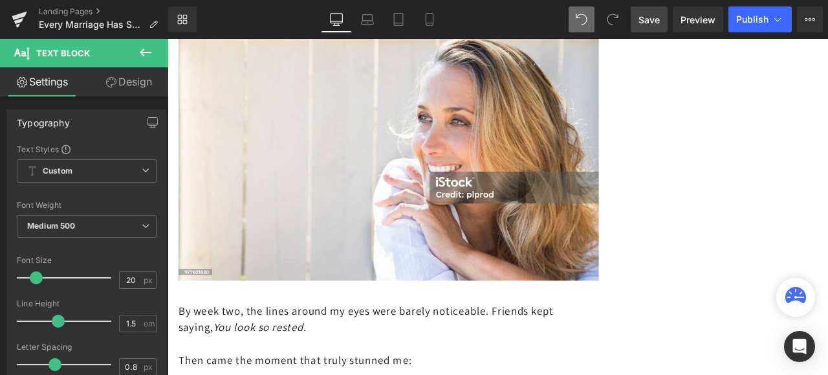
click at [650, 16] on span "Save" at bounding box center [649, 20] width 21 height 14
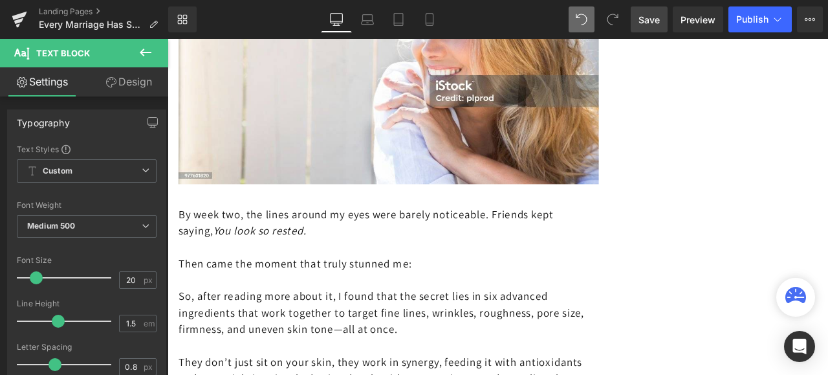
scroll to position [3947, 0]
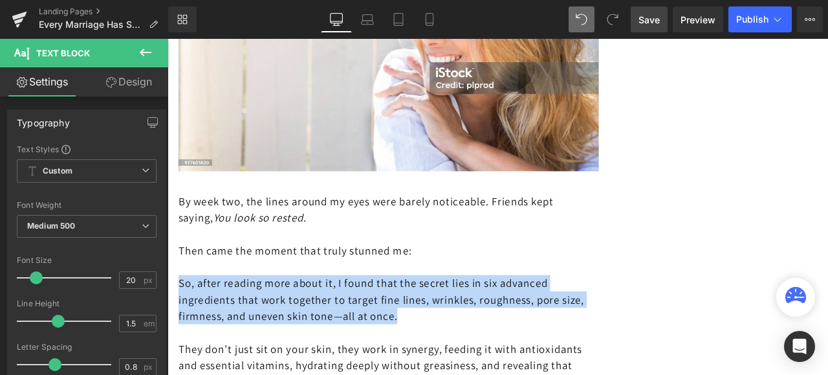
drag, startPoint x: 496, startPoint y: 312, endPoint x: 179, endPoint y: 268, distance: 319.4
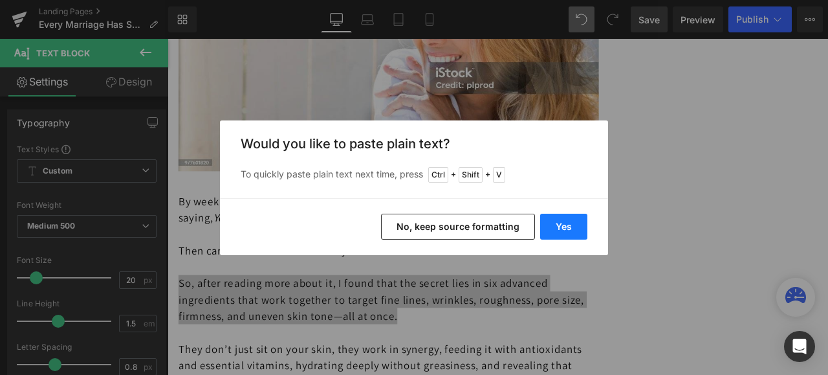
click at [564, 226] on button "Yes" at bounding box center [563, 227] width 47 height 26
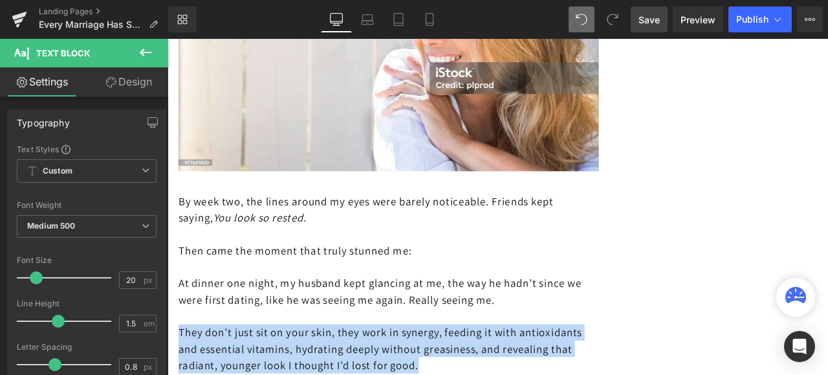
drag, startPoint x: 566, startPoint y: 368, endPoint x: 178, endPoint y: 322, distance: 390.9
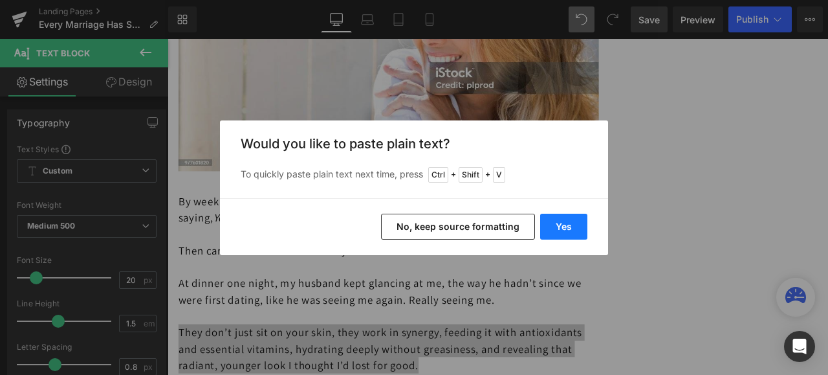
click at [567, 221] on button "Yes" at bounding box center [563, 227] width 47 height 26
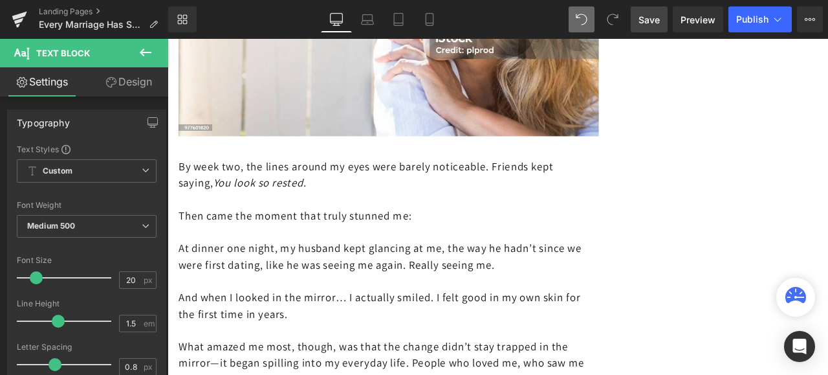
scroll to position [4012, 0]
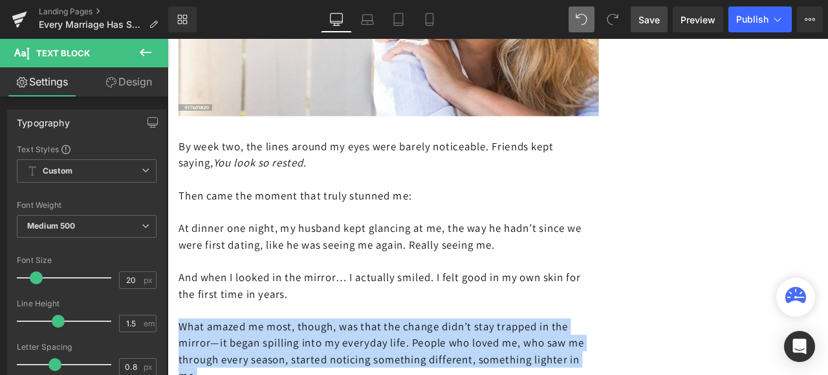
drag, startPoint x: 302, startPoint y: 387, endPoint x: 182, endPoint y: 320, distance: 137.6
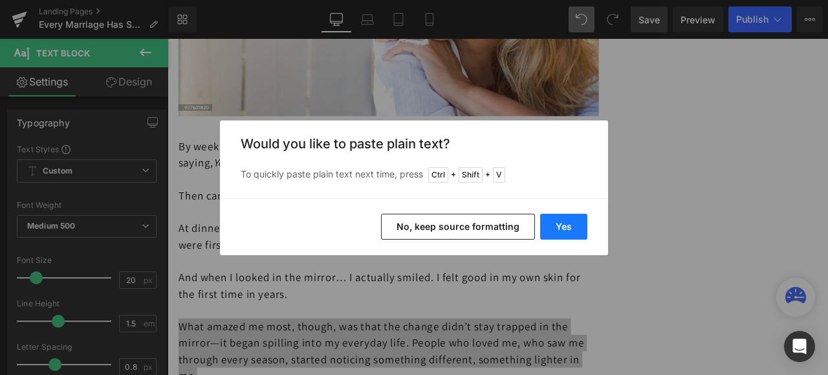
click at [569, 226] on button "Yes" at bounding box center [563, 227] width 47 height 26
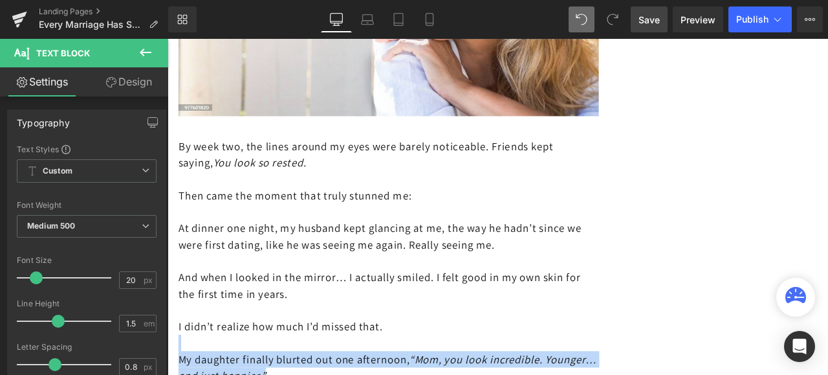
drag, startPoint x: 390, startPoint y: 384, endPoint x: 188, endPoint y: 351, distance: 205.2
click at [188, 351] on div "By week two, the lines around my eyes were barely noticeable. Friends kept sayi…" at bounding box center [430, 302] width 498 height 330
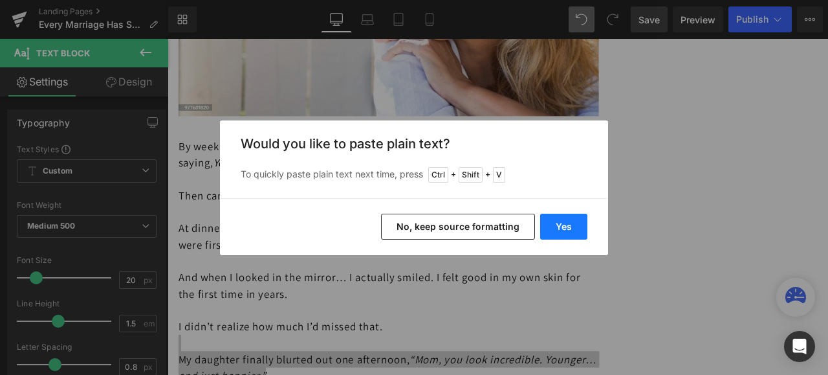
click at [556, 223] on button "Yes" at bounding box center [563, 227] width 47 height 26
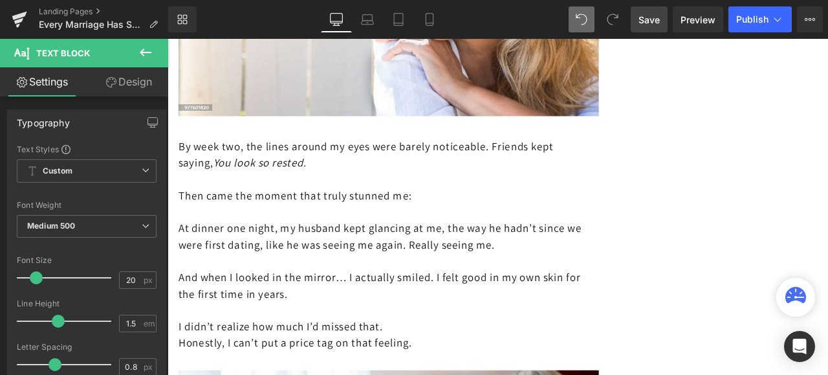
click at [445, 370] on p "I didn’t realize how much I’d missed that." at bounding box center [430, 379] width 498 height 19
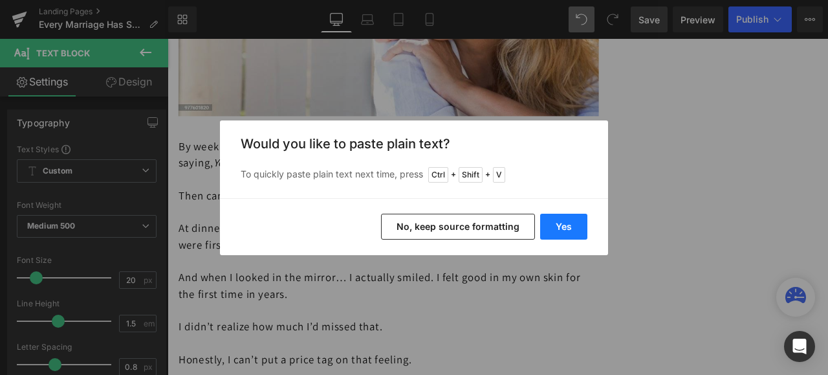
click at [567, 223] on button "Yes" at bounding box center [563, 227] width 47 height 26
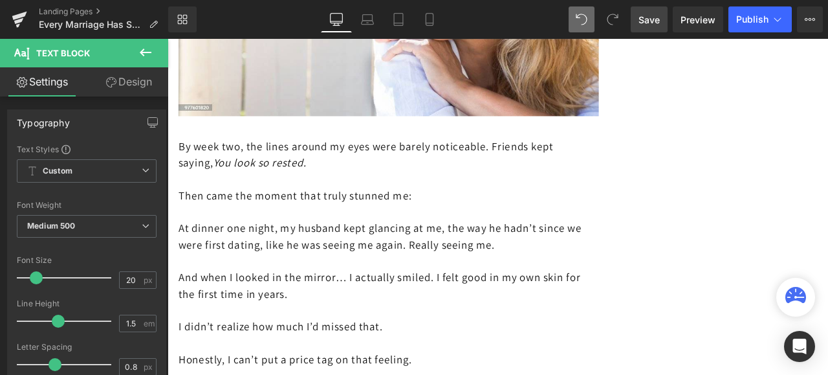
drag, startPoint x: 608, startPoint y: 405, endPoint x: 505, endPoint y: 402, distance: 102.9
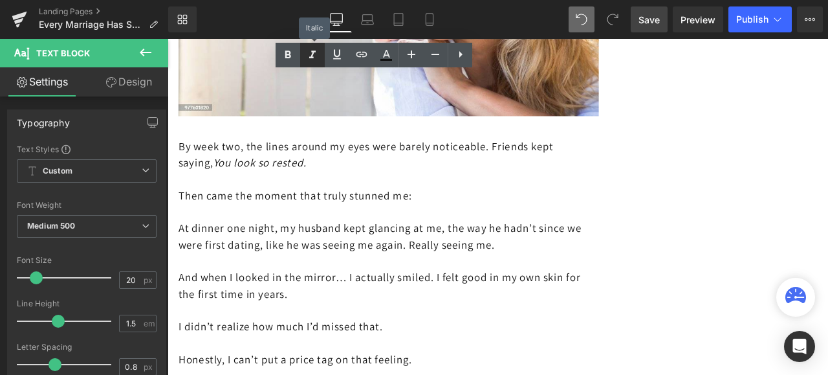
click at [311, 53] on icon at bounding box center [313, 55] width 16 height 16
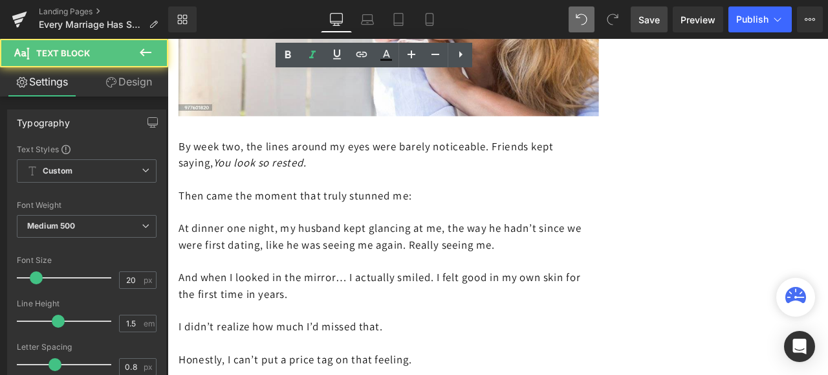
click at [584, 370] on p "I didn’t realize how much I’d missed that." at bounding box center [430, 379] width 498 height 19
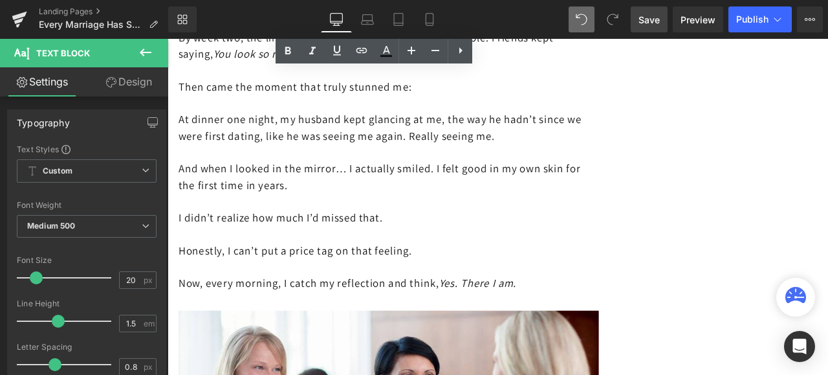
scroll to position [4206, 0]
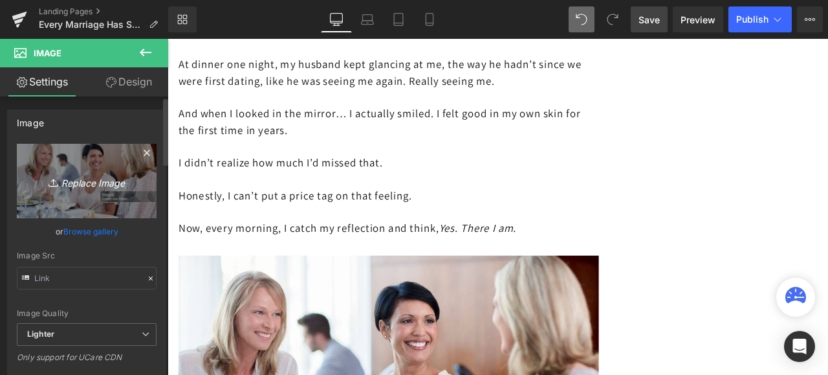
type input "[URL][DOMAIN_NAME]"
click at [80, 184] on icon "Replace Image" at bounding box center [87, 181] width 104 height 16
type input "C:\fakepath\istockphoto-924419942-612x612.jpg"
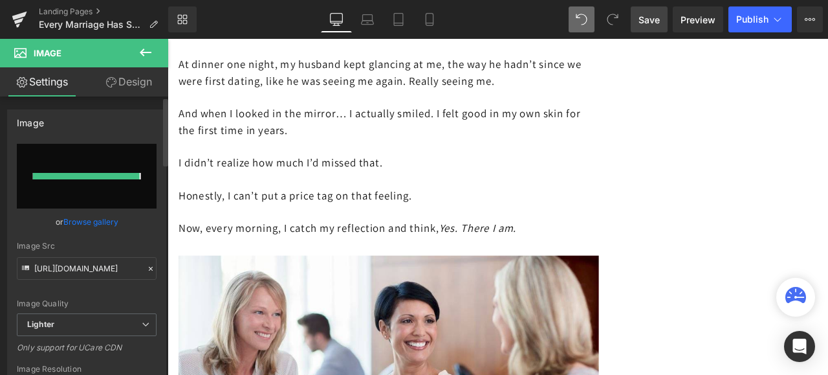
type input "[URL][DOMAIN_NAME]"
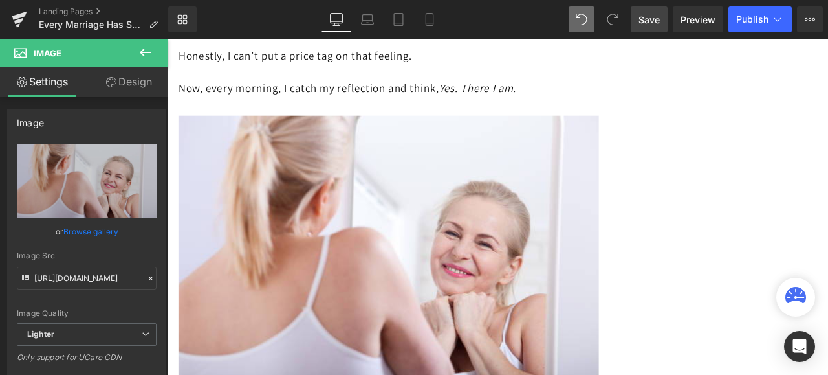
scroll to position [4400, 0]
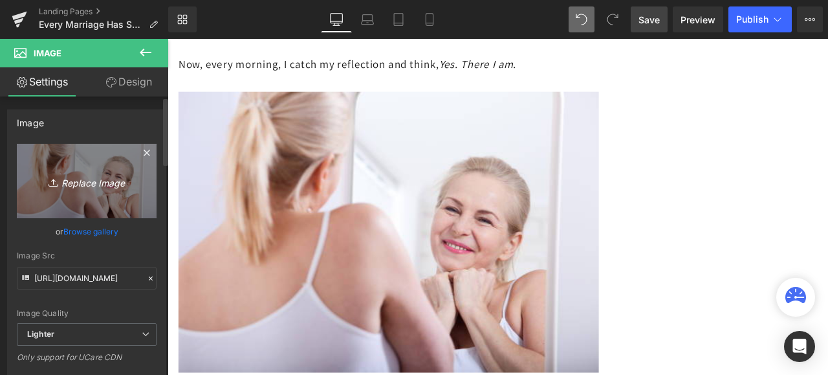
click at [83, 195] on link "Replace Image" at bounding box center [87, 181] width 140 height 74
type input "C:\fakepath\istockphoto-924419954-612x612.jpg"
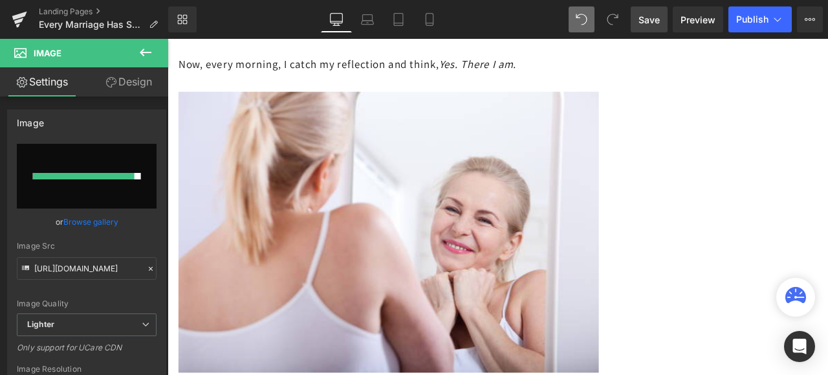
type input "[URL][DOMAIN_NAME]"
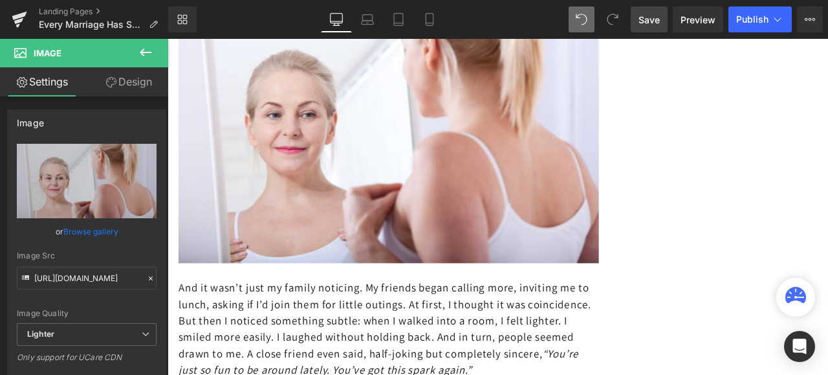
scroll to position [4464, 0]
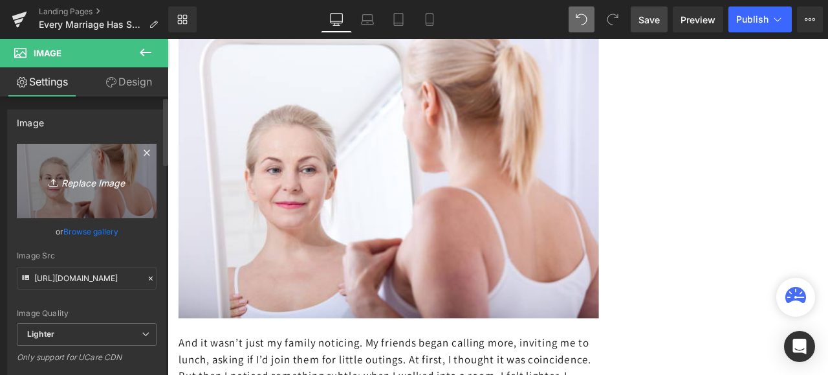
click at [94, 193] on link "Replace Image" at bounding box center [87, 181] width 140 height 74
type input "C:\fakepath\istockphoto-1226747631-1024x1024.jpg"
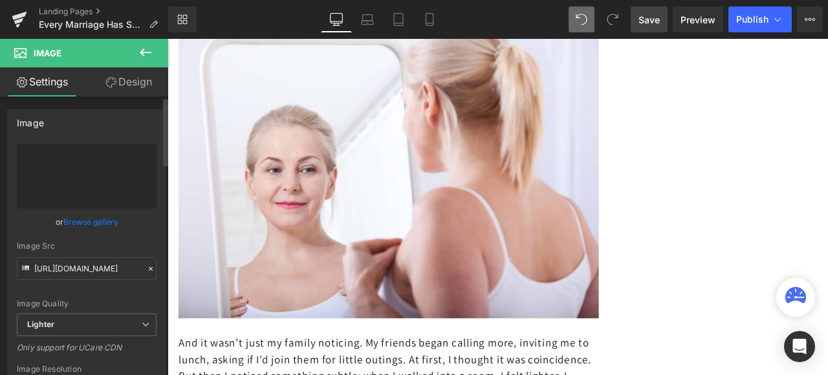
type input "[URL][DOMAIN_NAME]"
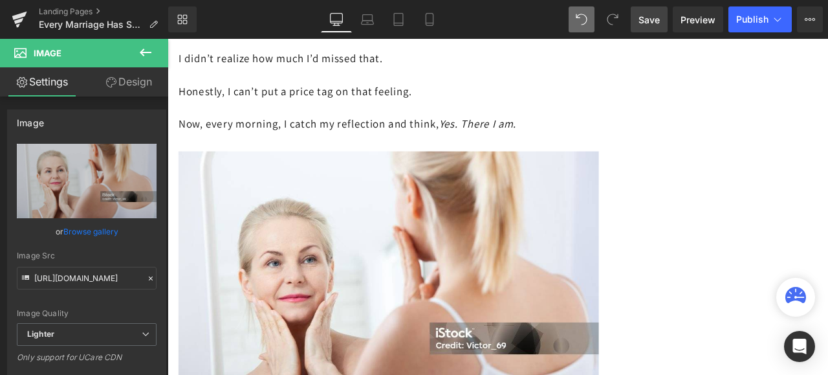
scroll to position [4270, 0]
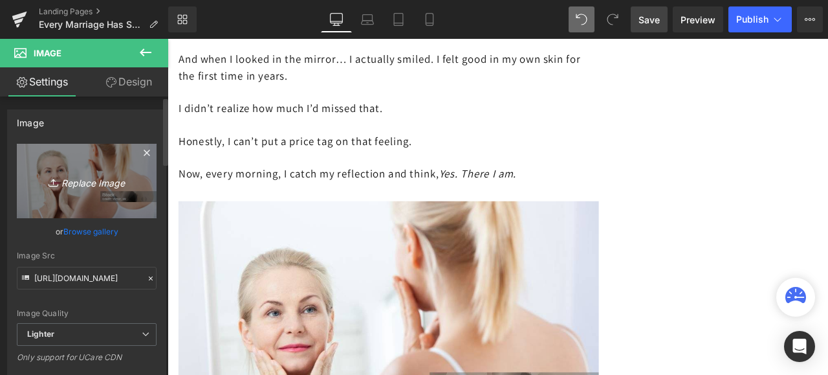
click at [99, 186] on icon "Replace Image" at bounding box center [87, 181] width 104 height 16
type input "C:\fakepath\istockphoto-924419942-612x612.jpg"
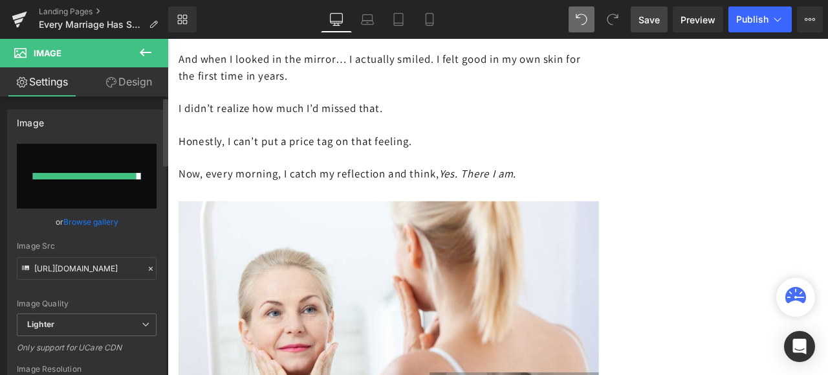
type input "[URL][DOMAIN_NAME]"
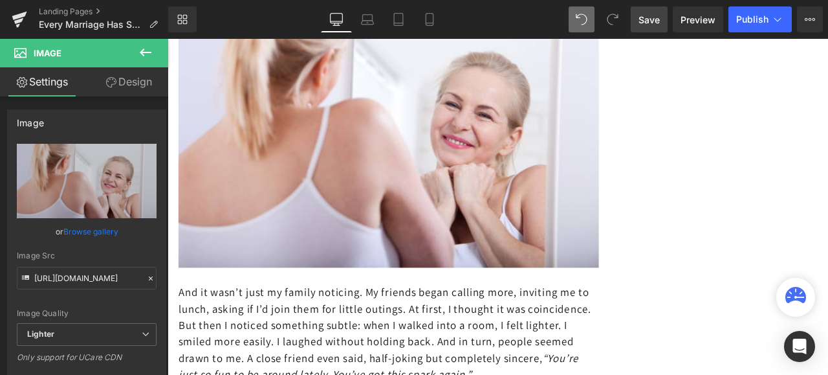
scroll to position [4594, 0]
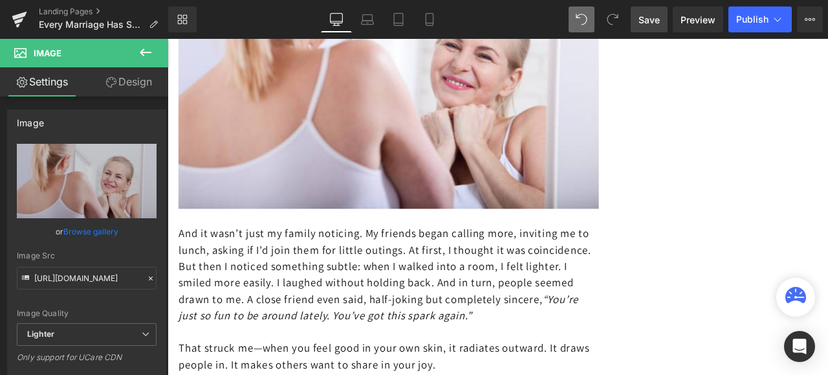
drag, startPoint x: 312, startPoint y: 330, endPoint x: 254, endPoint y: 321, distance: 58.9
click at [232, 318] on p "And it wasn’t just my family noticing. My friends began calling more, inviting …" at bounding box center [430, 317] width 498 height 116
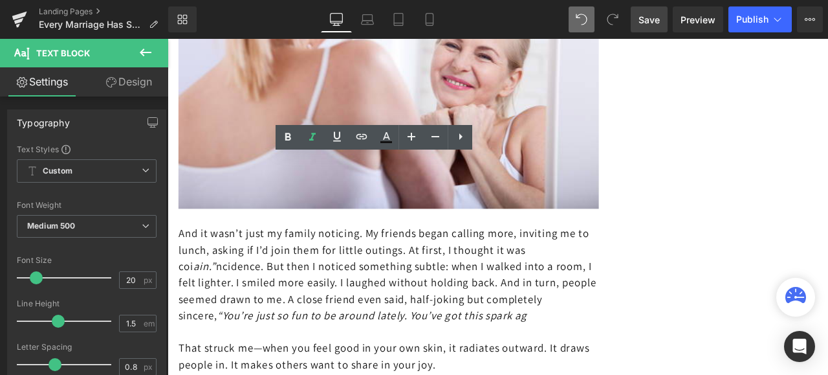
click at [260, 320] on p "And it wasn’t just my family noticing. My friends began calling more, inviting …" at bounding box center [430, 317] width 498 height 116
drag, startPoint x: 260, startPoint y: 320, endPoint x: 181, endPoint y: 202, distance: 142.7
click at [181, 259] on p "And it wasn’t just my family noticing. My friends began calling more, inviting …" at bounding box center [430, 317] width 498 height 116
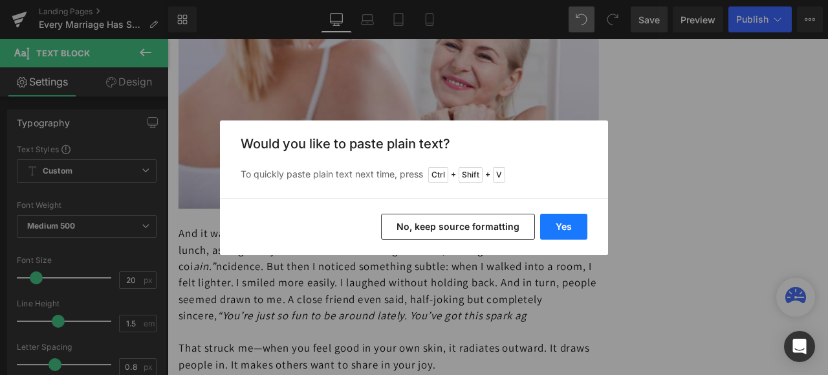
click at [551, 224] on button "Yes" at bounding box center [563, 227] width 47 height 26
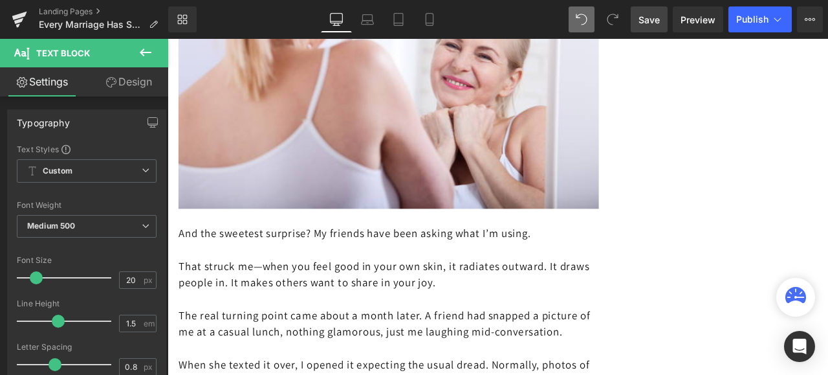
click at [569, 337] on p at bounding box center [430, 346] width 498 height 19
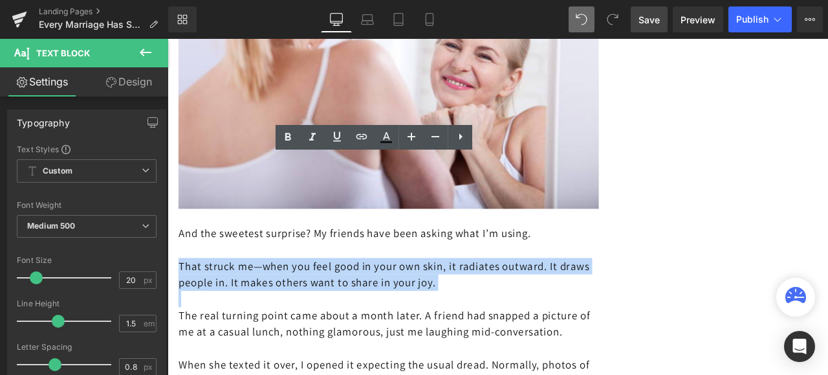
drag, startPoint x: 562, startPoint y: 273, endPoint x: 179, endPoint y: 236, distance: 384.2
click at [181, 240] on div "And the sweetest surprise? My friends have been asking what I’m using. That str…" at bounding box center [430, 327] width 498 height 175
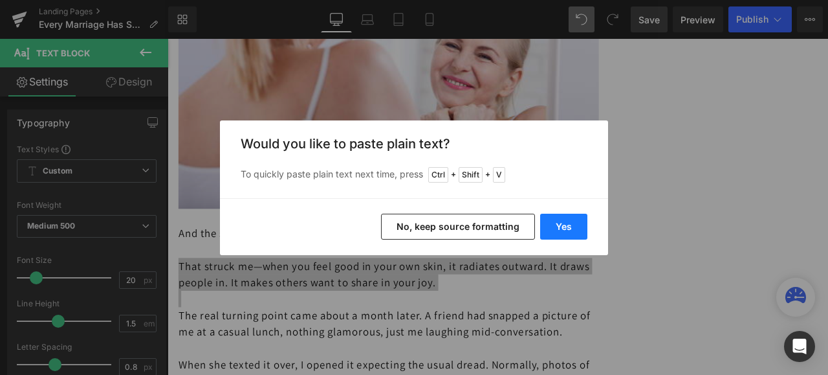
click at [565, 226] on button "Yes" at bounding box center [563, 227] width 47 height 26
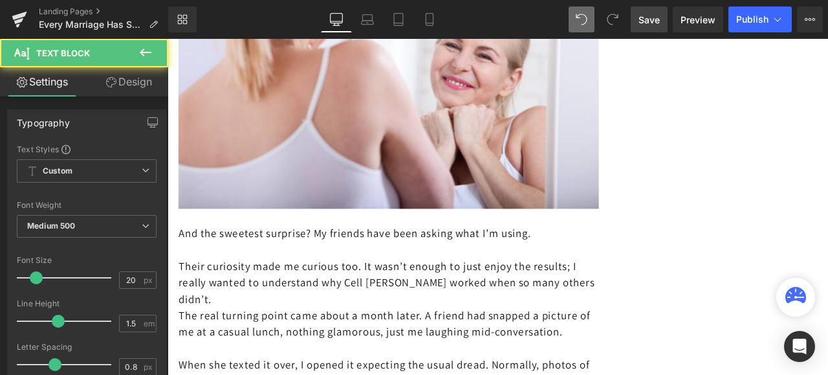
click at [229, 357] on p "The real turning point came about a month later. A friend had snapped a picture…" at bounding box center [430, 376] width 498 height 39
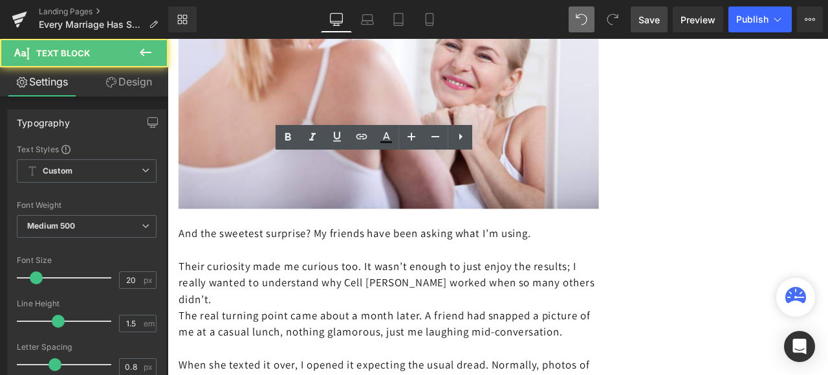
click at [229, 298] on p "Their curiosity made me curious too. It wasn’t enough to just enjoy the results…" at bounding box center [430, 327] width 498 height 58
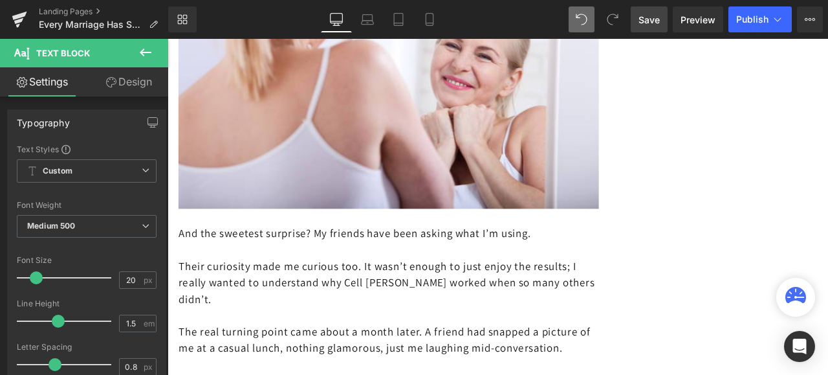
drag, startPoint x: 276, startPoint y: 363, endPoint x: 179, endPoint y: 322, distance: 105.5
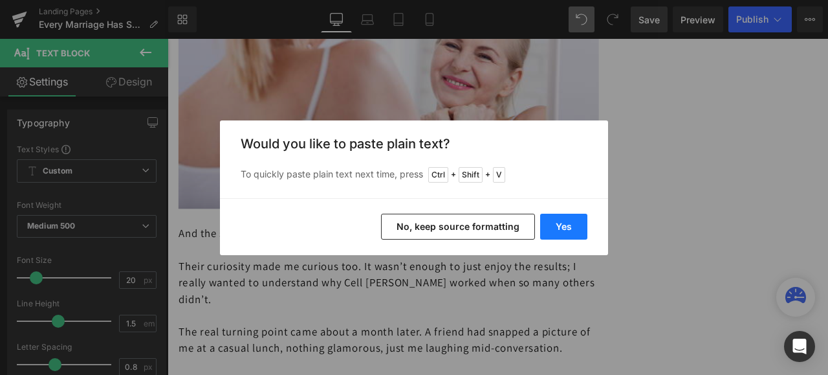
click at [567, 221] on button "Yes" at bounding box center [563, 227] width 47 height 26
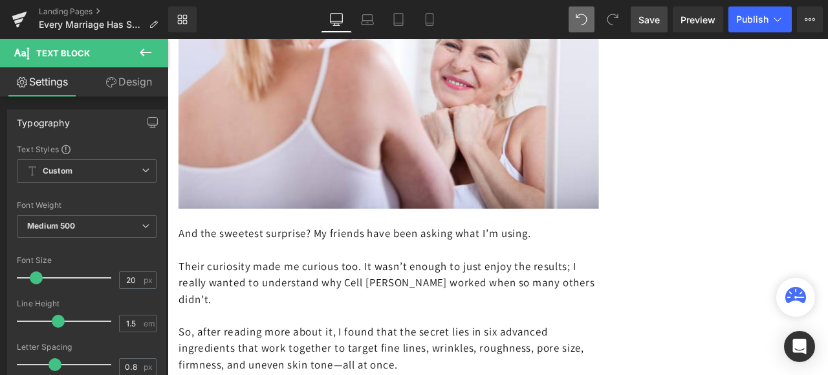
scroll to position [4659, 0]
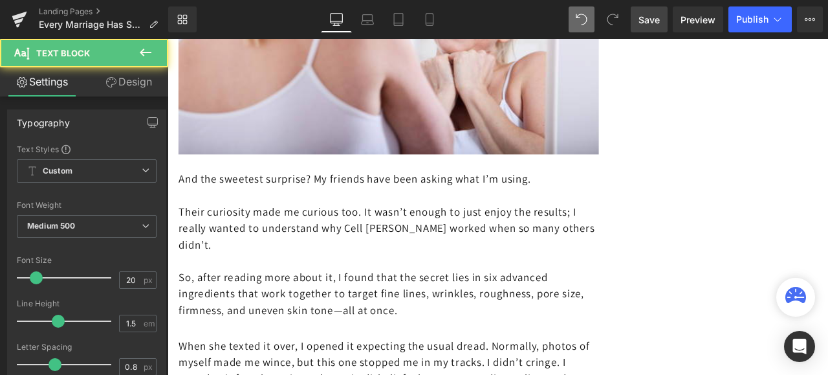
click at [494, 311] on p "So, after reading more about it, I found that the secret lies in six advanced i…" at bounding box center [430, 340] width 498 height 58
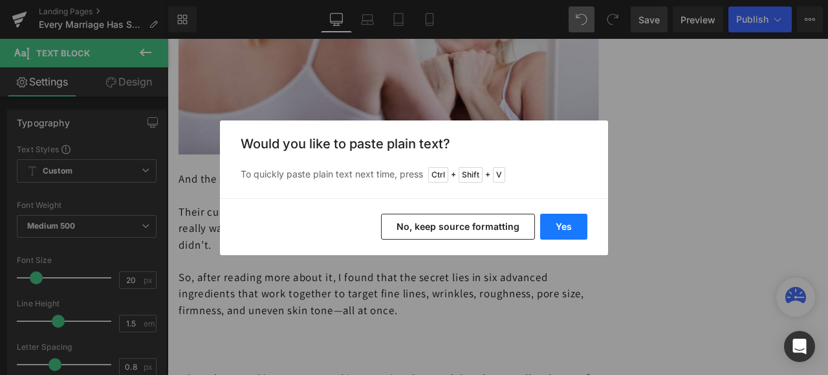
click at [559, 228] on button "Yes" at bounding box center [563, 227] width 47 height 26
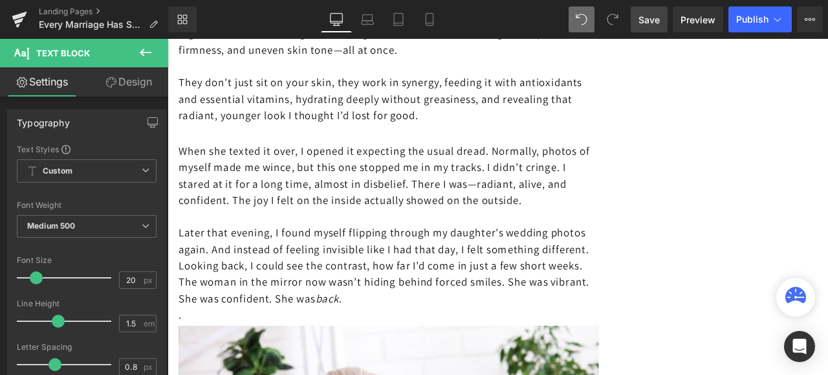
scroll to position [4917, 0]
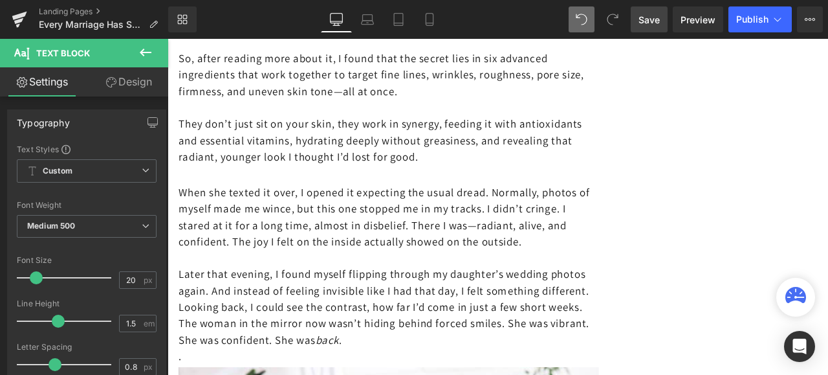
click at [613, 333] on p "Later that evening, I found myself flipping through my daughter’s wedding photo…" at bounding box center [430, 356] width 498 height 97
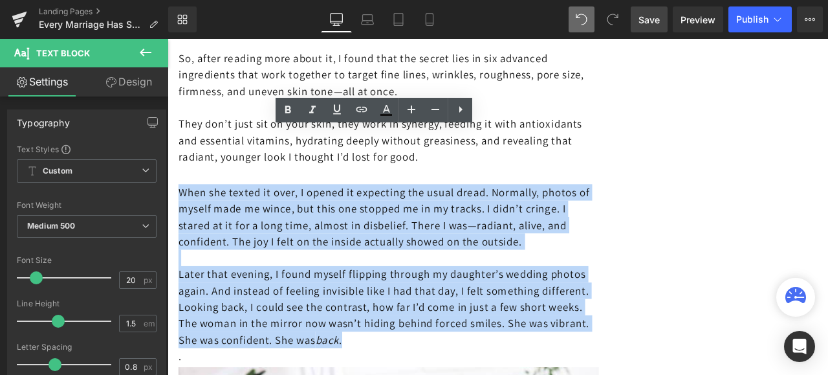
drag, startPoint x: 608, startPoint y: 333, endPoint x: 182, endPoint y: 153, distance: 462.4
click at [182, 211] on div "When she texted it over, I opened it expecting the usual dread. Normally, photo…" at bounding box center [430, 318] width 498 height 214
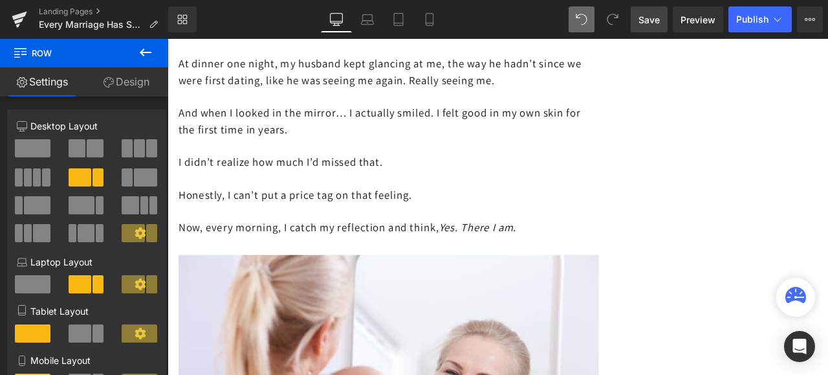
scroll to position [4206, 0]
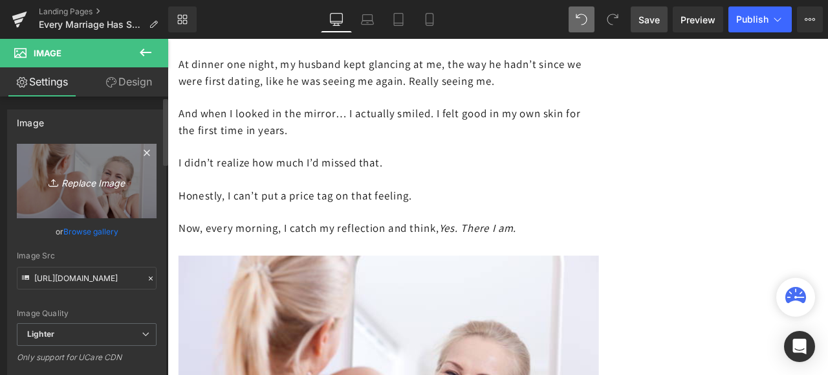
click at [57, 168] on link "Replace Image" at bounding box center [87, 181] width 140 height 74
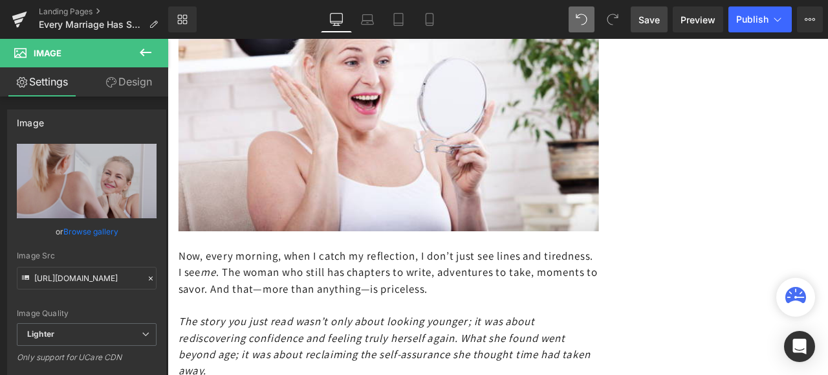
scroll to position [5241, 0]
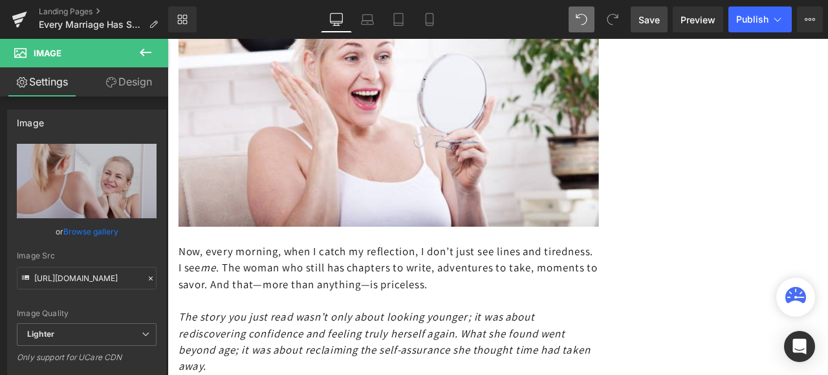
click at [606, 281] on p "Now, every morning, when I catch my reflection, I don’t just see lines and tire…" at bounding box center [430, 310] width 498 height 58
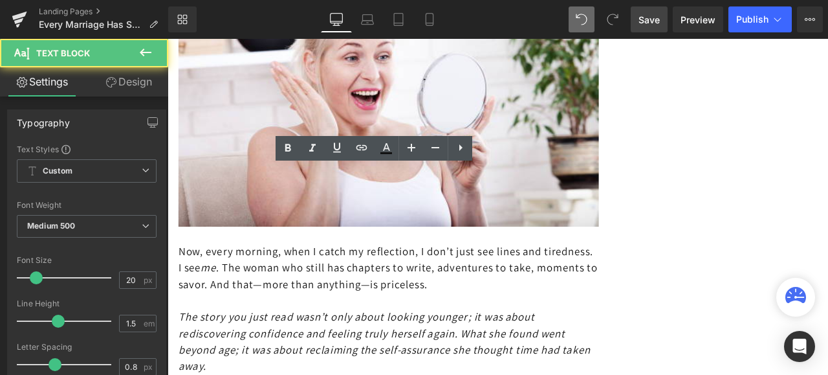
click at [604, 281] on p "Now, every morning, when I catch my reflection, I don’t just see lines and tire…" at bounding box center [430, 310] width 498 height 58
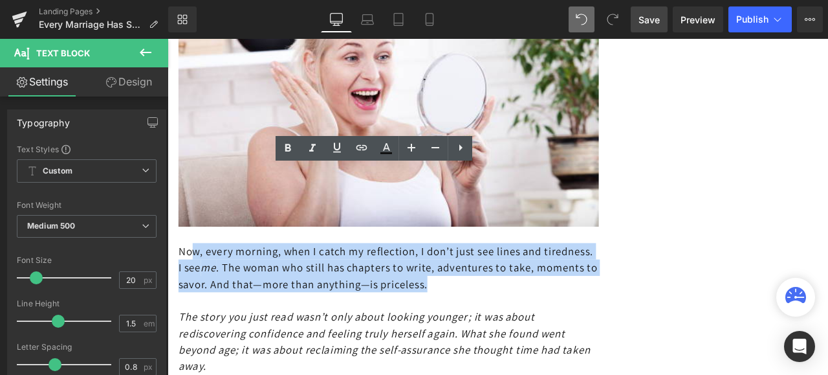
drag, startPoint x: 604, startPoint y: 262, endPoint x: 179, endPoint y: 222, distance: 427.0
click at [181, 281] on p "Now, every morning, when I catch my reflection, I don’t just see lines and tire…" at bounding box center [430, 310] width 498 height 58
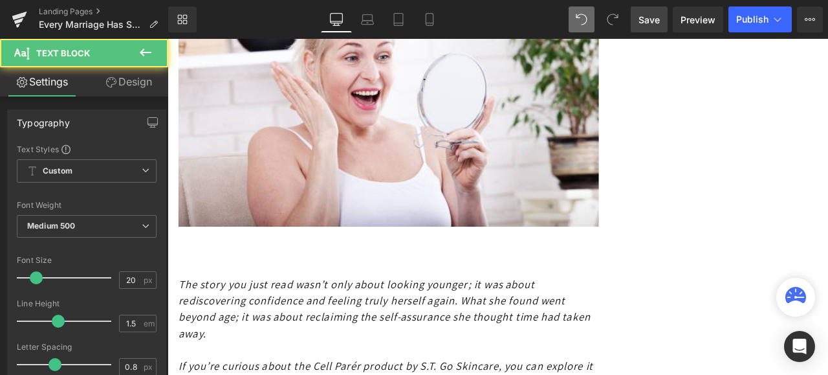
click at [181, 300] on p at bounding box center [430, 309] width 498 height 19
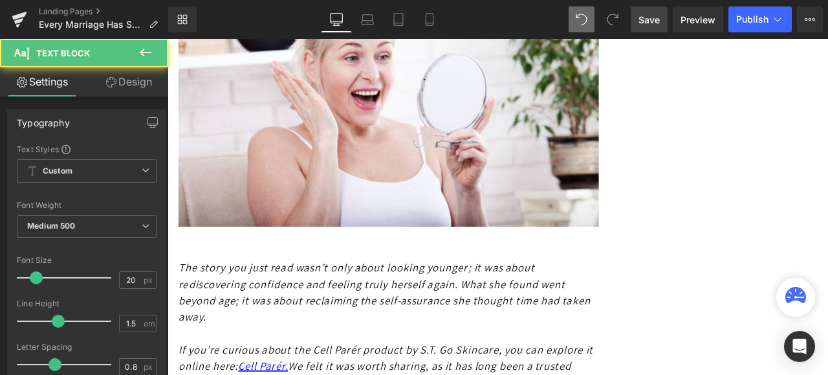
click at [181, 302] on icon "The story you just read wasn’t only about looking younger; it was about redisco…" at bounding box center [425, 339] width 489 height 75
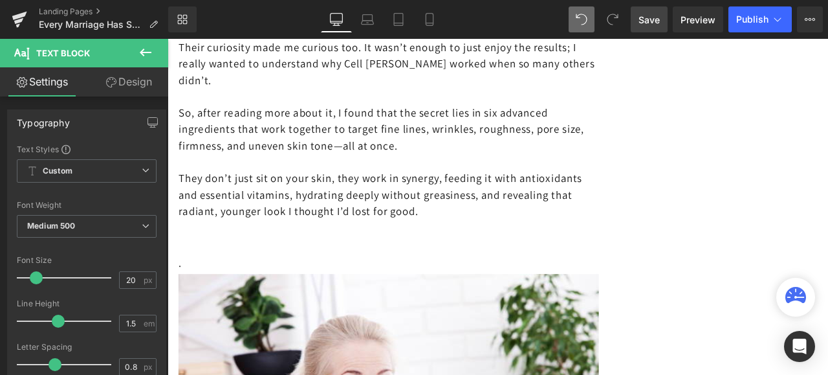
scroll to position [4723, 0]
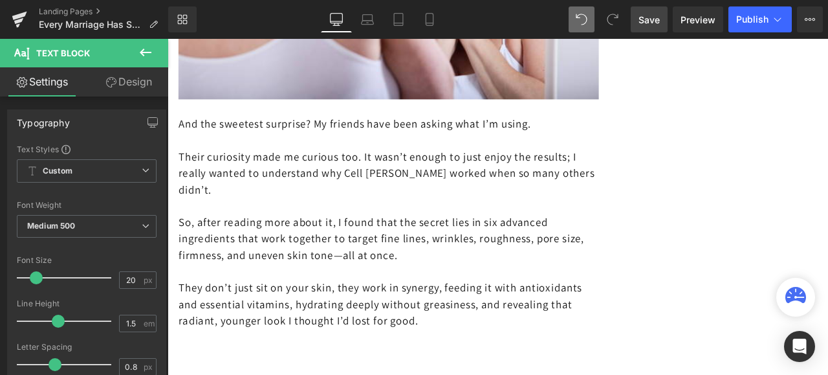
click at [413, 324] on p "They don’t just sit on your skin, they work in synergy, feeding it with antioxi…" at bounding box center [430, 353] width 498 height 58
click at [571, 324] on p "They don’t just sit on your skin, they work in synergy, feeding it with antioxi…" at bounding box center [430, 353] width 498 height 58
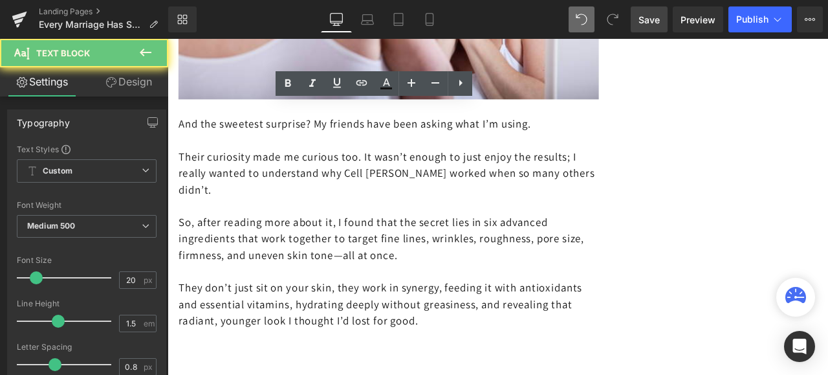
click at [569, 324] on p "They don’t just sit on your skin, they work in synergy, feeding it with antioxi…" at bounding box center [430, 353] width 498 height 58
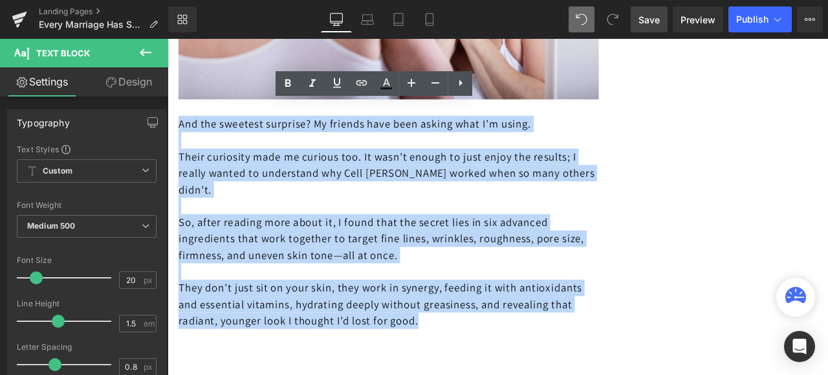
drag, startPoint x: 569, startPoint y: 314, endPoint x: 181, endPoint y: 74, distance: 457.3
click at [181, 111] on div "And the sweetest surprise? My friends have been asking what I’m using. Their cu…" at bounding box center [430, 256] width 498 height 291
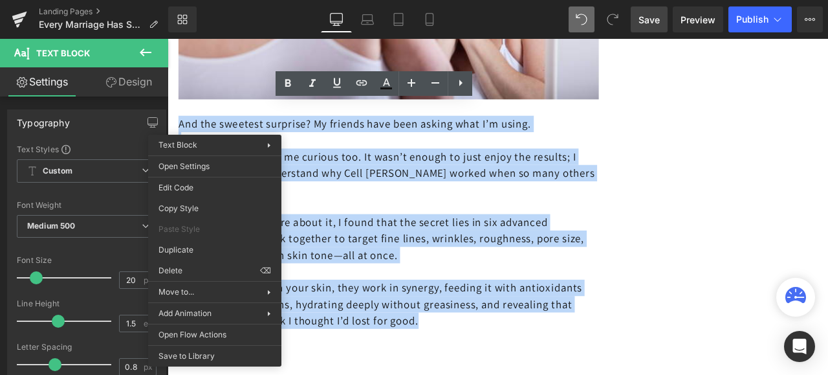
copy div "And the sweetest surprise? My friends have been asking what I’m using. Their cu…"
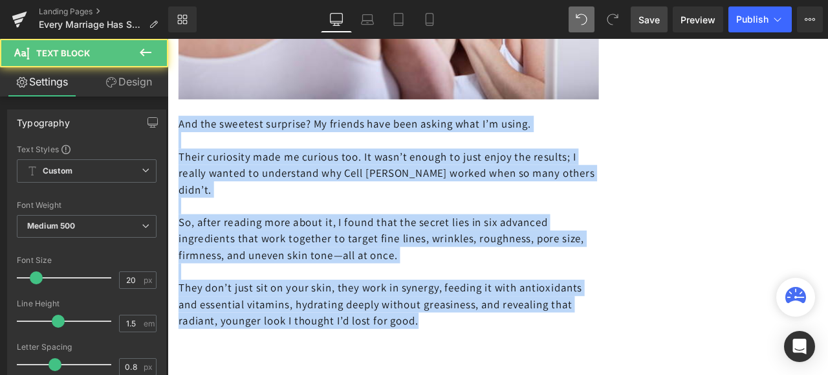
click at [573, 227] on p at bounding box center [430, 236] width 498 height 19
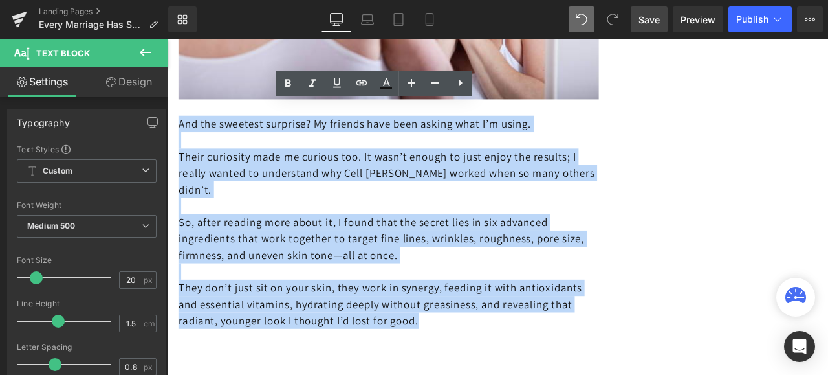
copy div "And the sweetest surprise? My friends have been asking what I’m using. Their cu…"
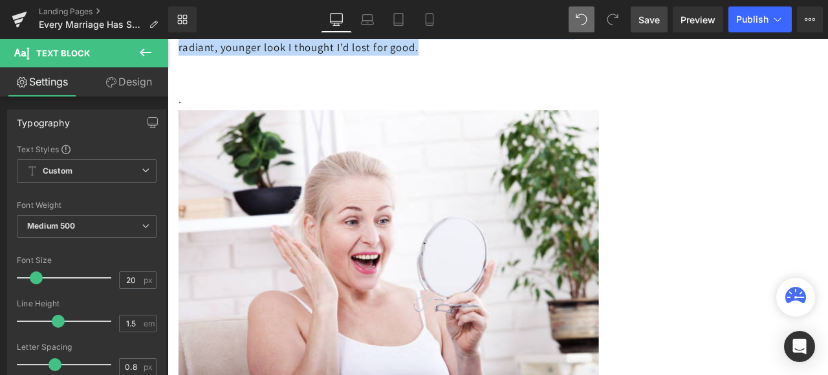
scroll to position [5176, 0]
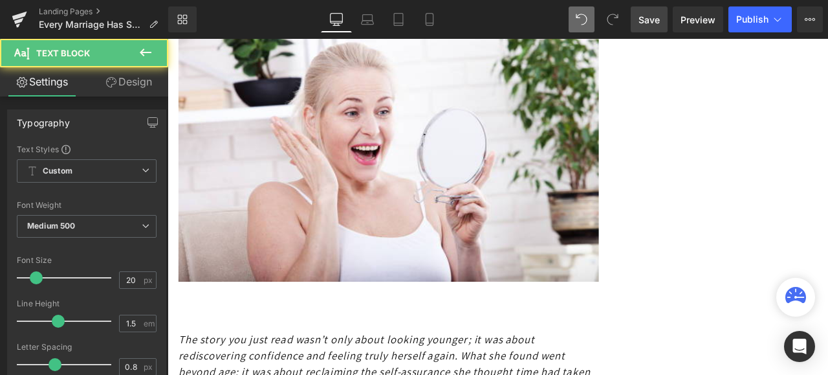
click at [182, 346] on p at bounding box center [430, 355] width 498 height 19
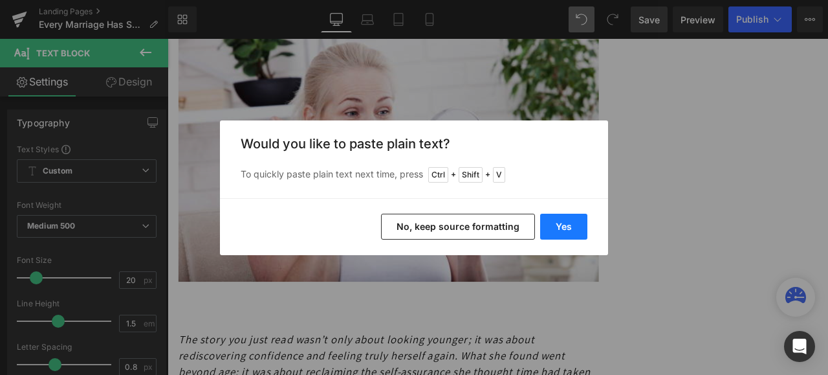
click at [561, 225] on button "Yes" at bounding box center [563, 227] width 47 height 26
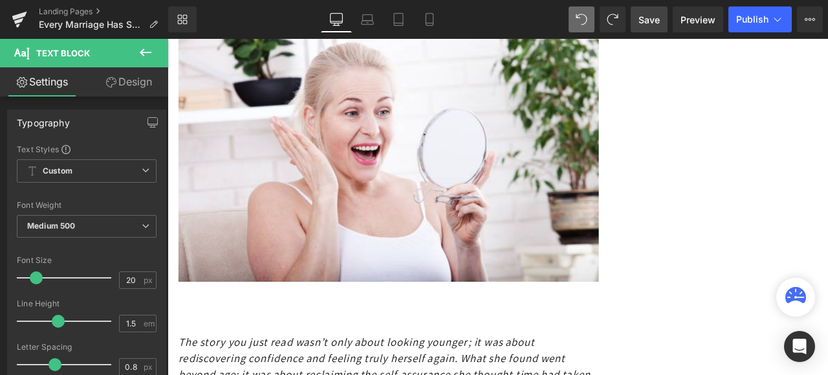
click at [190, 349] on p at bounding box center [430, 358] width 498 height 19
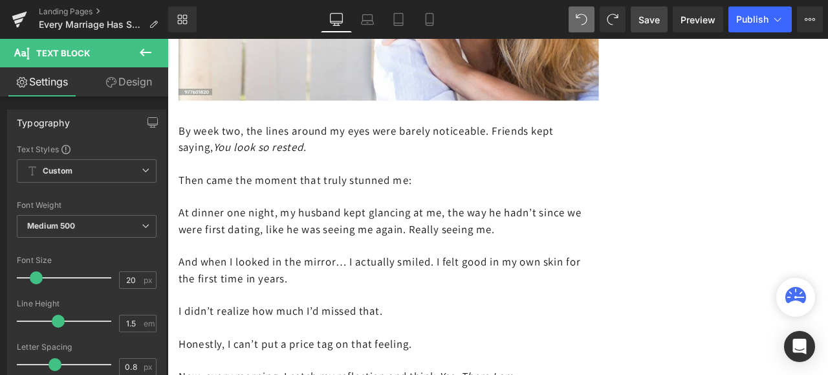
scroll to position [3882, 0]
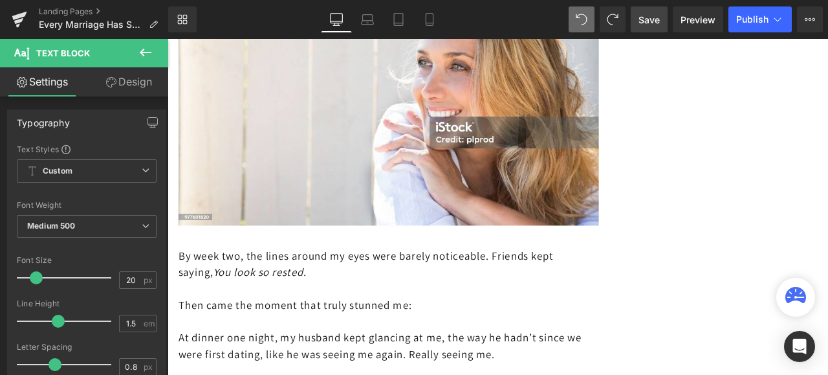
click at [181, 286] on p "By week two, the lines around my eyes were barely noticeable. Friends kept sayi…" at bounding box center [430, 305] width 498 height 39
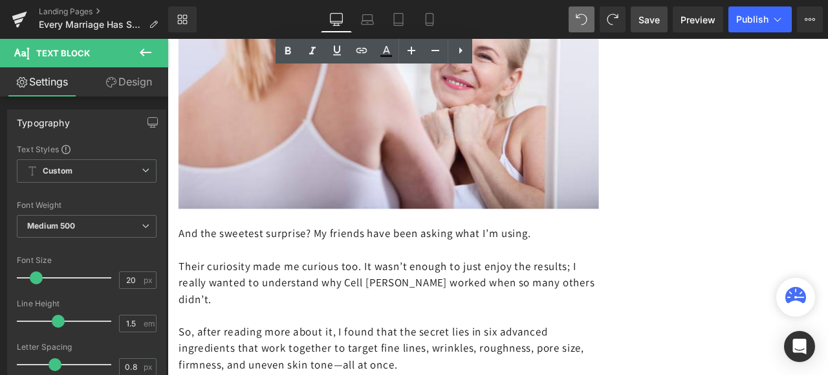
scroll to position [4659, 0]
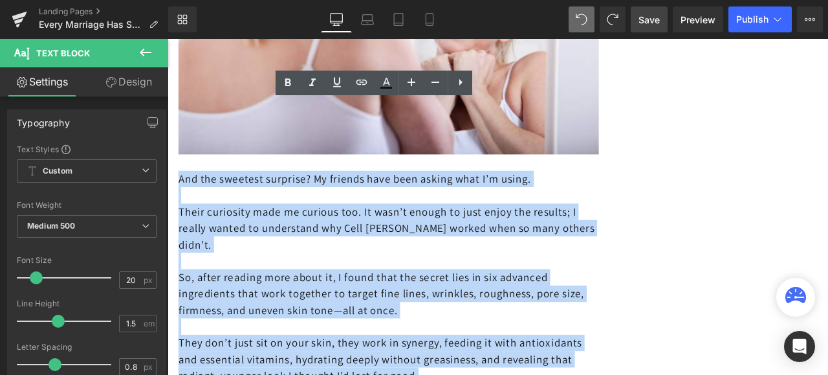
drag, startPoint x: 564, startPoint y: 374, endPoint x: 181, endPoint y: 137, distance: 450.3
click at [181, 175] on div "And the sweetest surprise? My friends have been asking what I’m using. Their cu…" at bounding box center [430, 320] width 498 height 291
copy div "And the sweetest surprise? My friends have been asking what I’m using. Their cu…"
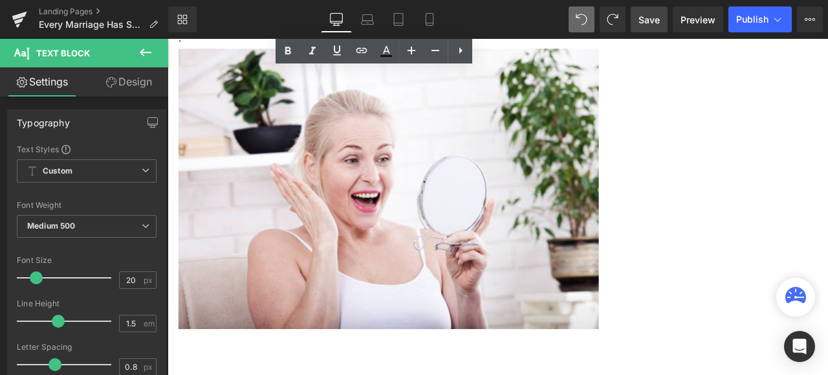
scroll to position [5306, 0]
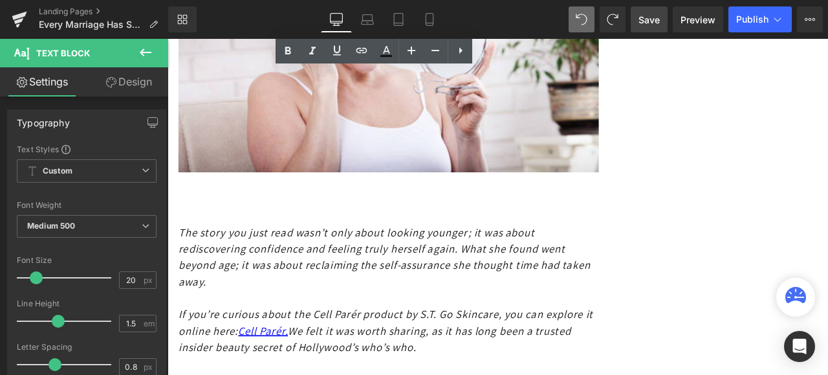
click at [181, 219] on p at bounding box center [430, 228] width 498 height 19
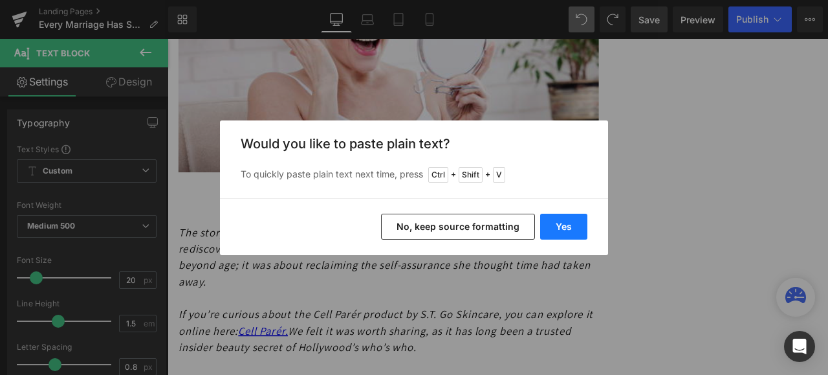
drag, startPoint x: 554, startPoint y: 226, endPoint x: 459, endPoint y: 221, distance: 94.6
click at [554, 226] on button "Yes" at bounding box center [563, 227] width 47 height 26
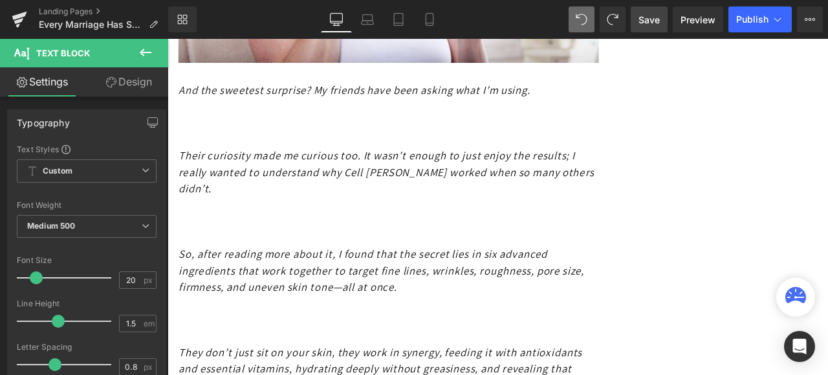
scroll to position [5564, 0]
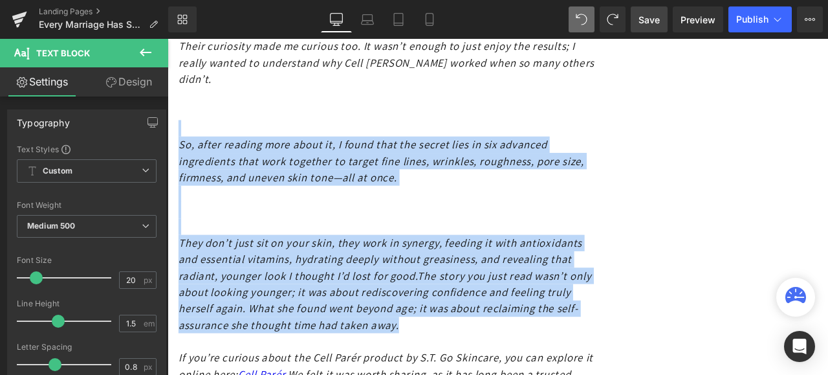
drag, startPoint x: 648, startPoint y: 307, endPoint x: 181, endPoint y: 80, distance: 519.4
click at [181, 80] on div "And the sweetest surprise? My friends have been asking what I’m using.   The…" at bounding box center [430, 242] width 498 height 602
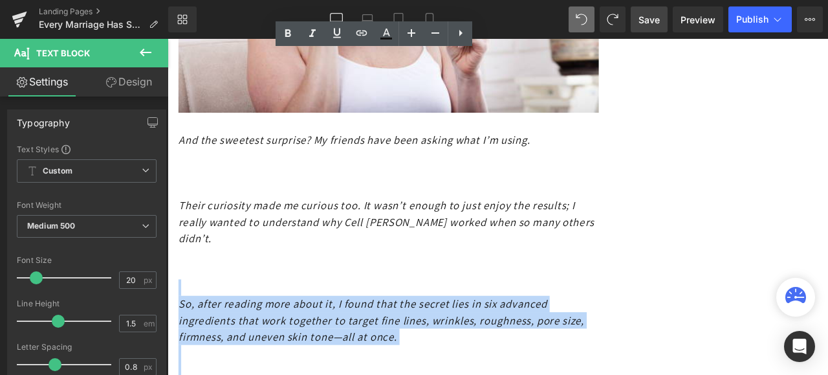
scroll to position [5306, 0]
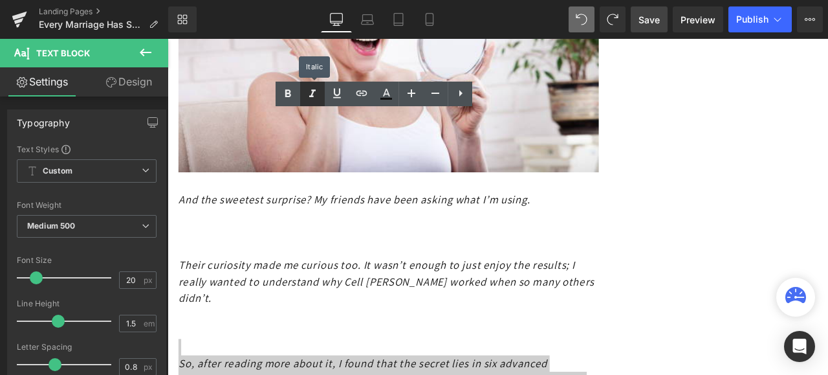
click at [309, 94] on icon at bounding box center [313, 94] width 16 height 16
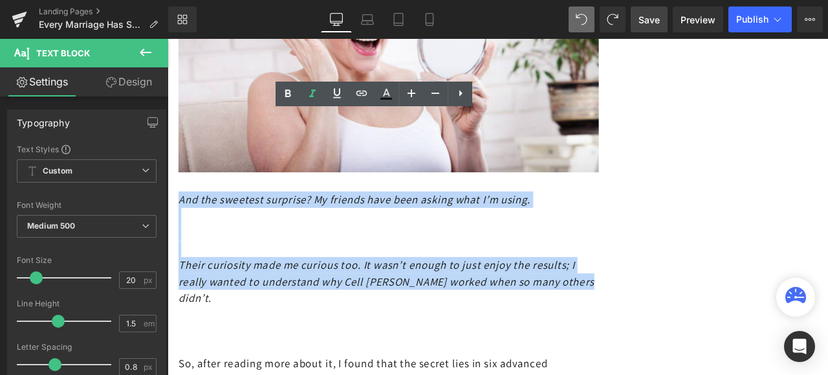
drag, startPoint x: 228, startPoint y: 277, endPoint x: 178, endPoint y: 153, distance: 133.5
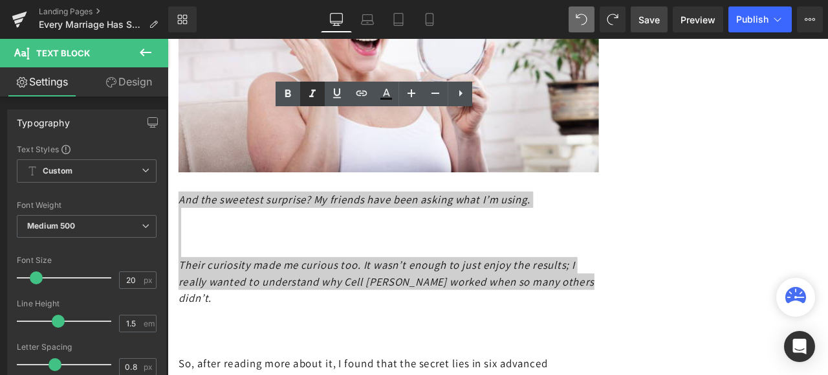
drag, startPoint x: 311, startPoint y: 92, endPoint x: 135, endPoint y: 104, distance: 176.4
click at [311, 92] on icon at bounding box center [313, 94] width 16 height 16
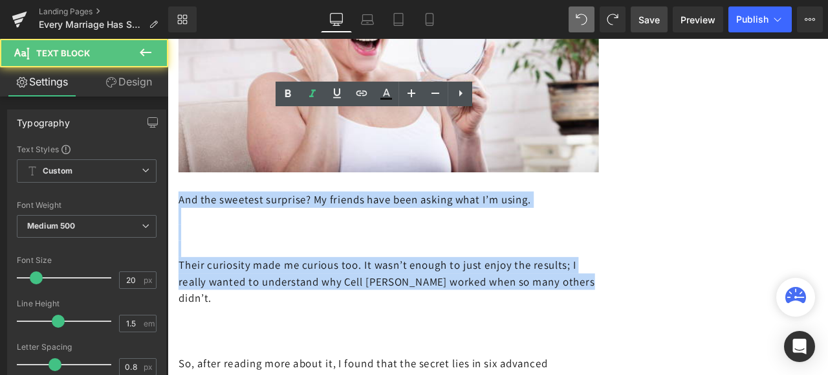
click at [188, 278] on p at bounding box center [430, 287] width 498 height 19
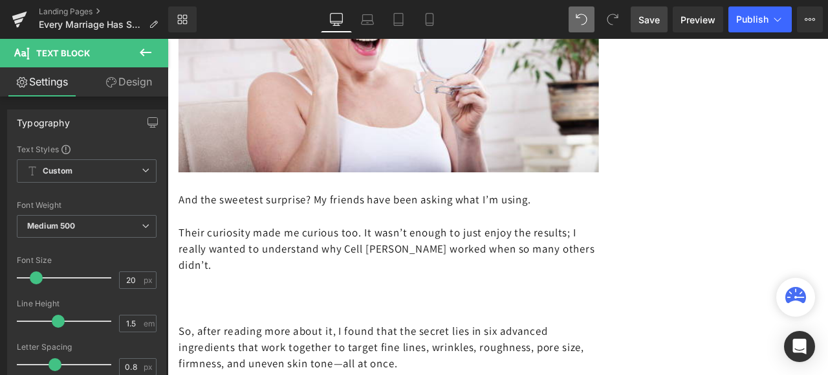
click at [181, 355] on p at bounding box center [430, 364] width 498 height 19
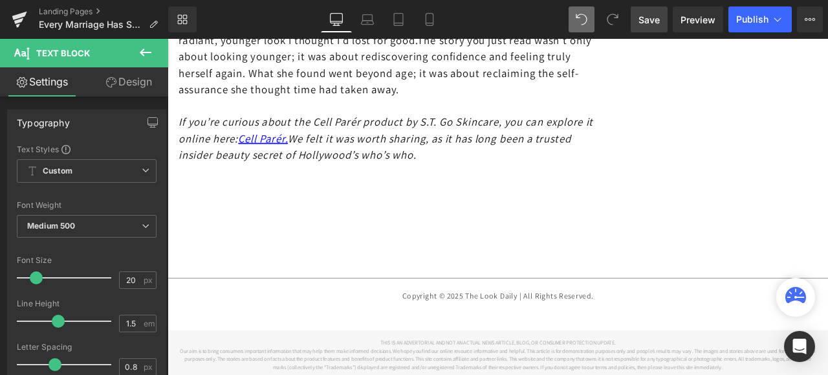
scroll to position [5759, 0]
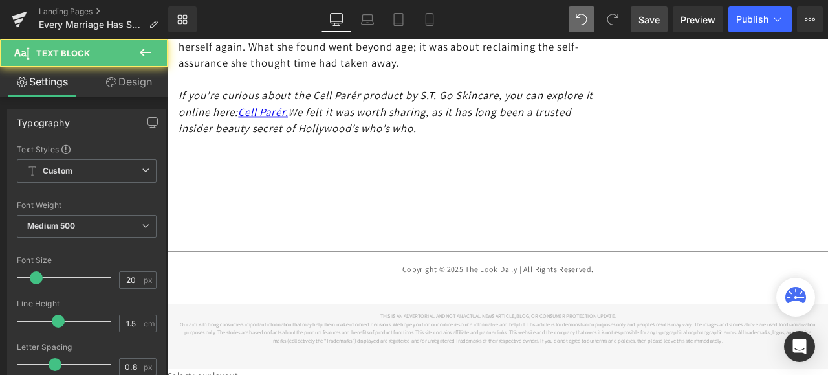
click at [210, 213] on p at bounding box center [430, 222] width 498 height 19
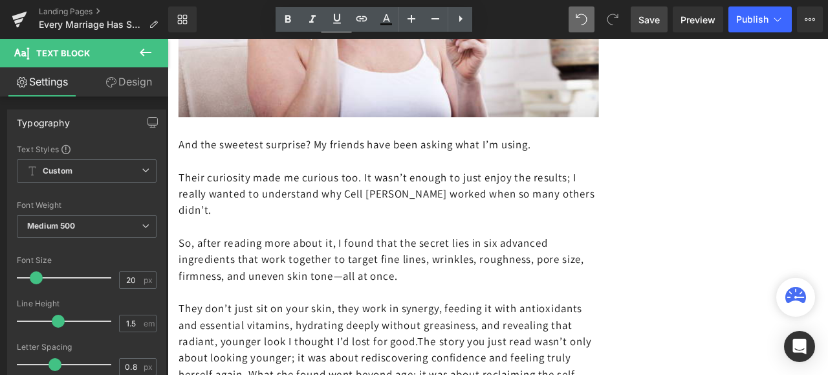
scroll to position [5435, 0]
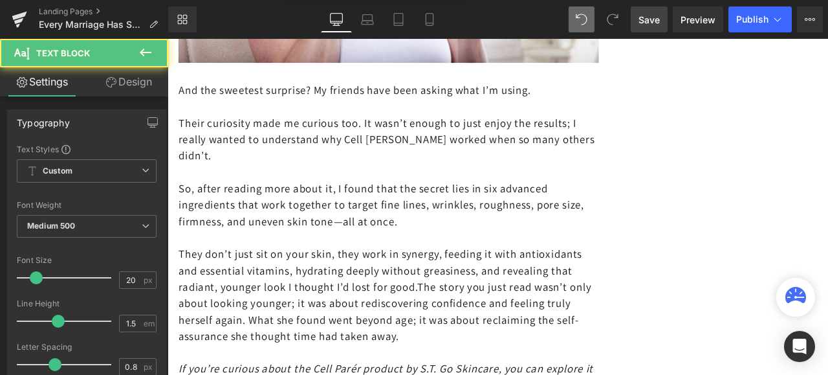
click at [562, 284] on p "They don’t just sit on your skin, they work in synergy, feeding it with antioxi…" at bounding box center [430, 342] width 498 height 116
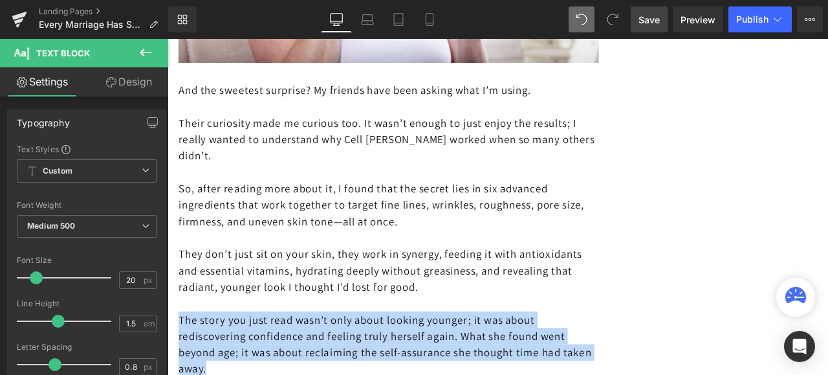
drag, startPoint x: 254, startPoint y: 358, endPoint x: 179, endPoint y: 296, distance: 98.3
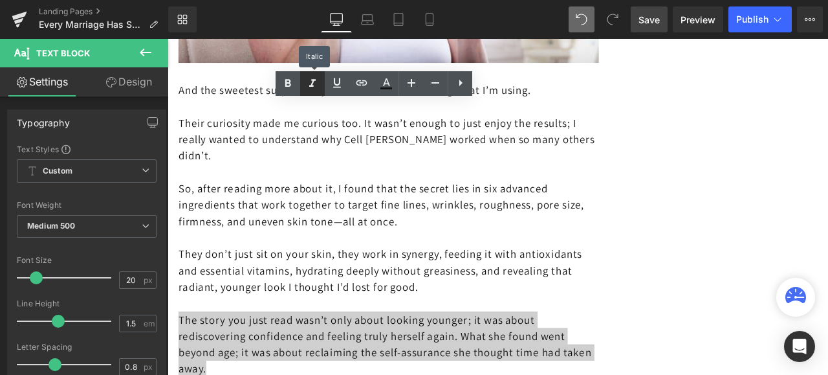
click at [309, 82] on icon at bounding box center [313, 84] width 16 height 16
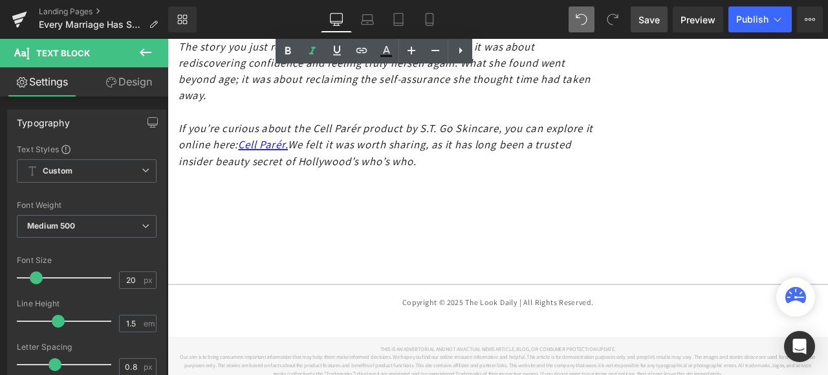
scroll to position [5629, 0]
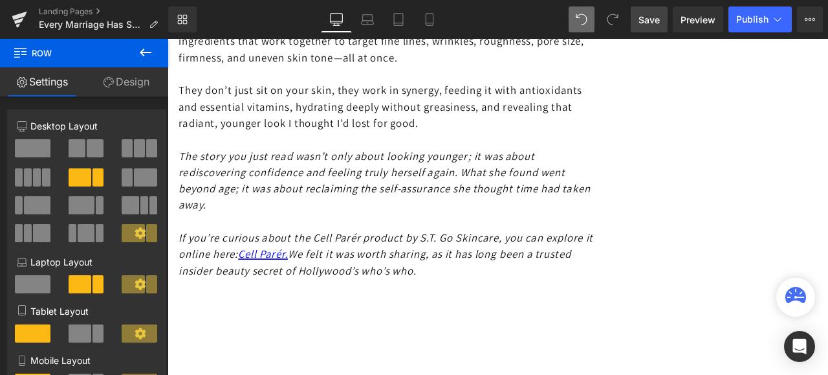
scroll to position [5342, 0]
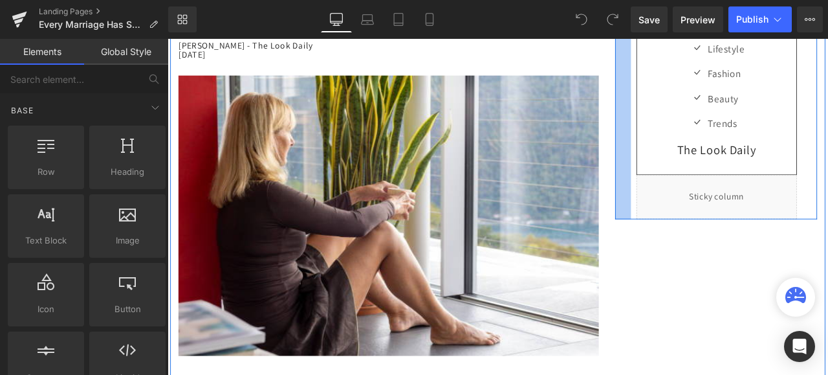
scroll to position [388, 0]
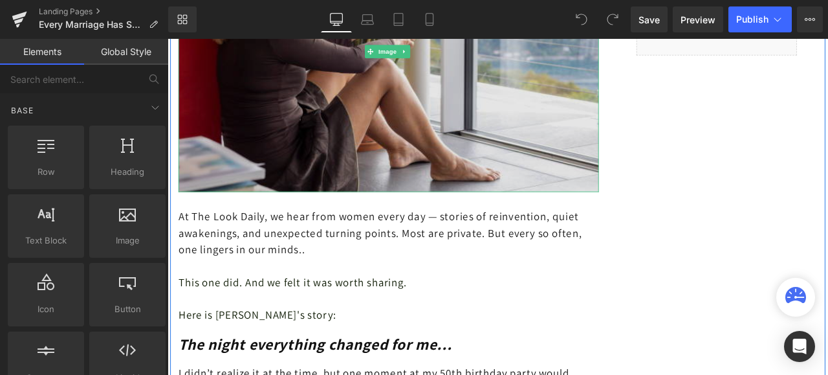
click at [527, 164] on img at bounding box center [430, 54] width 498 height 332
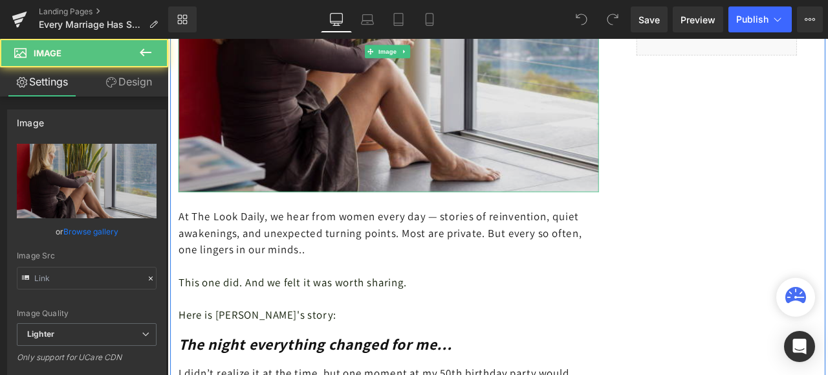
type input "[URL][DOMAIN_NAME]"
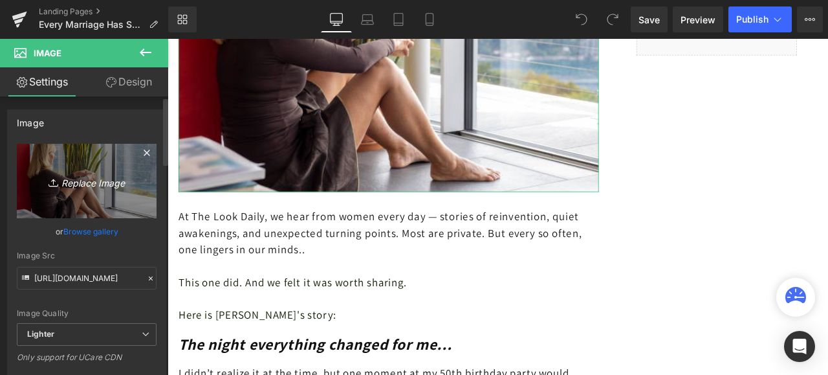
click at [110, 190] on link "Replace Image" at bounding box center [87, 181] width 140 height 74
type input "C:\fakepath\istockphoto-1133047594-612x612.jpg"
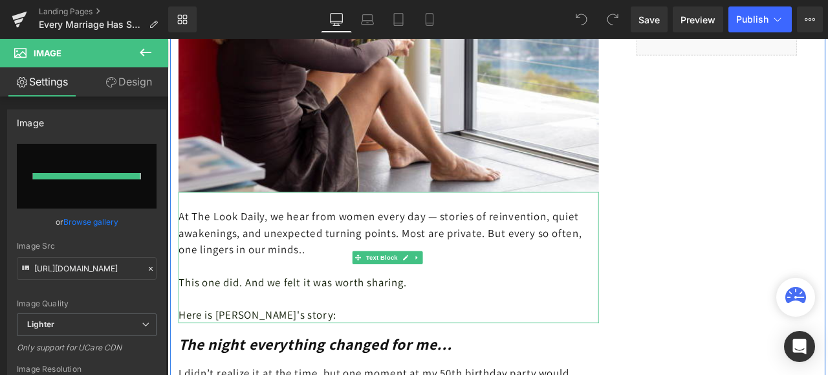
type input "https://ucarecdn.com/936ef160-8a99-4771-8ba9-6ca492e2e0ae/-/format/auto/-/previ…"
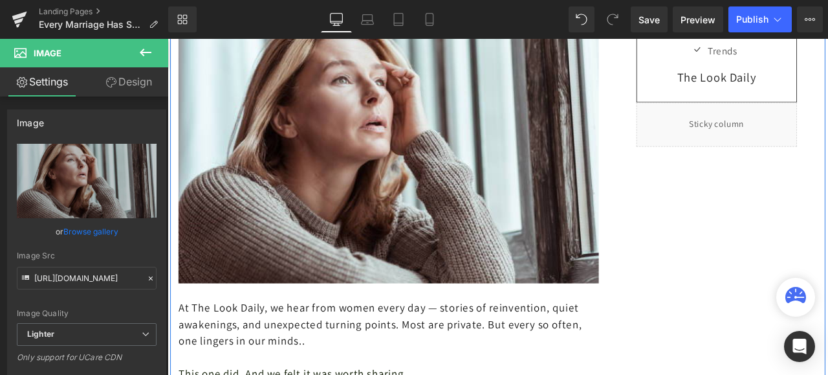
scroll to position [259, 0]
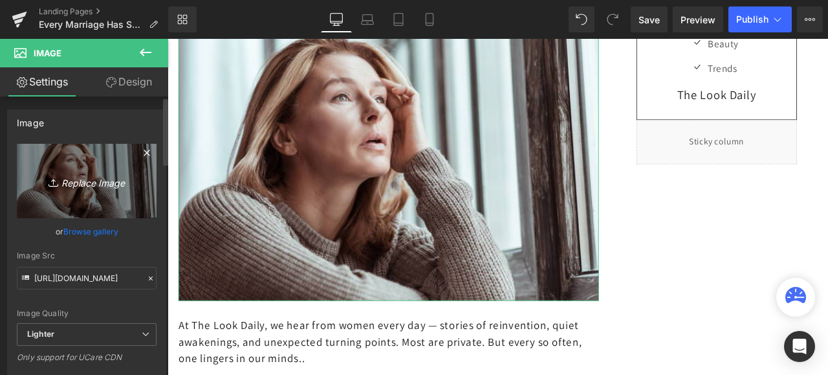
click at [101, 173] on icon "Replace Image" at bounding box center [87, 181] width 104 height 16
type input "C:\fakepath\istockphoto-1406547750-612x612.jpg"
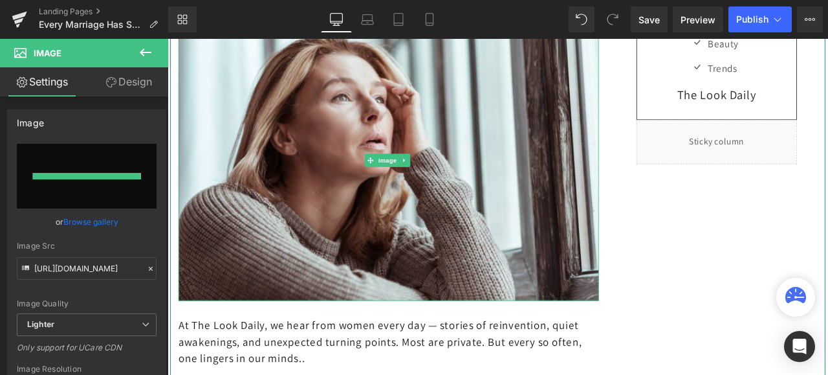
type input "https://ucarecdn.com/88712666-d415-4aef-9dc7-c66b500ed35f/-/format/auto/-/previ…"
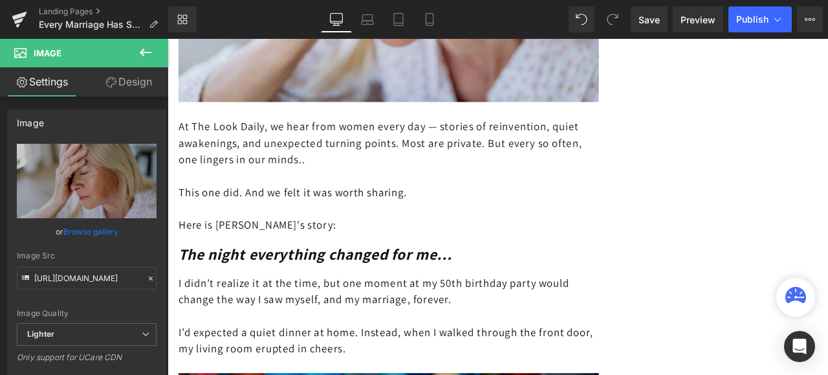
scroll to position [453, 0]
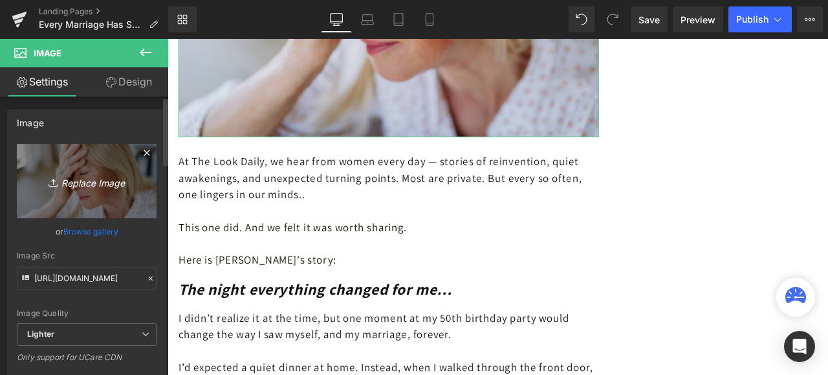
click at [55, 173] on icon "Replace Image" at bounding box center [87, 181] width 104 height 16
type input "C:\fakepath\istockphoto-1477526503-612x612.jpg"
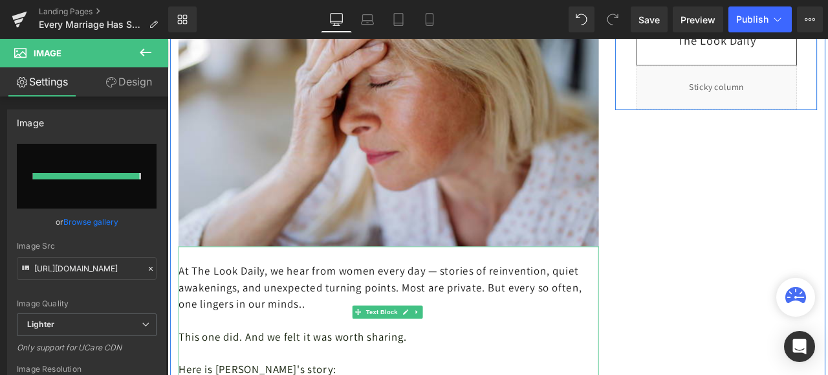
type input "https://ucarecdn.com/70fd14f6-dc8a-40b2-a16f-37198345dede/-/format/auto/-/previ…"
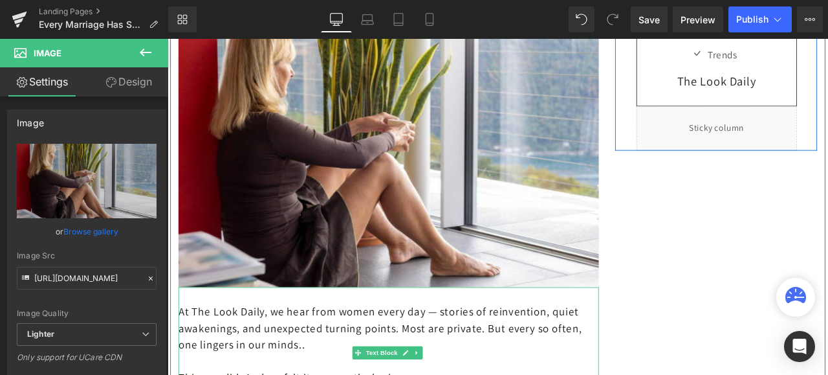
scroll to position [194, 0]
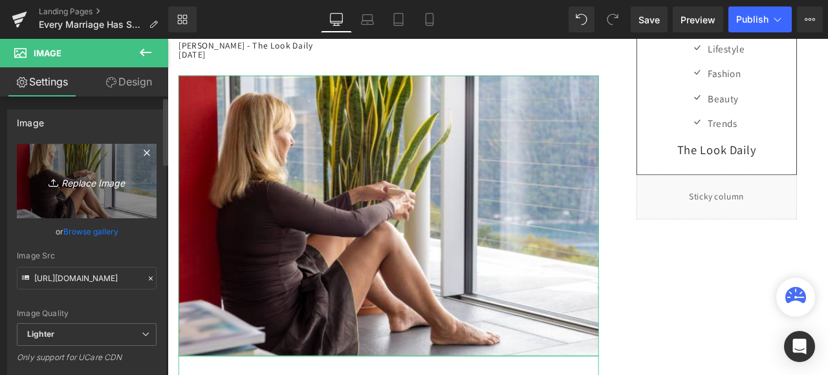
drag, startPoint x: 114, startPoint y: 177, endPoint x: 1, endPoint y: 151, distance: 115.5
click at [114, 177] on icon "Replace Image" at bounding box center [87, 181] width 104 height 16
type input "C:\fakepath\istockphoto-1477533301-612x612.jpg"
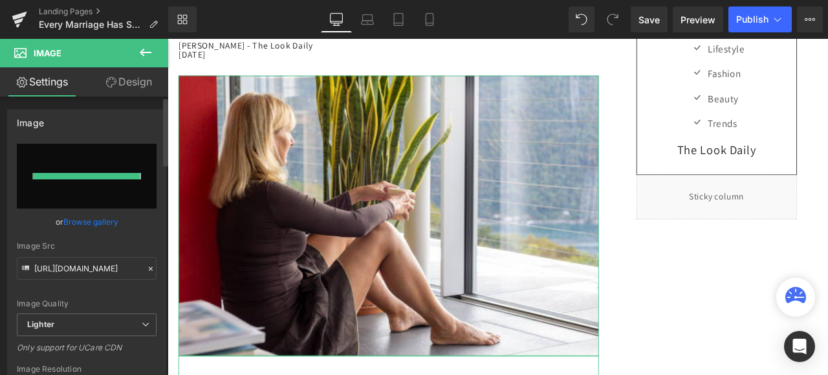
type input "https://ucarecdn.com/25503f0e-698d-4889-862a-8ded4213860b/-/format/auto/-/previ…"
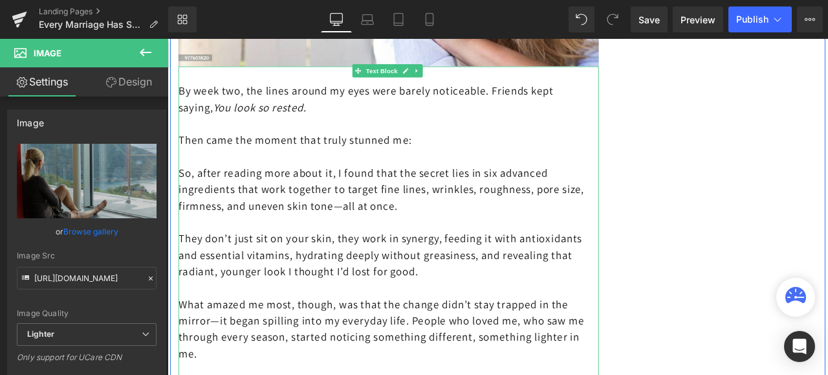
scroll to position [4076, 0]
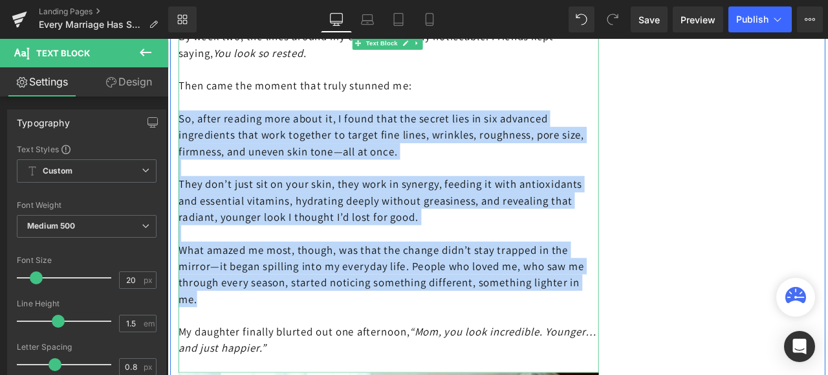
drag, startPoint x: 225, startPoint y: 309, endPoint x: 181, endPoint y: 135, distance: 179.5
click at [181, 135] on div "By week two, the lines around my eyes were barely noticeable. Friends kept sayi…" at bounding box center [430, 220] width 498 height 427
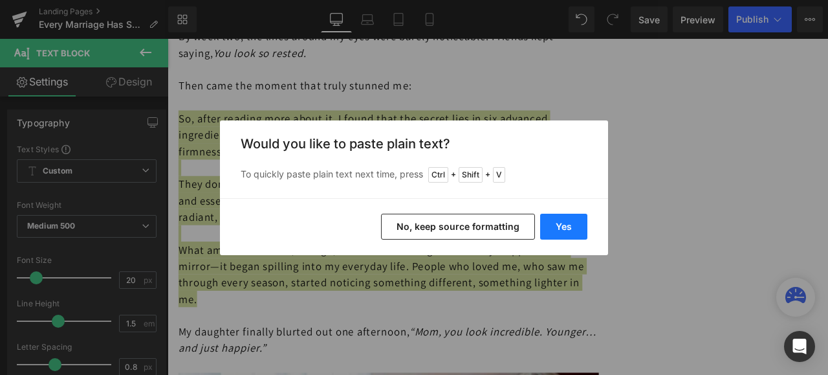
click at [560, 226] on button "Yes" at bounding box center [563, 227] width 47 height 26
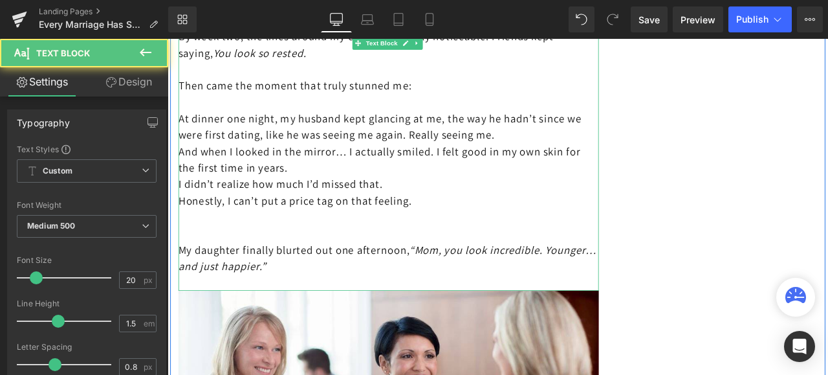
click at [619, 160] on p "At dinner one night, my husband kept glancing at me, the way he hadn’t since we…" at bounding box center [430, 143] width 498 height 39
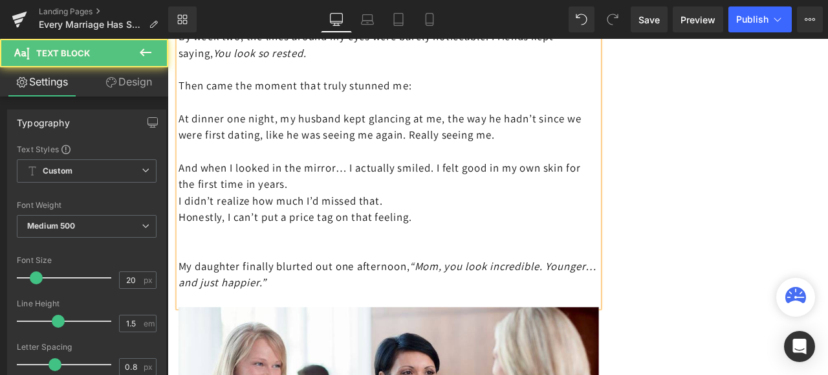
click at [349, 214] on p "And when I looked in the mirror… I actually smiled. I felt good in my own skin …" at bounding box center [430, 201] width 498 height 39
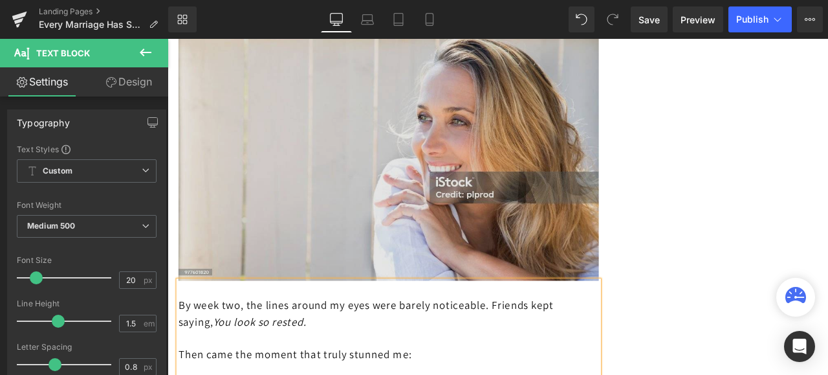
scroll to position [3753, 0]
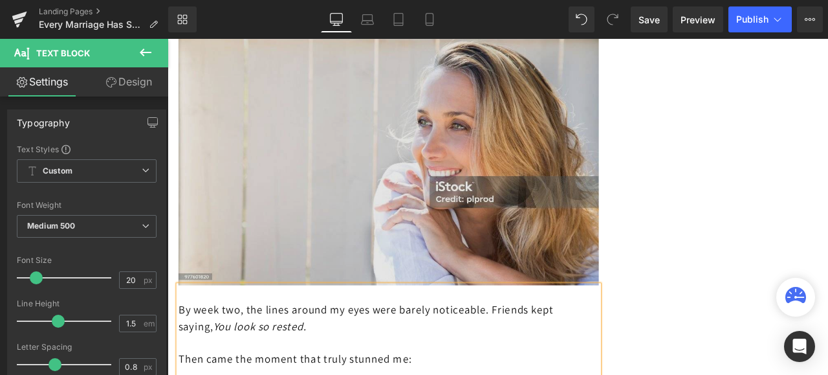
click at [451, 186] on img at bounding box center [430, 165] width 498 height 332
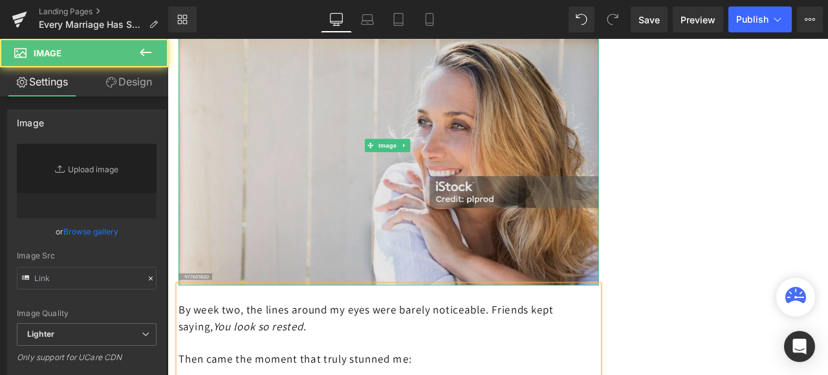
type input "[URL][DOMAIN_NAME]"
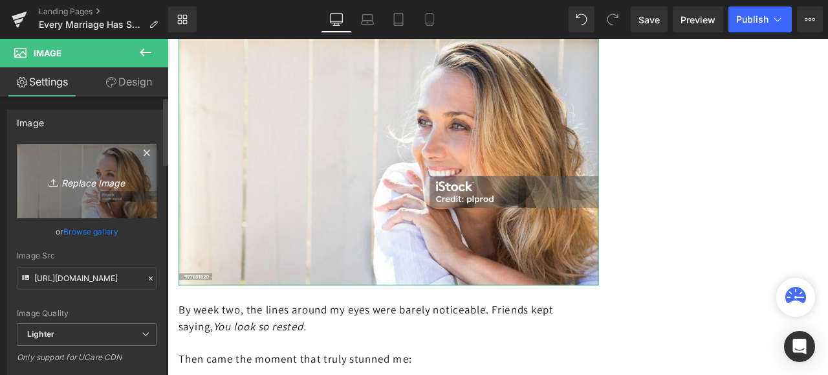
click at [98, 173] on icon "Replace Image" at bounding box center [87, 181] width 104 height 16
type input "C:\fakepath\istockphoto-1497218064-1024x1024.jpg"
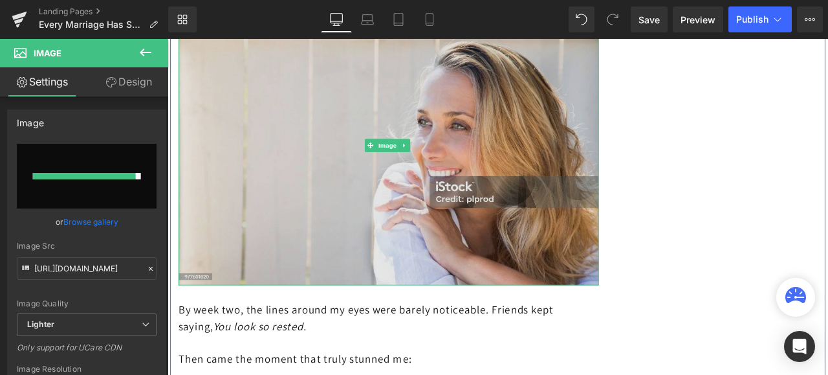
type input "https://ucarecdn.com/43b2ab7a-e31a-412d-a4cd-f8b00aad48b5/-/format/auto/-/previ…"
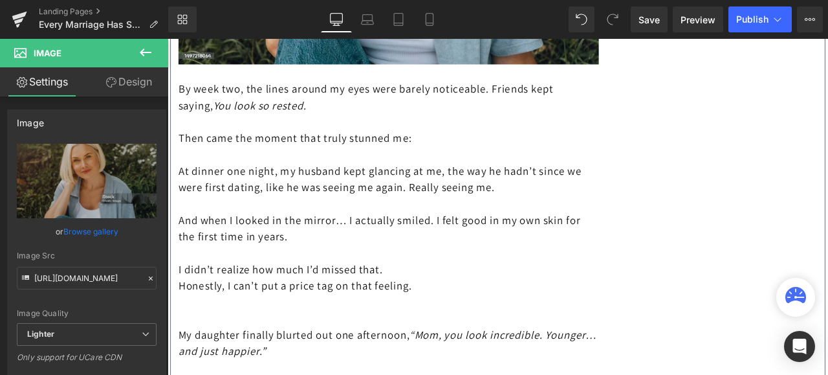
scroll to position [4076, 0]
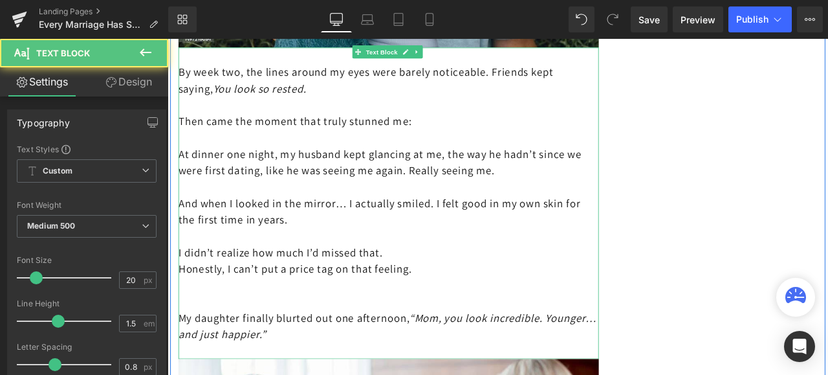
click at [449, 292] on p "I didn’t realize how much I’d missed that." at bounding box center [430, 291] width 498 height 19
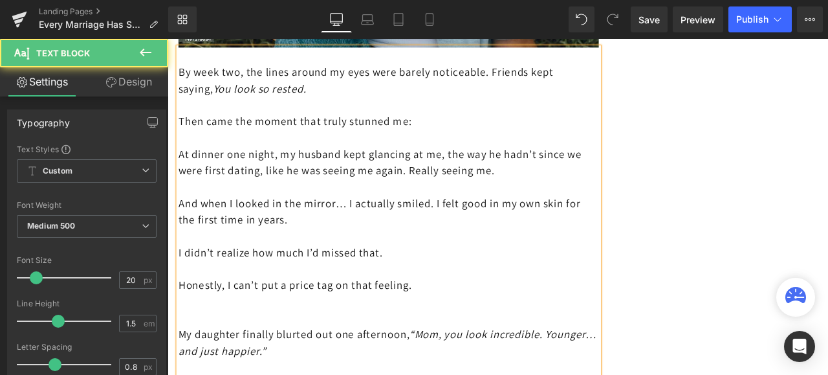
click at [182, 368] on p at bounding box center [430, 369] width 498 height 19
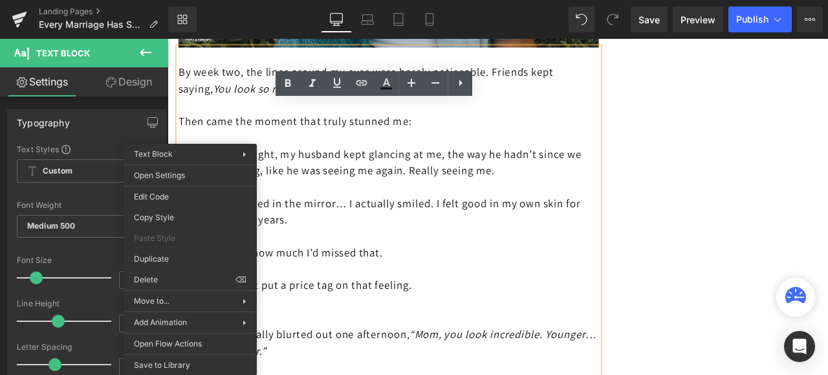
click at [419, 360] on p at bounding box center [430, 349] width 498 height 19
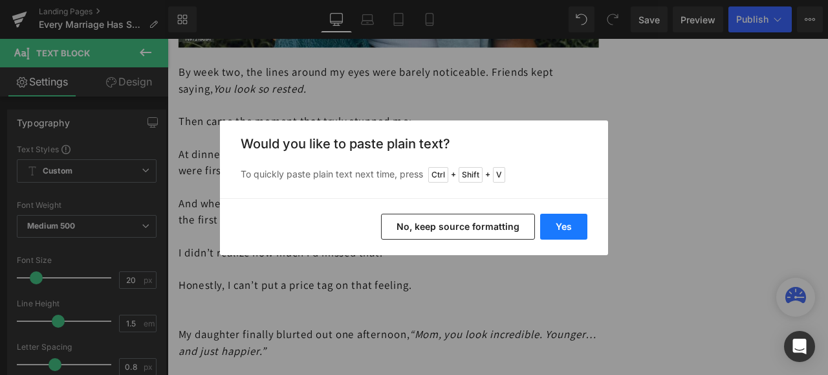
click at [558, 222] on button "Yes" at bounding box center [563, 227] width 47 height 26
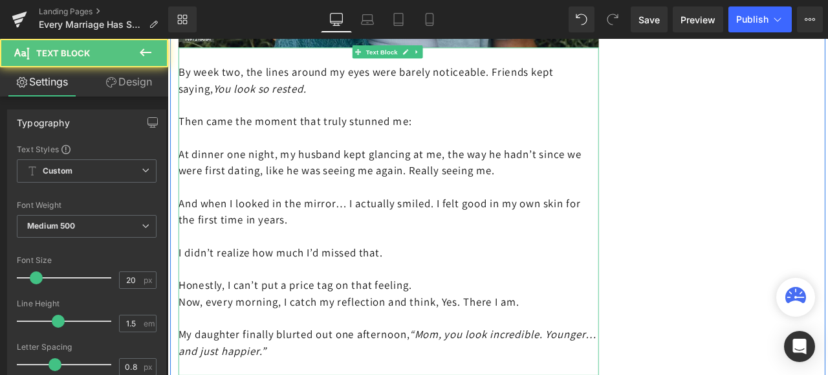
click at [474, 336] on p "Honestly, I can’t put a price tag on that feeling." at bounding box center [430, 330] width 498 height 19
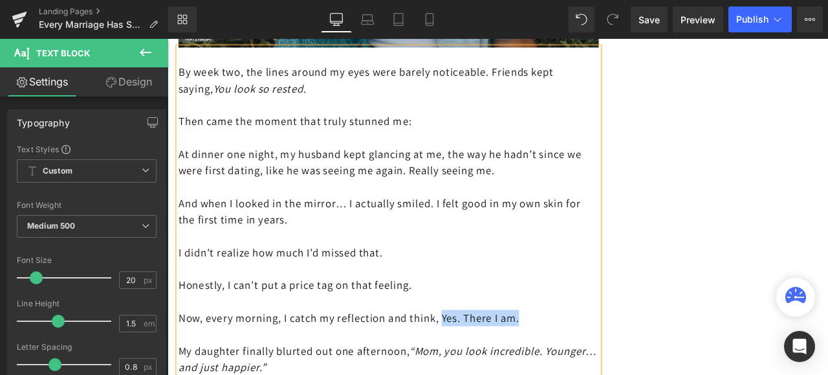
drag, startPoint x: 613, startPoint y: 382, endPoint x: 507, endPoint y: 375, distance: 106.4
click at [507, 374] on p "Now, every morning, I catch my reflection and think, Yes. There I am." at bounding box center [430, 369] width 498 height 19
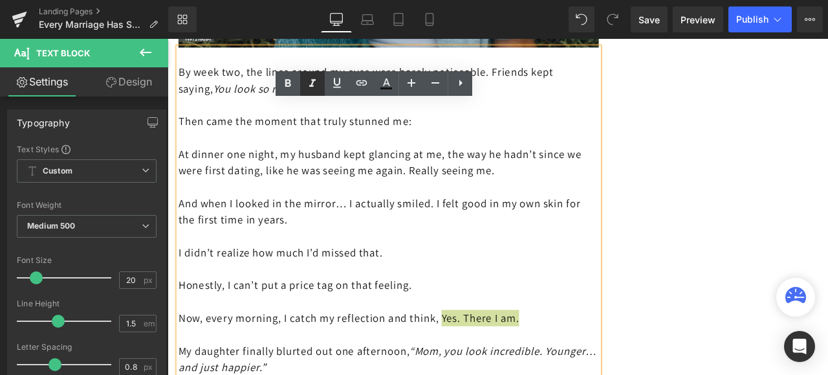
click at [312, 82] on icon at bounding box center [312, 83] width 6 height 8
click at [627, 293] on p "I didn’t realize how much I’d missed that." at bounding box center [430, 291] width 498 height 19
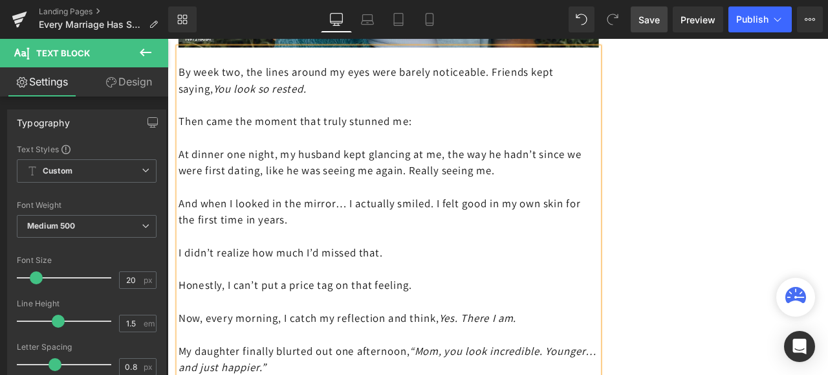
click at [646, 16] on span "Save" at bounding box center [649, 20] width 21 height 14
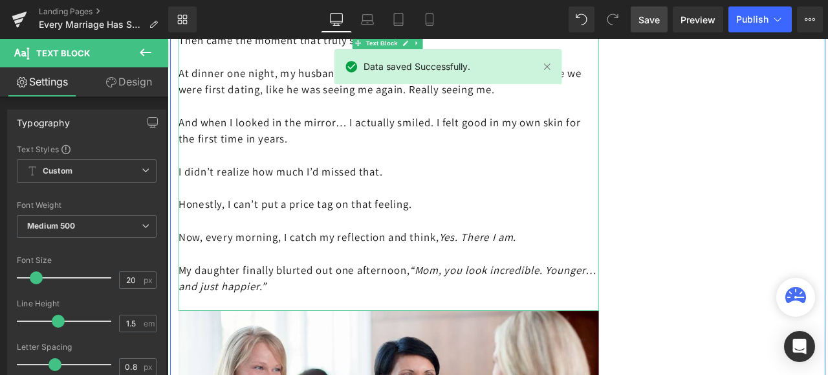
scroll to position [4206, 0]
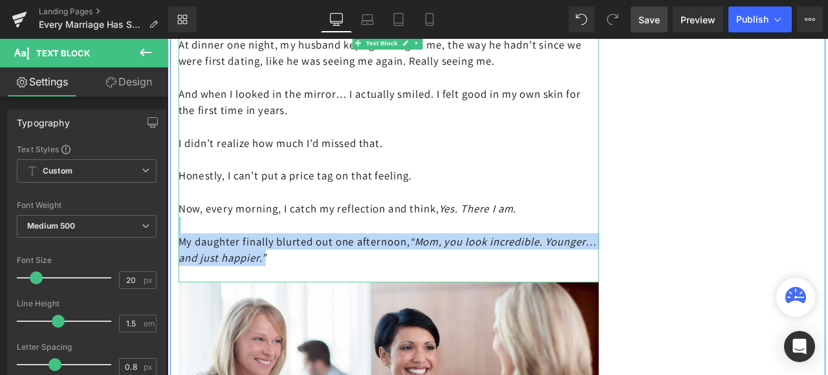
drag, startPoint x: 365, startPoint y: 308, endPoint x: 195, endPoint y: 270, distance: 173.8
click at [195, 270] on div "By week two, the lines around my eyes were barely noticeable. Friends kept sayi…" at bounding box center [430, 124] width 498 height 408
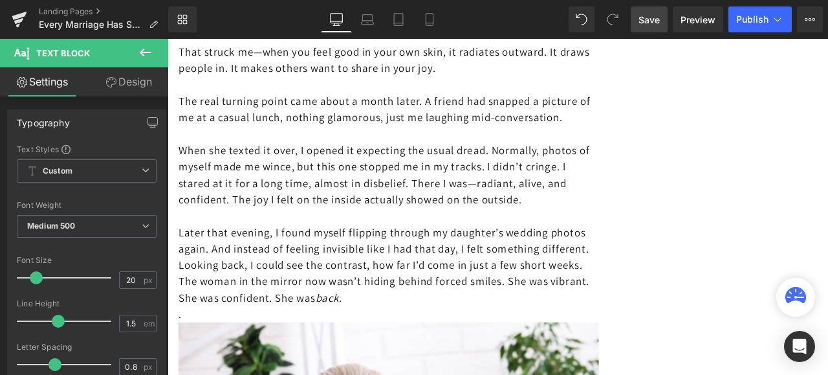
scroll to position [4853, 0]
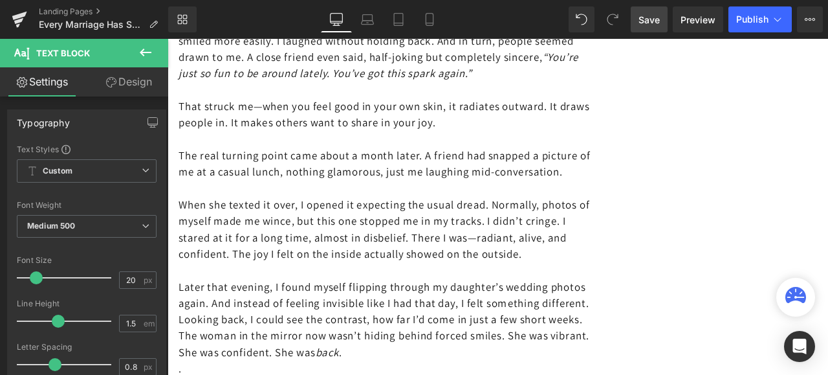
click at [617, 303] on p "When she texted it over, I opened it expecting the usual dread. Normally, photo…" at bounding box center [430, 265] width 498 height 78
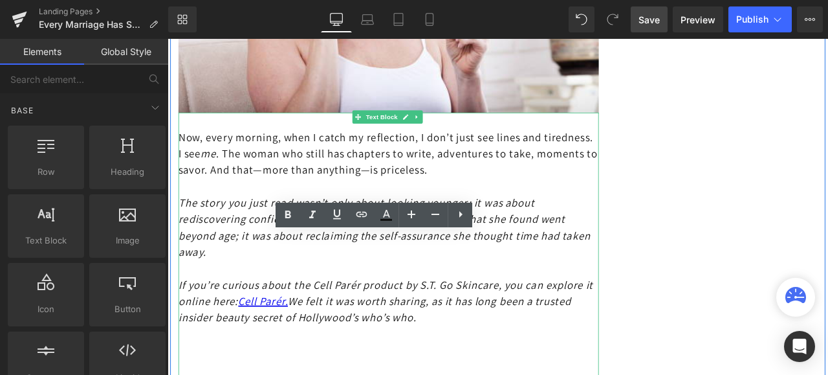
scroll to position [4659, 0]
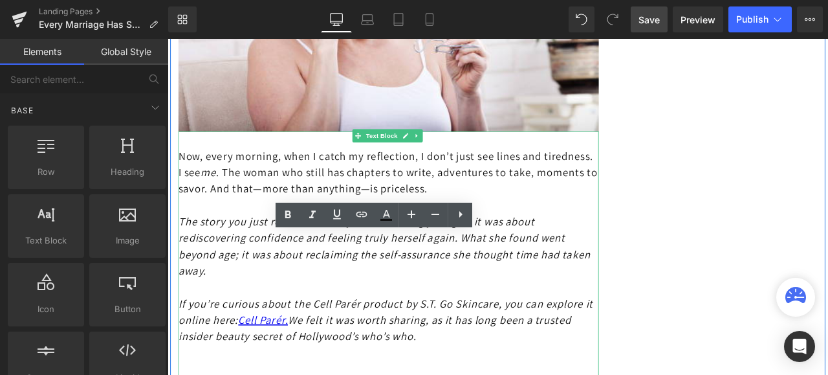
click at [606, 224] on p "Now, every morning, when I catch my reflection, I don’t just see lines and tire…" at bounding box center [430, 197] width 498 height 58
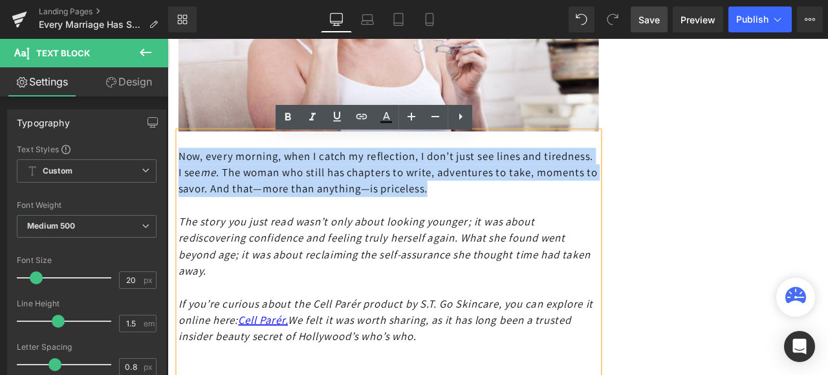
drag, startPoint x: 608, startPoint y: 223, endPoint x: 180, endPoint y: 186, distance: 429.2
click at [181, 186] on p "Now, every morning, when I catch my reflection, I don’t just see lines and tire…" at bounding box center [430, 197] width 498 height 58
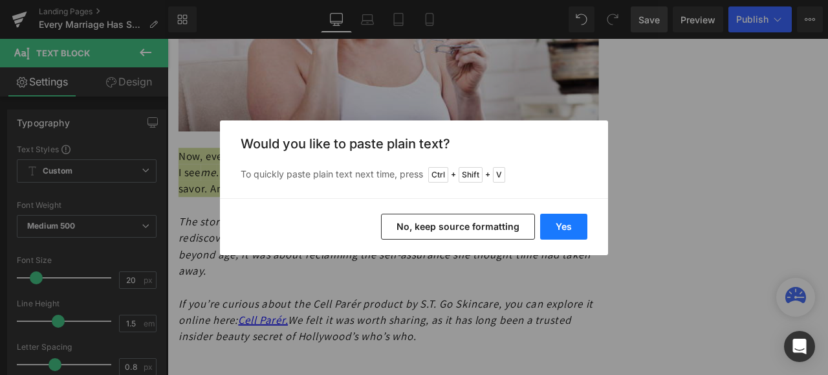
click at [565, 226] on button "Yes" at bounding box center [563, 227] width 47 height 26
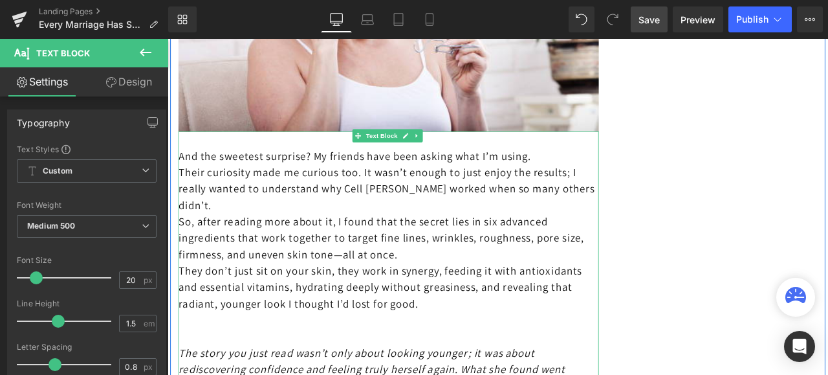
click at [217, 241] on p "Their curiosity made me curious too. It wasn’t enough to just enjoy the results…" at bounding box center [430, 216] width 498 height 58
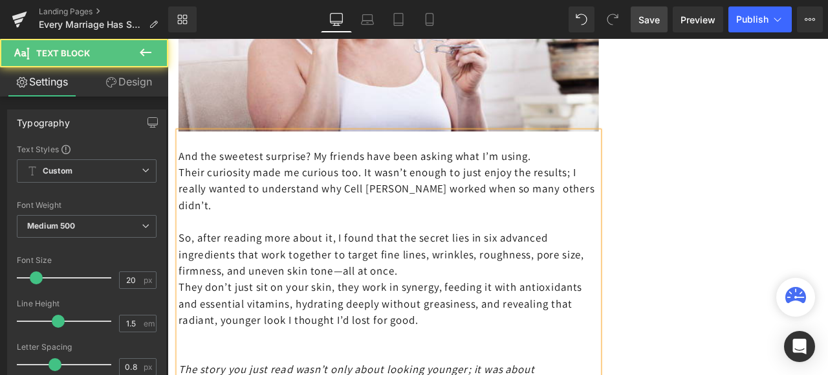
click at [490, 322] on p "So, after reading more about it, I found that the secret lies in six advanced i…" at bounding box center [430, 294] width 498 height 58
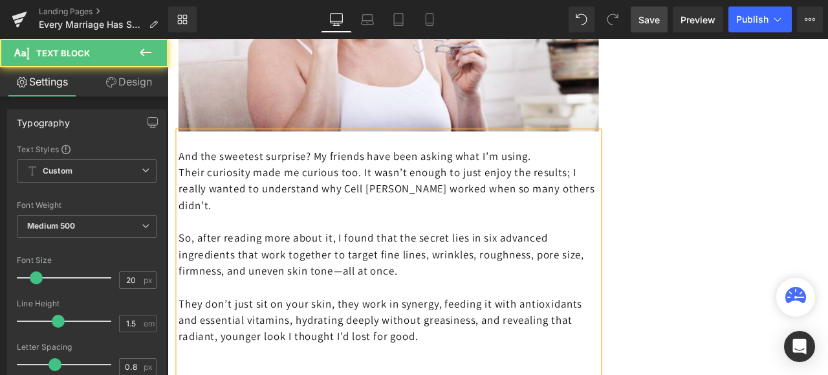
click at [635, 183] on p "And the sweetest surprise? My friends have been asking what I’m using." at bounding box center [430, 177] width 498 height 19
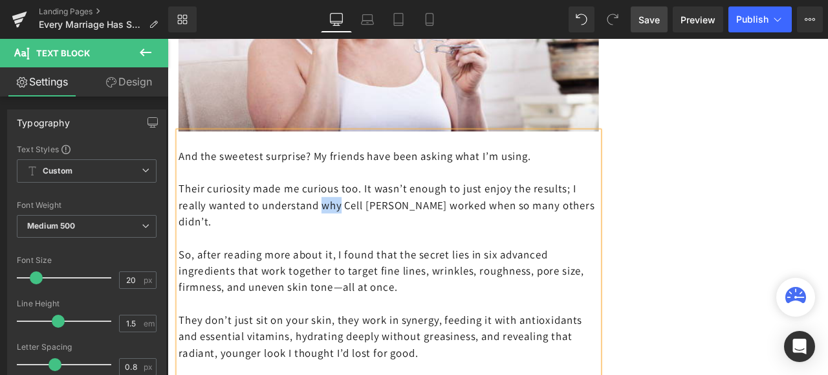
drag, startPoint x: 384, startPoint y: 242, endPoint x: 362, endPoint y: 239, distance: 22.2
click at [362, 239] on p "Their curiosity made me curious too. It wasn’t enough to just enjoy the results…" at bounding box center [430, 235] width 498 height 58
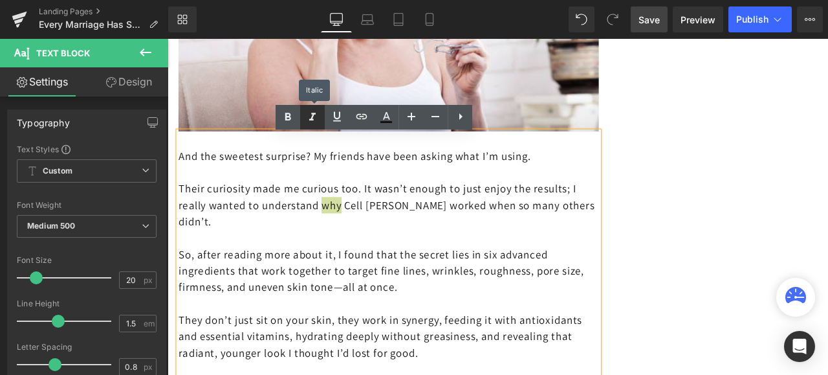
click at [312, 120] on icon at bounding box center [313, 117] width 16 height 16
drag, startPoint x: 541, startPoint y: 270, endPoint x: 553, endPoint y: 274, distance: 12.9
click at [544, 270] on p at bounding box center [430, 274] width 498 height 19
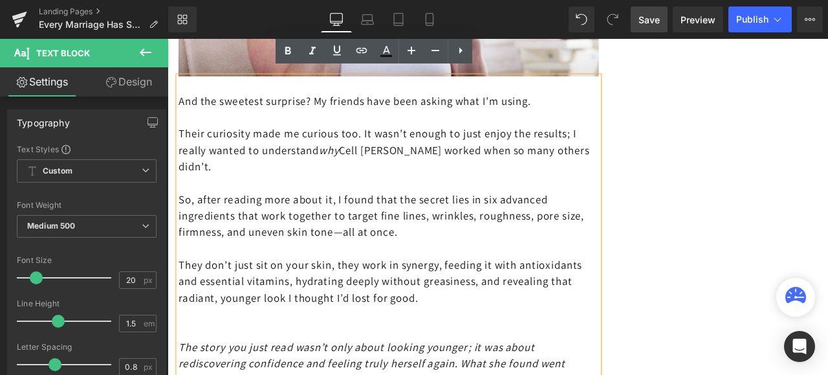
scroll to position [4788, 0]
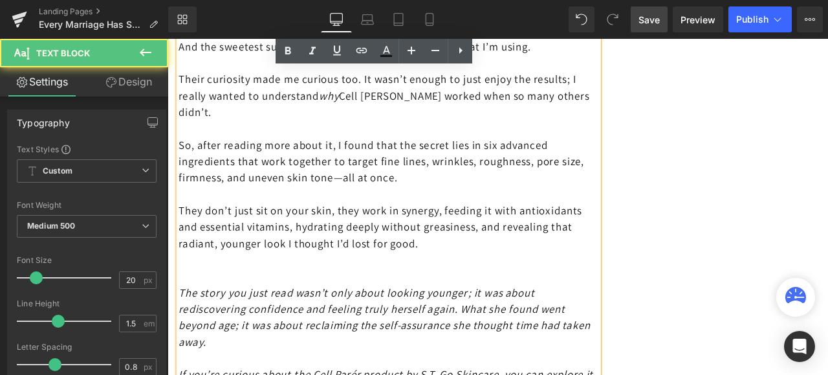
click at [182, 320] on p at bounding box center [430, 319] width 498 height 19
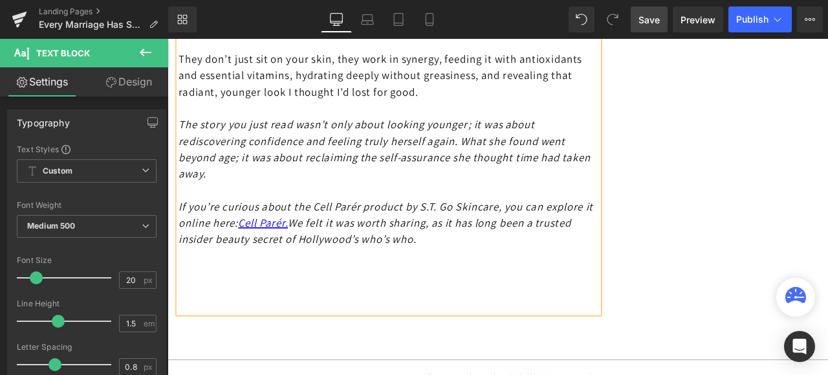
scroll to position [4982, 0]
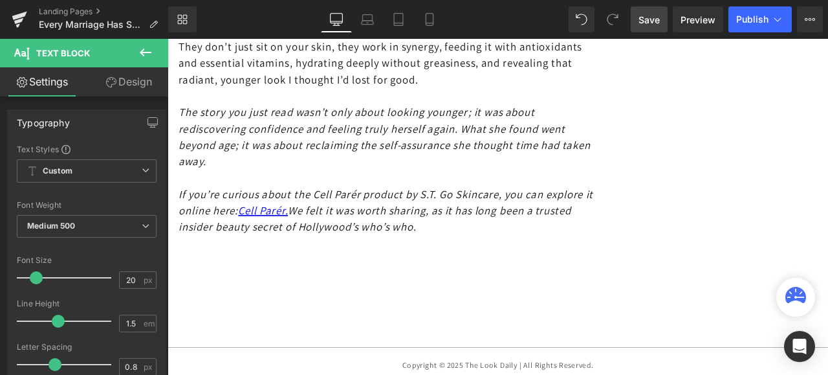
click at [649, 18] on span "Save" at bounding box center [649, 20] width 21 height 14
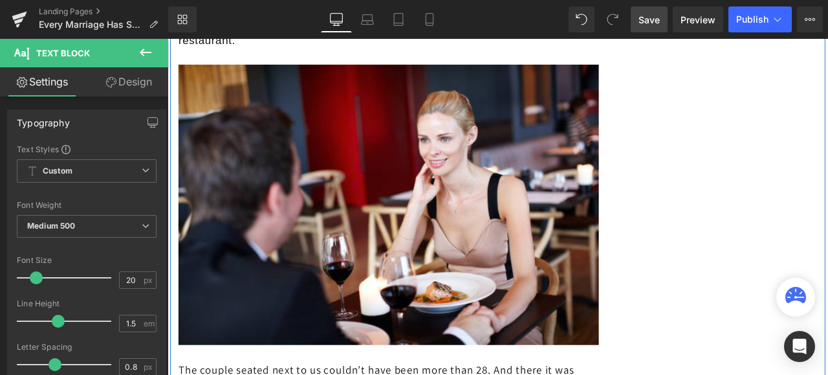
scroll to position [2135, 0]
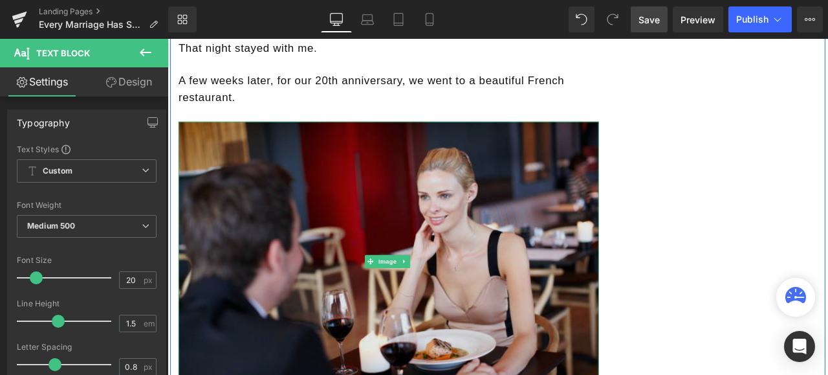
click at [536, 288] on img at bounding box center [430, 303] width 498 height 332
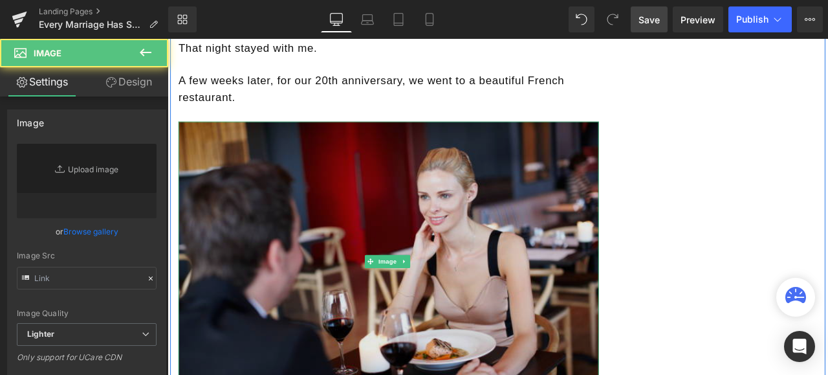
type input "[URL][DOMAIN_NAME]"
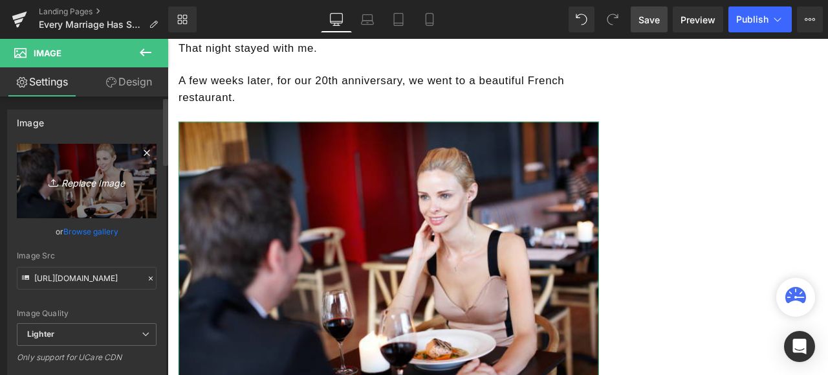
click at [109, 185] on icon "Replace Image" at bounding box center [87, 181] width 104 height 16
type input "C:\fakepath\istockphoto-177820356-612x612.jpg"
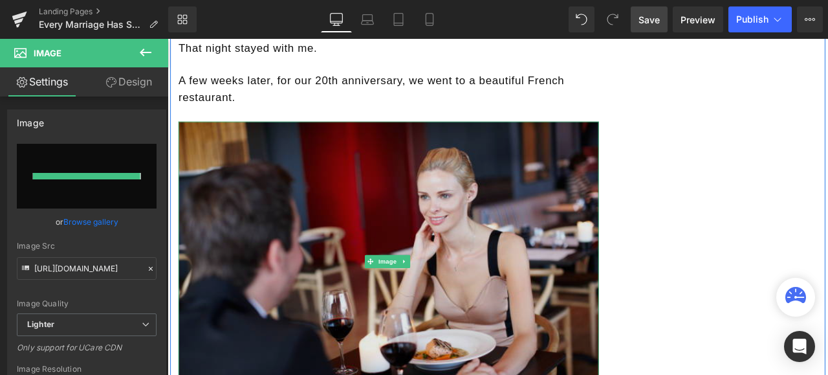
type input "https://ucarecdn.com/b269138b-fe32-4551-8a4d-5d1ed9348d78/-/format/auto/-/previ…"
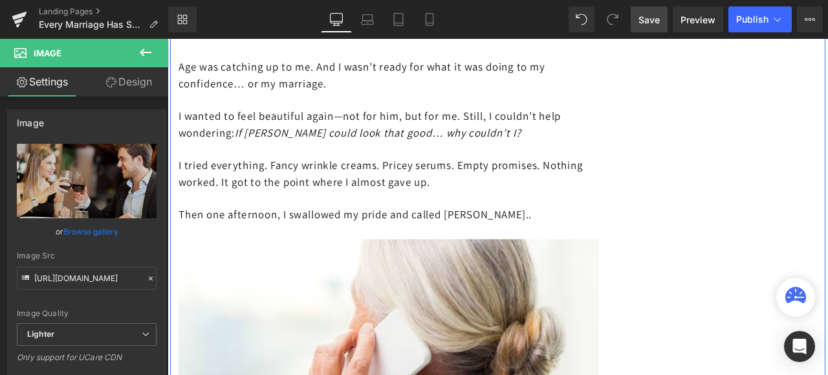
scroll to position [2782, 0]
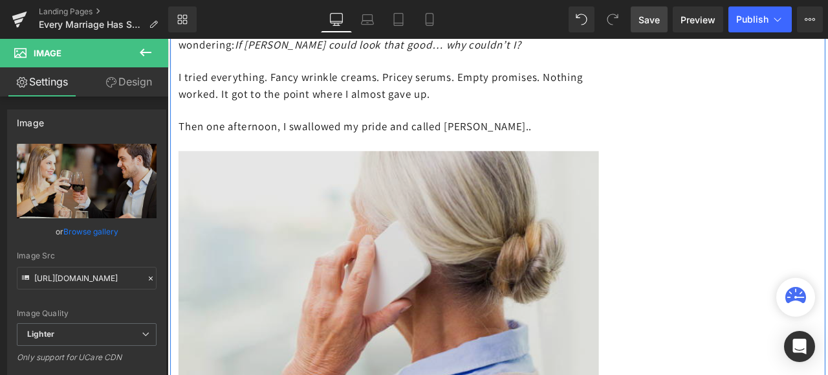
click at [441, 256] on img at bounding box center [430, 337] width 498 height 332
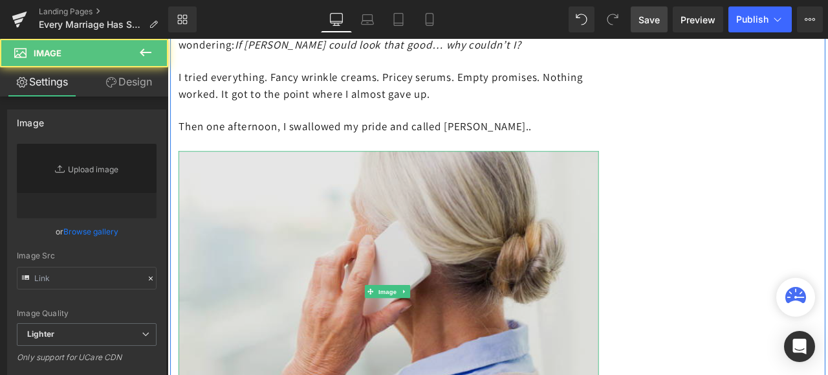
type input "[URL][DOMAIN_NAME]"
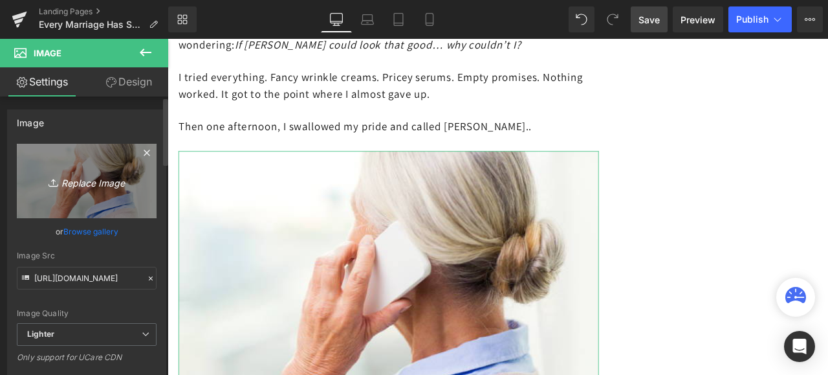
click at [101, 179] on icon "Replace Image" at bounding box center [87, 181] width 104 height 16
type input "C:\fakepath\istockphoto-531920138-1024x1024.jpg"
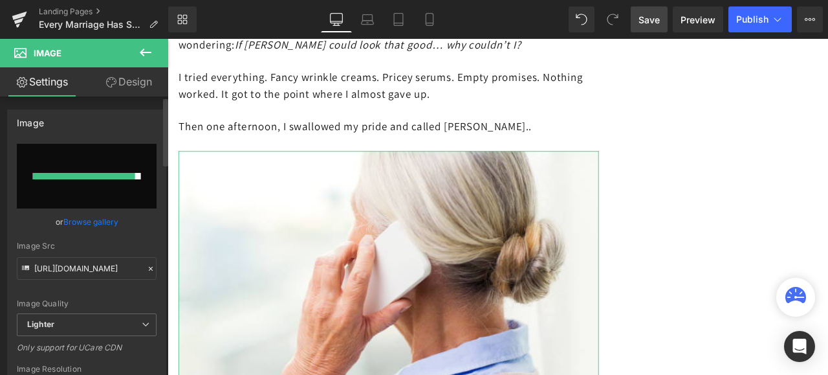
type input "https://ucarecdn.com/122cbe50-77e5-4324-ae63-e1732f5f5e34/-/format/auto/-/previ…"
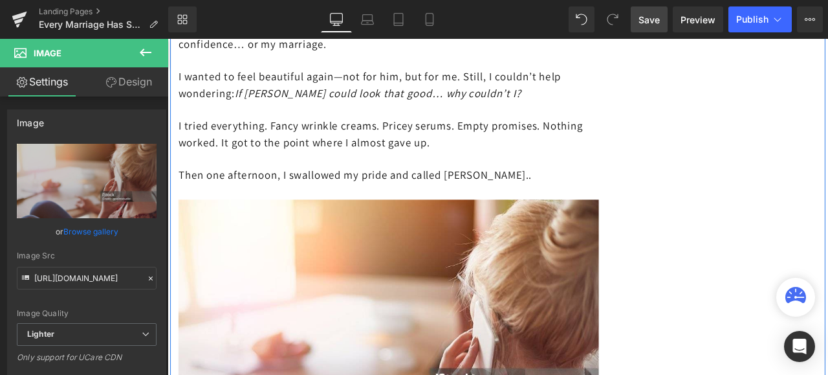
scroll to position [2718, 0]
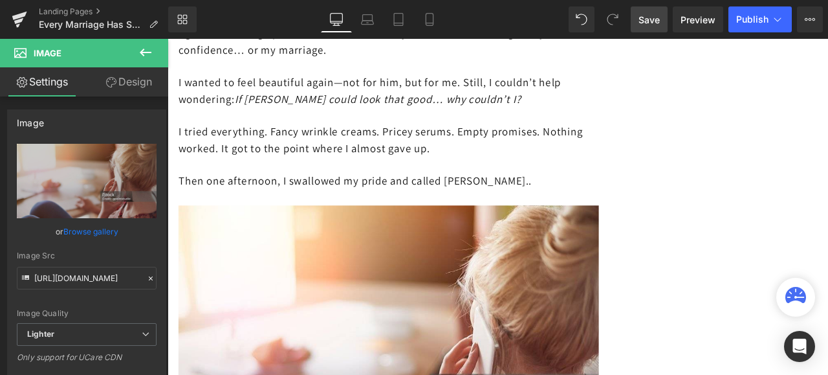
click at [647, 19] on span "Save" at bounding box center [649, 20] width 21 height 14
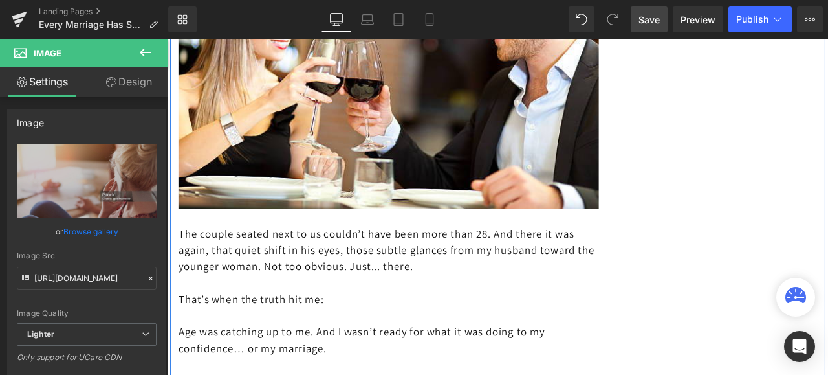
scroll to position [2394, 0]
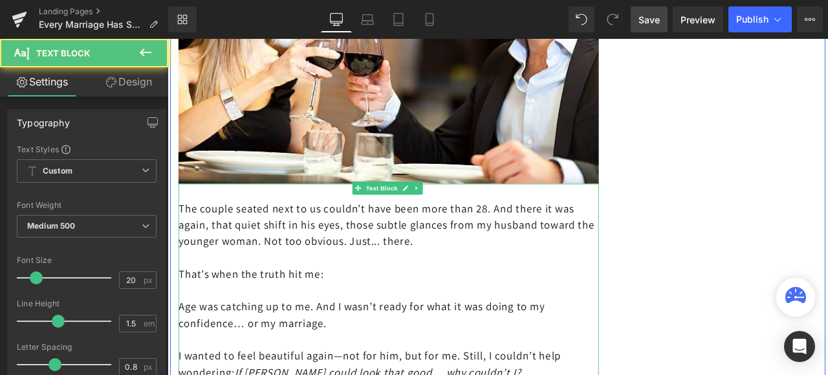
drag, startPoint x: 573, startPoint y: 252, endPoint x: 560, endPoint y: 252, distance: 12.3
click at [560, 252] on p "The couple seated next to us couldn’t have been more than 28. And there it was …" at bounding box center [430, 259] width 498 height 58
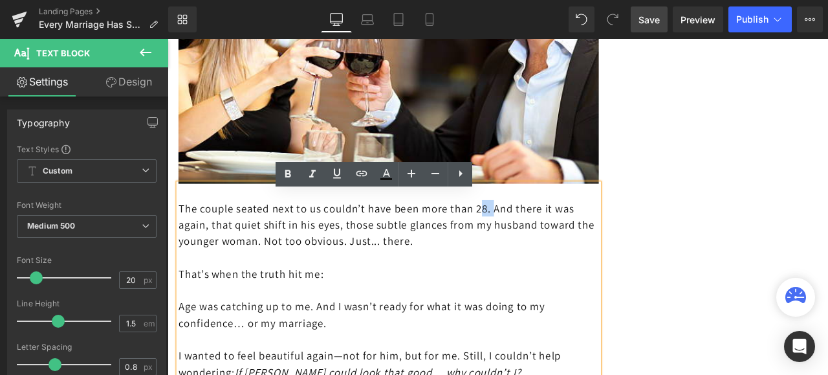
click at [576, 256] on p "The couple seated next to us couldn’t have been more than 28. And there it was …" at bounding box center [430, 259] width 498 height 58
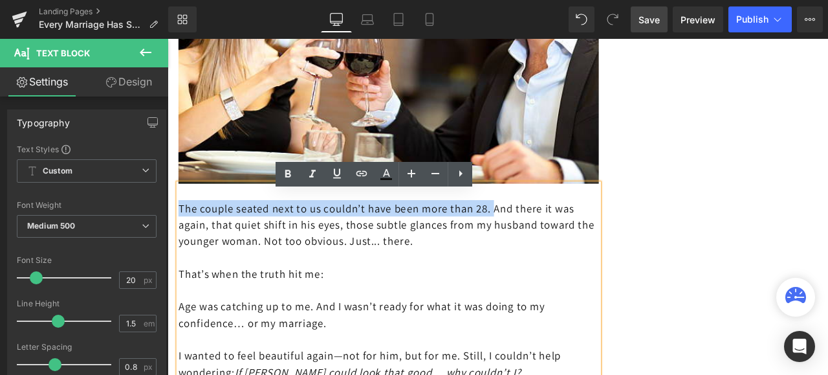
drag, startPoint x: 573, startPoint y: 252, endPoint x: 180, endPoint y: 247, distance: 393.4
click at [181, 247] on p "The couple seated next to us couldn’t have been more than 28. And there it was …" at bounding box center [430, 259] width 498 height 58
copy p "The couple seated next to us couldn’t have been more than 28."
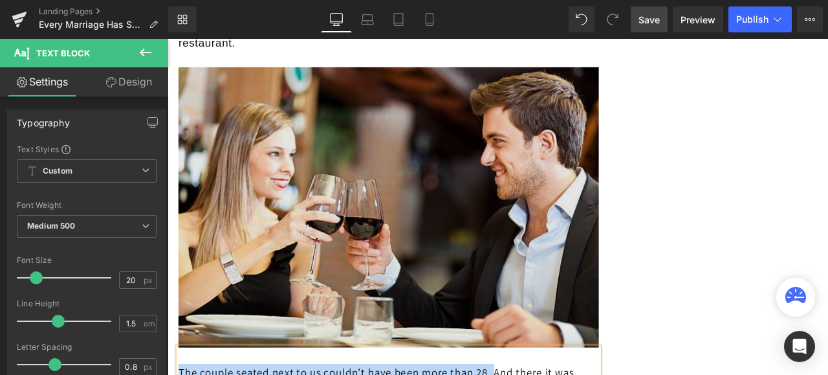
scroll to position [2070, 0]
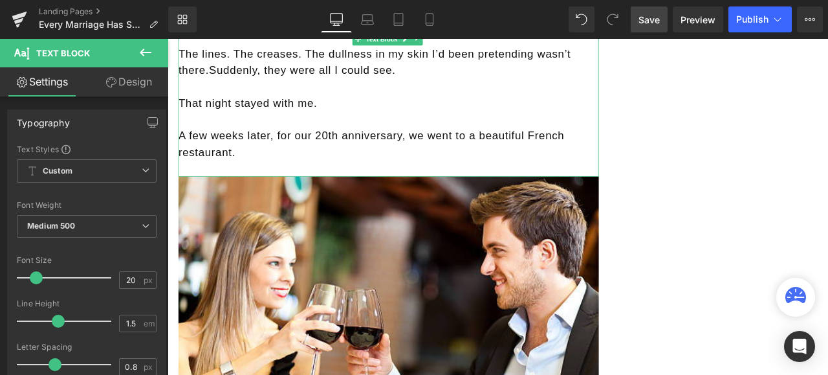
click at [248, 180] on span "A few weeks later, for our 20th anniversary, we went to a beautiful French rest…" at bounding box center [409, 163] width 457 height 34
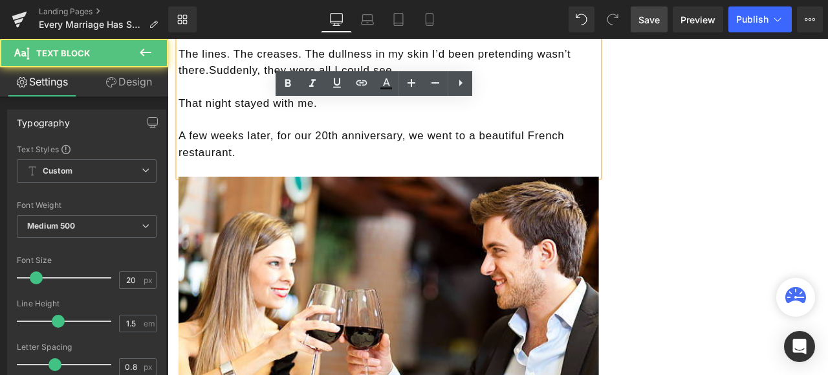
click at [250, 182] on p "A few weeks later, for our 20th anniversary, we went to a beautiful French rest…" at bounding box center [430, 163] width 498 height 39
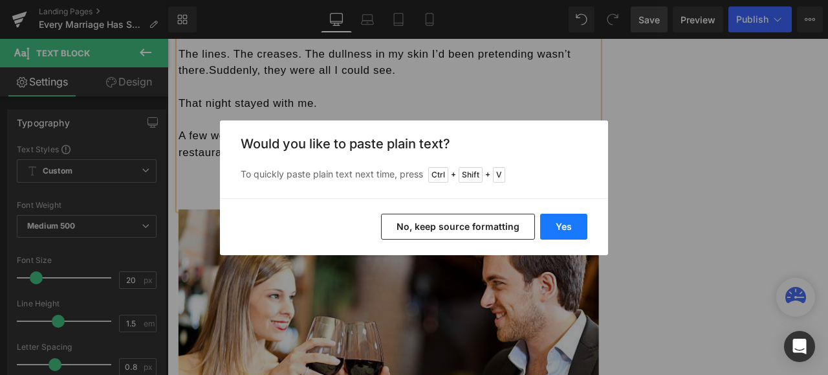
click at [562, 229] on button "Yes" at bounding box center [563, 227] width 47 height 26
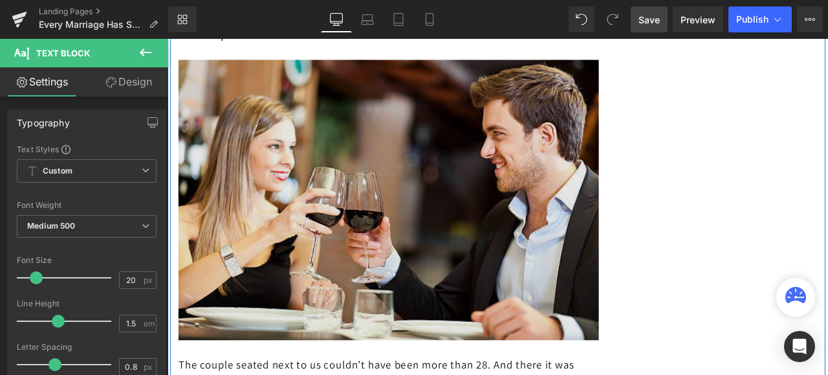
scroll to position [2394, 0]
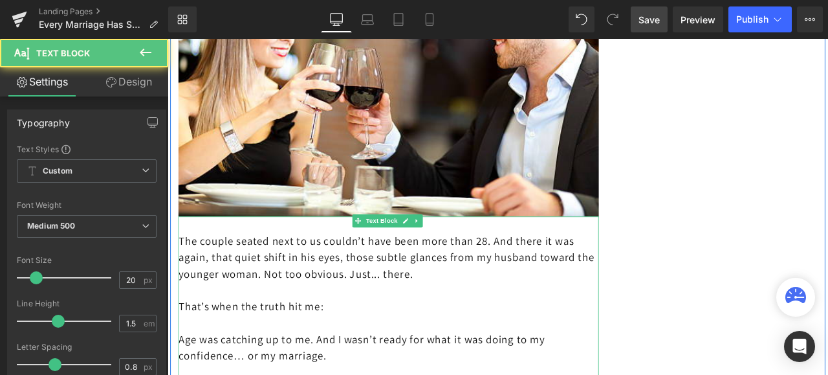
drag, startPoint x: 575, startPoint y: 293, endPoint x: 489, endPoint y: 292, distance: 85.4
click at [489, 292] on p "The couple seated next to us couldn’t have been more than 28. And there it was …" at bounding box center [430, 298] width 498 height 58
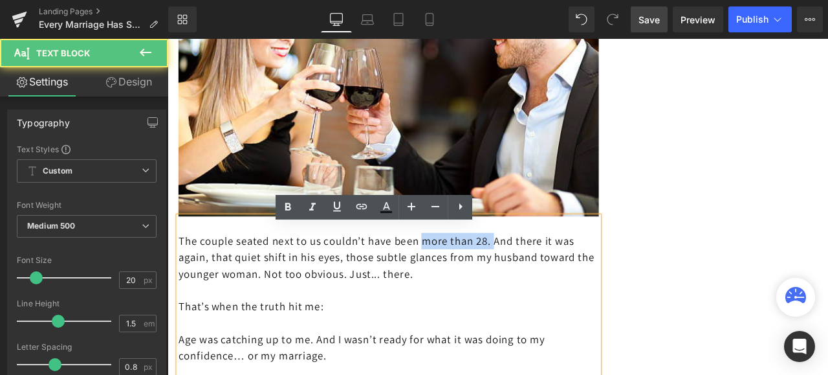
click at [572, 293] on p "The couple seated next to us couldn’t have been more than 28. And there it was …" at bounding box center [430, 298] width 498 height 58
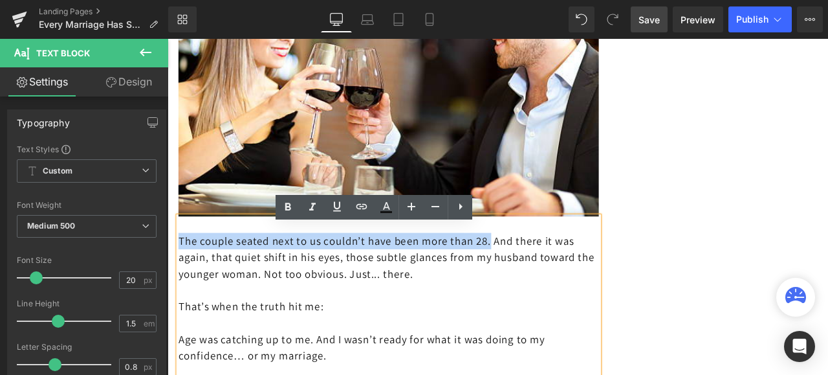
drag, startPoint x: 569, startPoint y: 290, endPoint x: 179, endPoint y: 281, distance: 389.6
click at [181, 281] on p "The couple seated next to us couldn’t have been more than 28. And there it was …" at bounding box center [430, 298] width 498 height 58
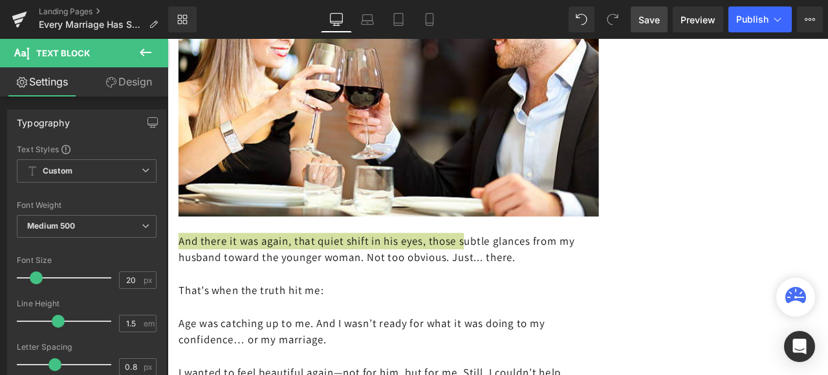
click at [644, 19] on span "Save" at bounding box center [649, 20] width 21 height 14
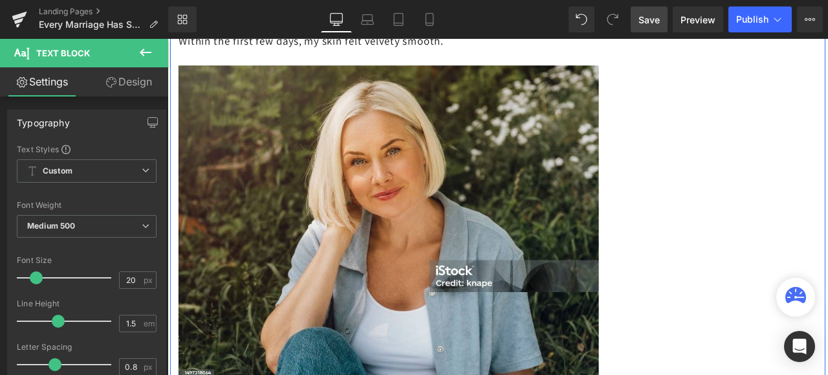
scroll to position [3753, 0]
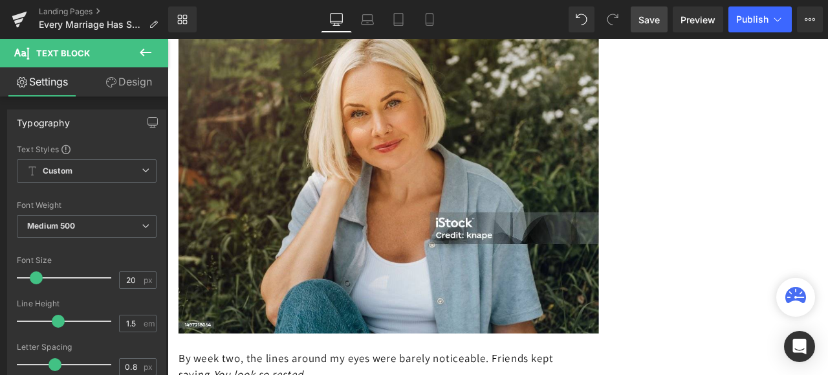
click at [655, 17] on span "Save" at bounding box center [649, 20] width 21 height 14
click at [697, 19] on span "Preview" at bounding box center [698, 20] width 35 height 14
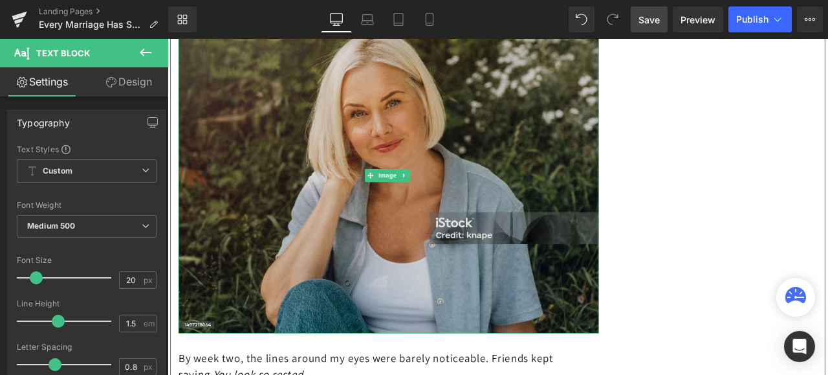
click at [430, 158] on img at bounding box center [430, 201] width 498 height 374
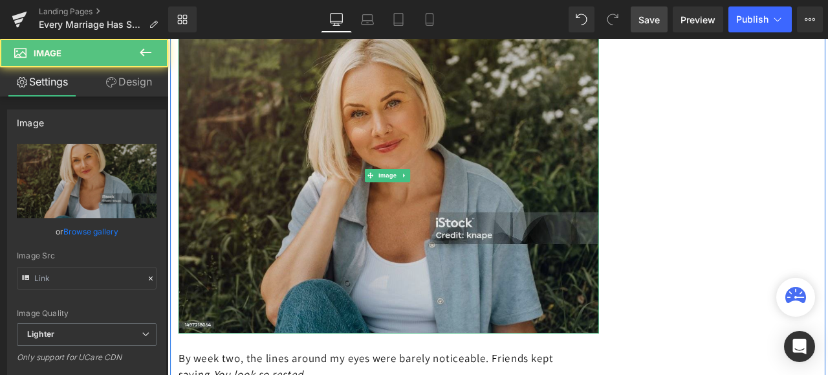
type input "https://ucarecdn.com/43b2ab7a-e31a-412d-a4cd-f8b00aad48b5/-/format/auto/-/previ…"
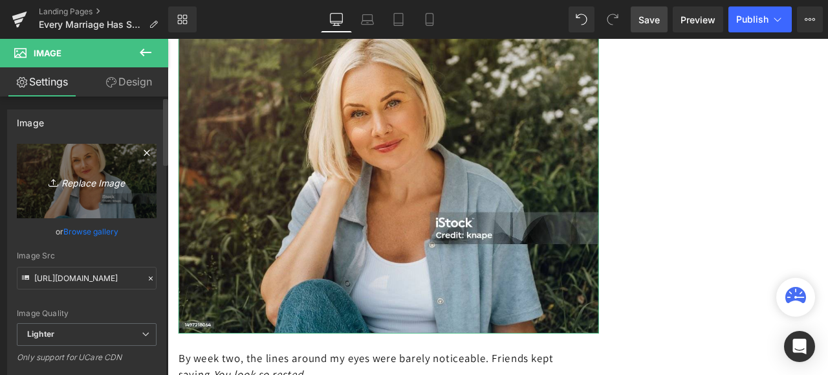
click at [67, 177] on icon "Replace Image" at bounding box center [87, 181] width 104 height 16
type input "C:\fakepath\istockphoto-181091236-1024x1024.jpg"
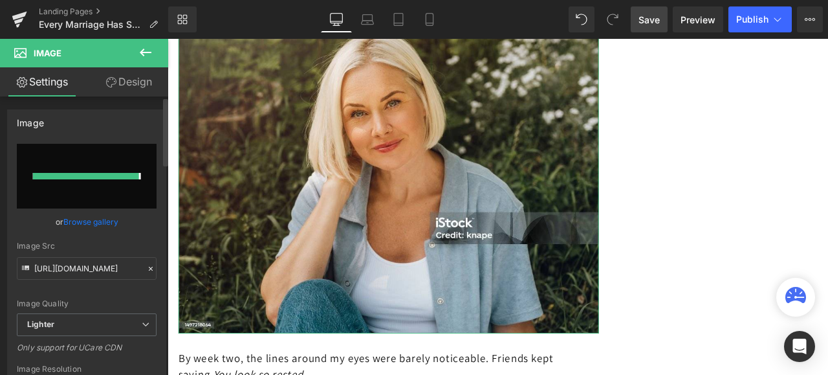
type input "https://ucarecdn.com/4bc7aaba-5a7e-46cd-ba4d-0e12eedc181d/-/format/auto/-/previ…"
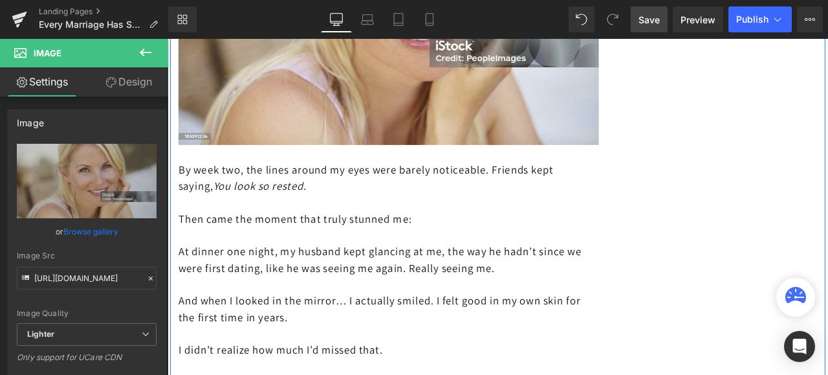
scroll to position [3688, 0]
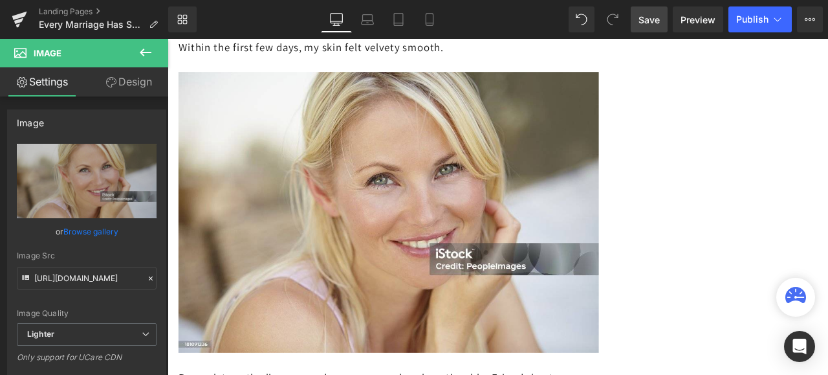
click at [652, 19] on span "Save" at bounding box center [649, 20] width 21 height 14
click at [692, 17] on span "Preview" at bounding box center [698, 20] width 35 height 14
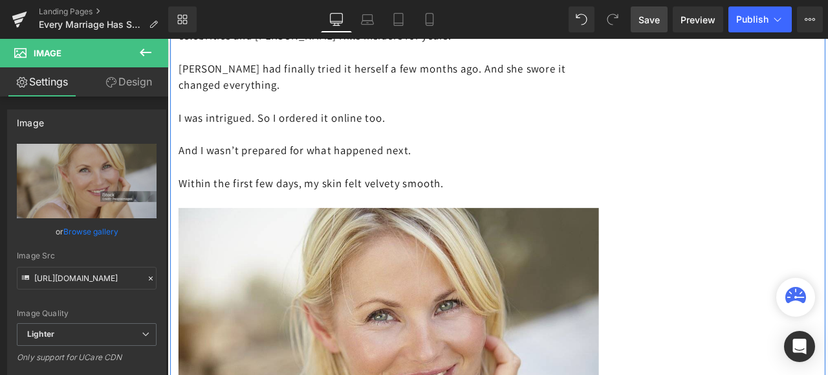
scroll to position [3623, 0]
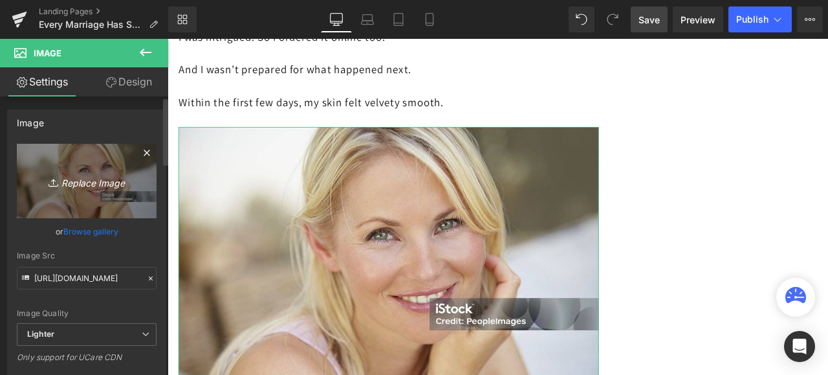
click at [80, 183] on icon "Replace Image" at bounding box center [87, 181] width 104 height 16
type input "C:\fakepath\istockphoto-1497218064-1024x1024.jpg"
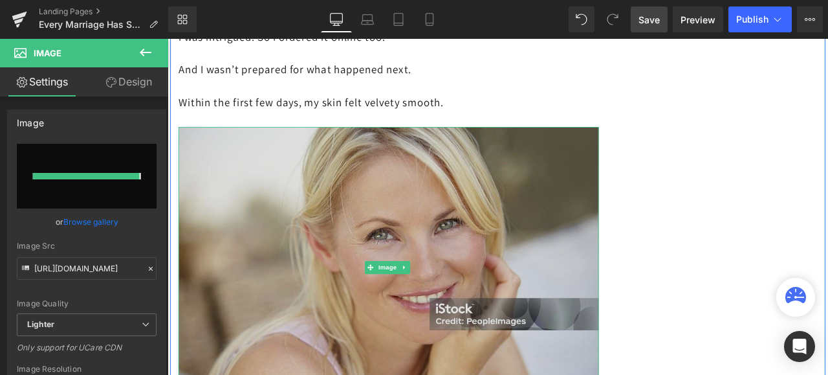
type input "https://ucarecdn.com/12d6c908-f852-459b-a80f-9e60966e71c5/-/format/auto/-/previ…"
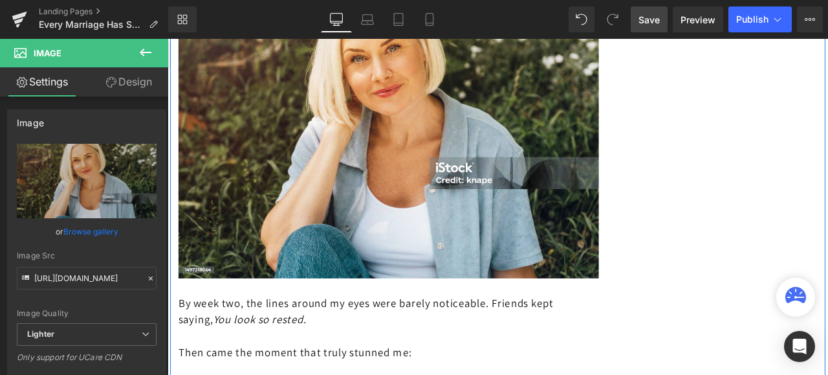
scroll to position [3947, 0]
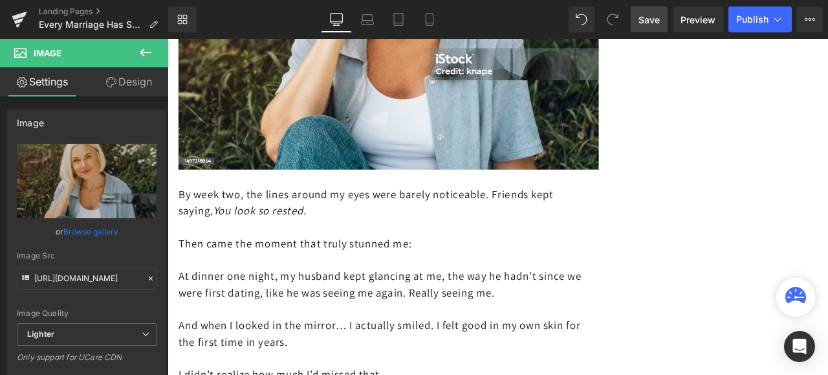
click at [644, 19] on span "Save" at bounding box center [649, 20] width 21 height 14
